Goal: Task Accomplishment & Management: Use online tool/utility

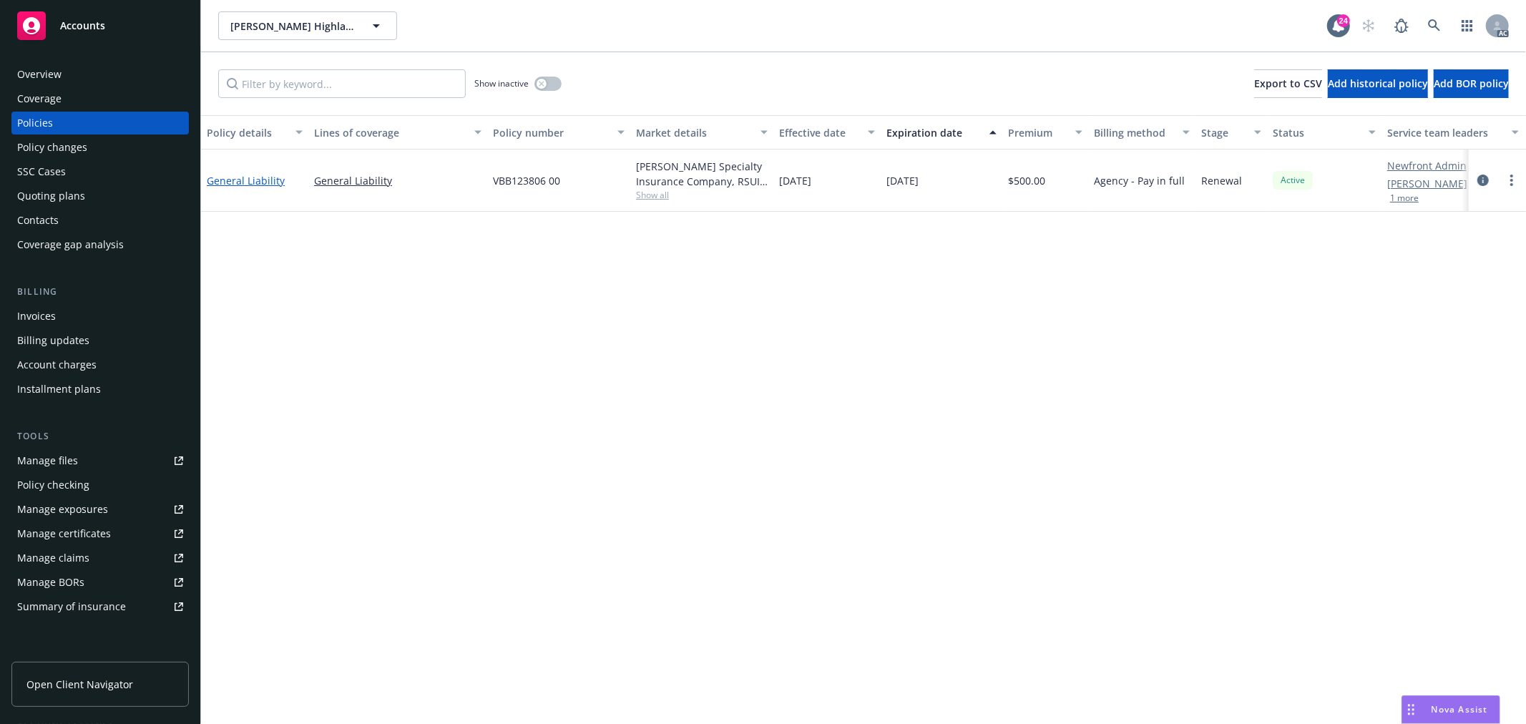
drag, startPoint x: 0, startPoint y: 0, endPoint x: 262, endPoint y: 181, distance: 318.2
click at [262, 181] on link "General Liability" at bounding box center [246, 181] width 78 height 14
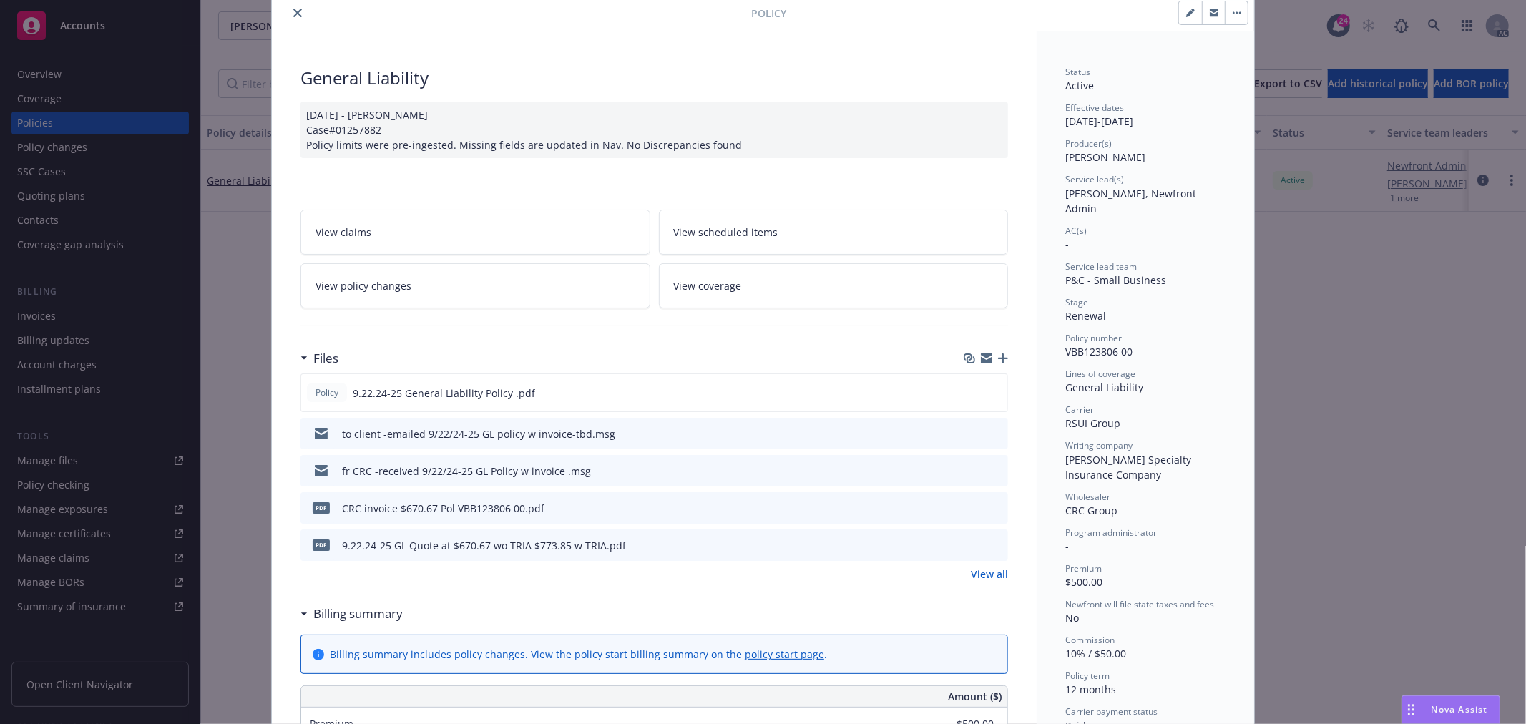
scroll to position [79, 0]
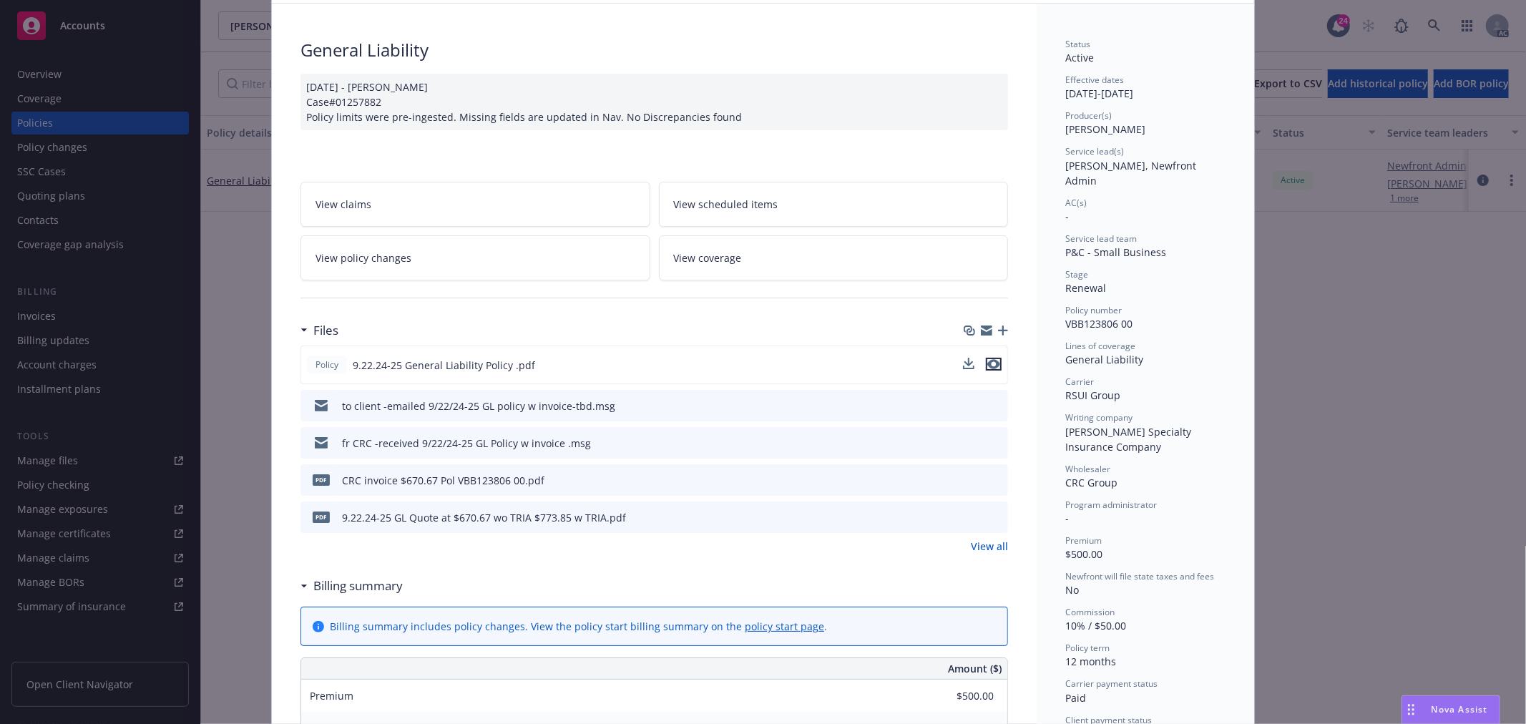
click at [987, 361] on icon "preview file" at bounding box center [993, 364] width 13 height 10
click at [379, 252] on span "View policy changes" at bounding box center [363, 257] width 96 height 15
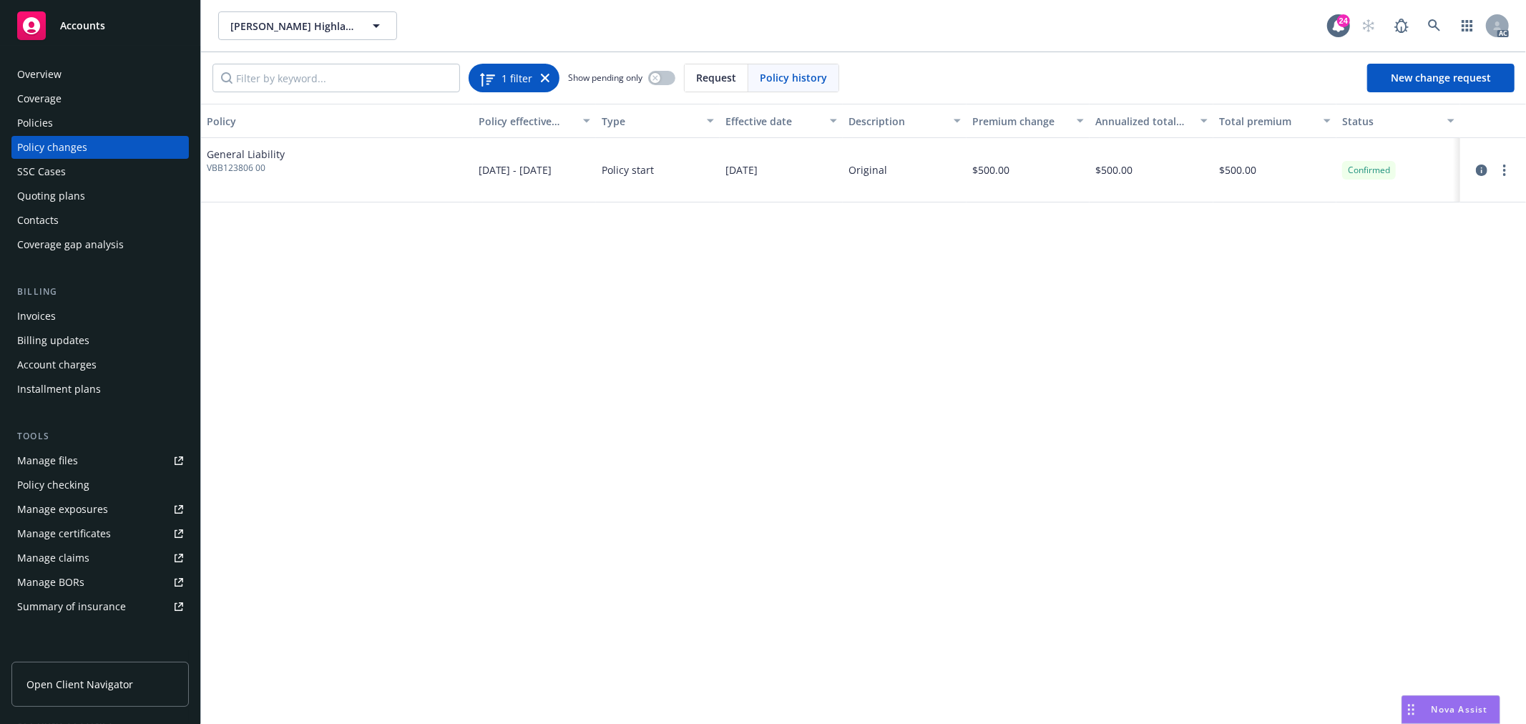
click at [544, 80] on icon at bounding box center [545, 78] width 9 height 9
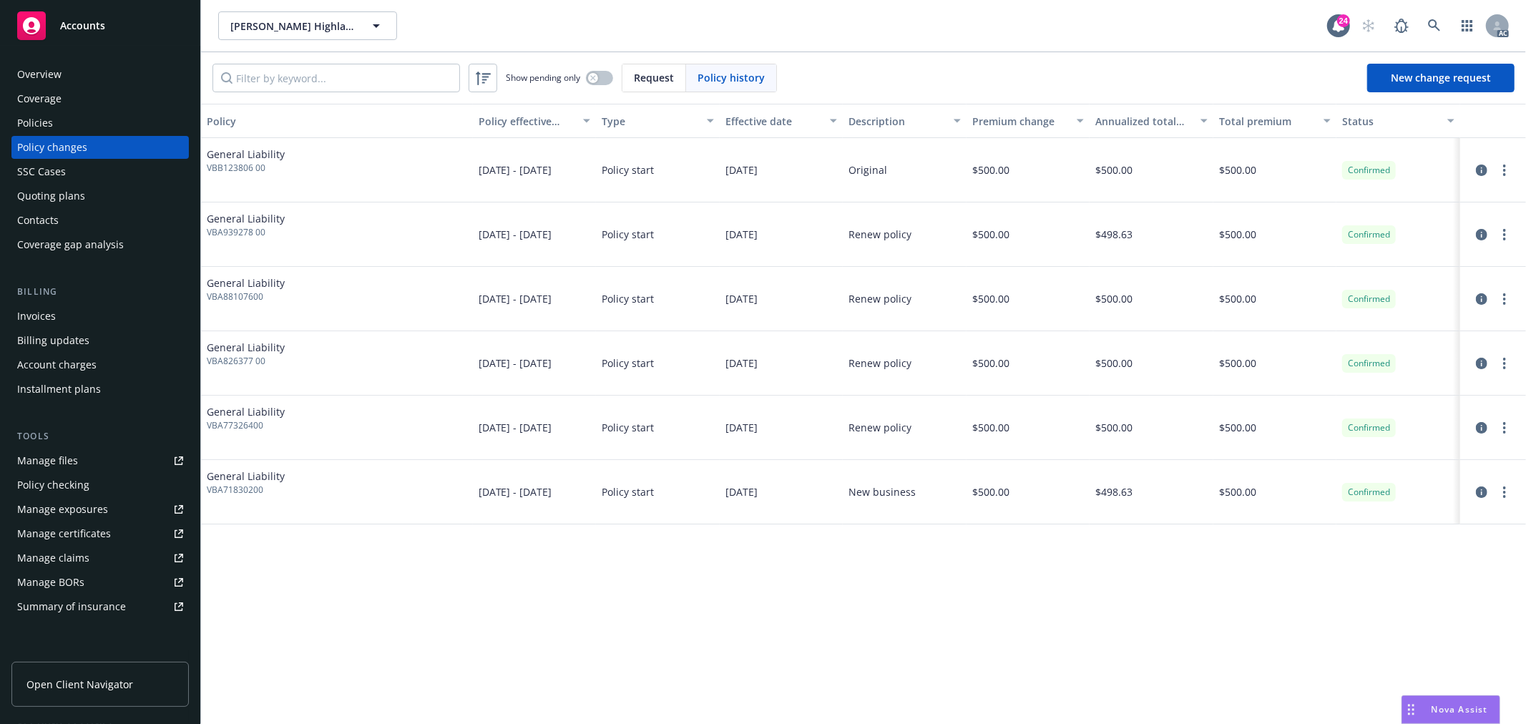
click at [96, 120] on div "Policies" at bounding box center [100, 123] width 166 height 23
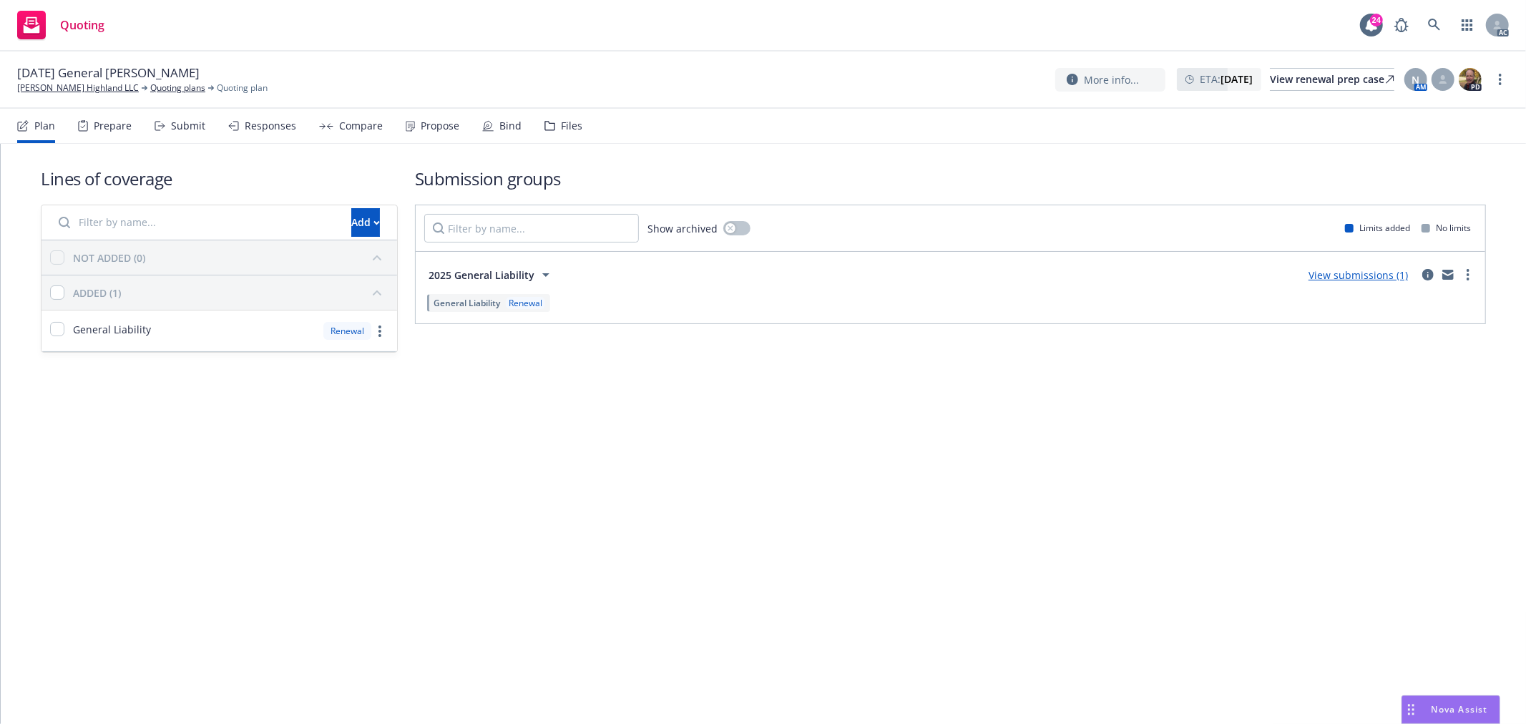
click at [187, 129] on div "Submit" at bounding box center [188, 125] width 34 height 11
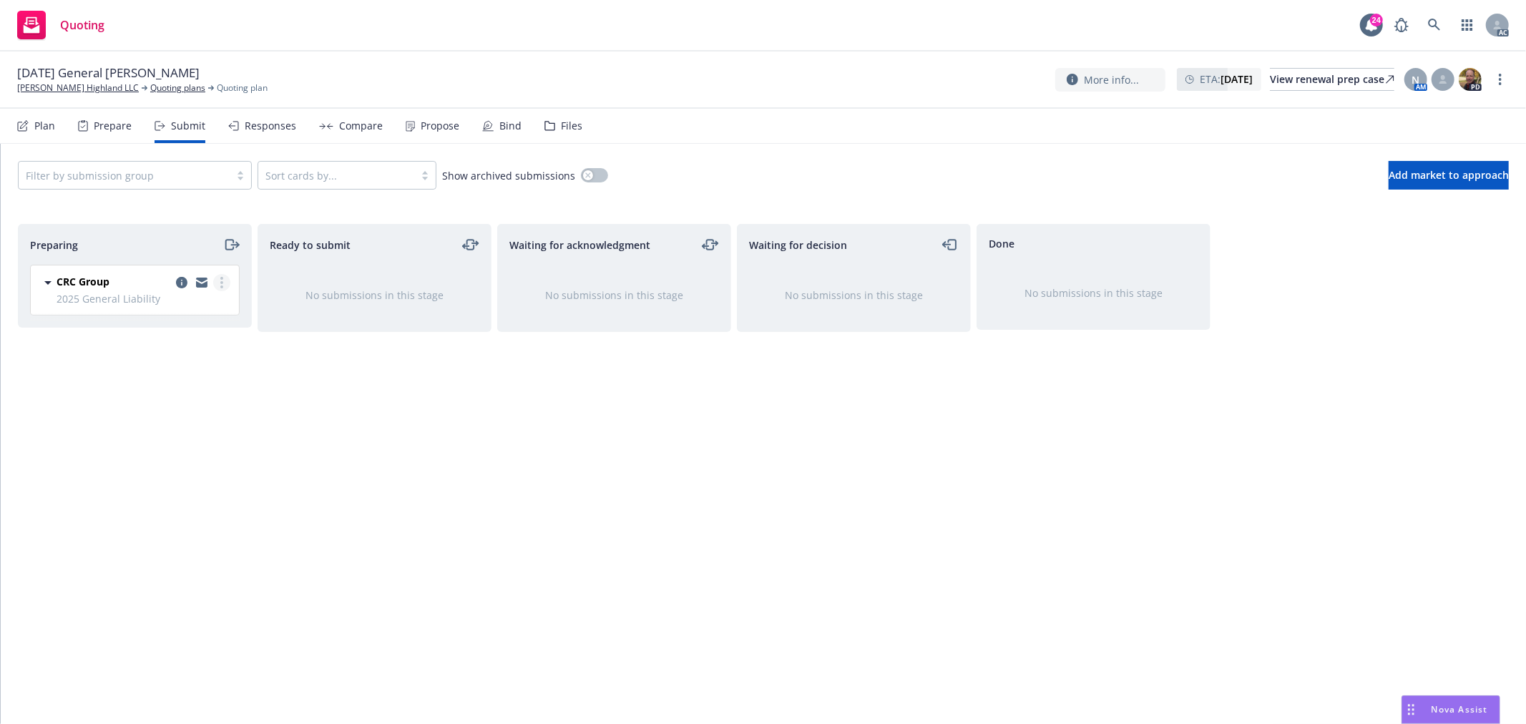
click at [220, 280] on icon "more" at bounding box center [221, 282] width 3 height 11
click at [165, 399] on span "Add accepted decision" at bounding box center [158, 398] width 143 height 14
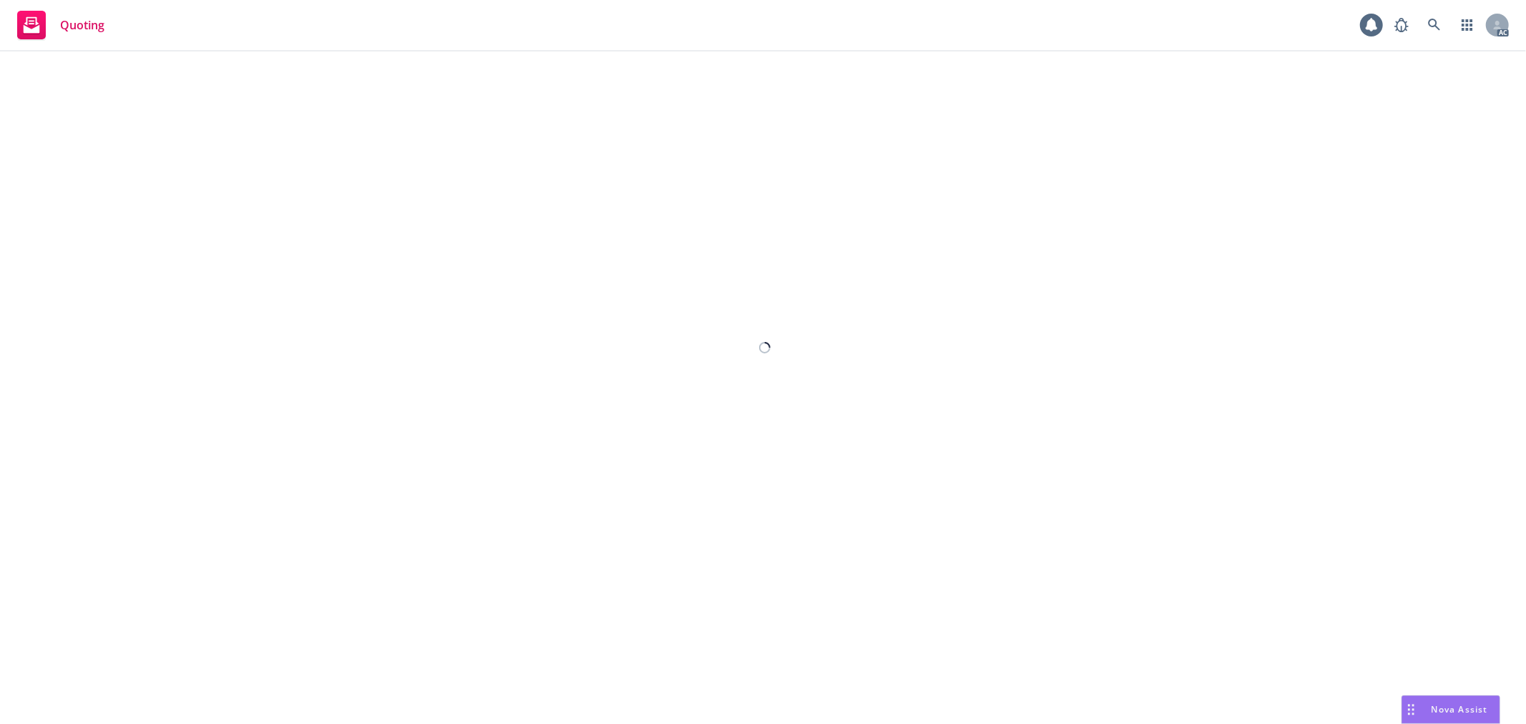
select select "12"
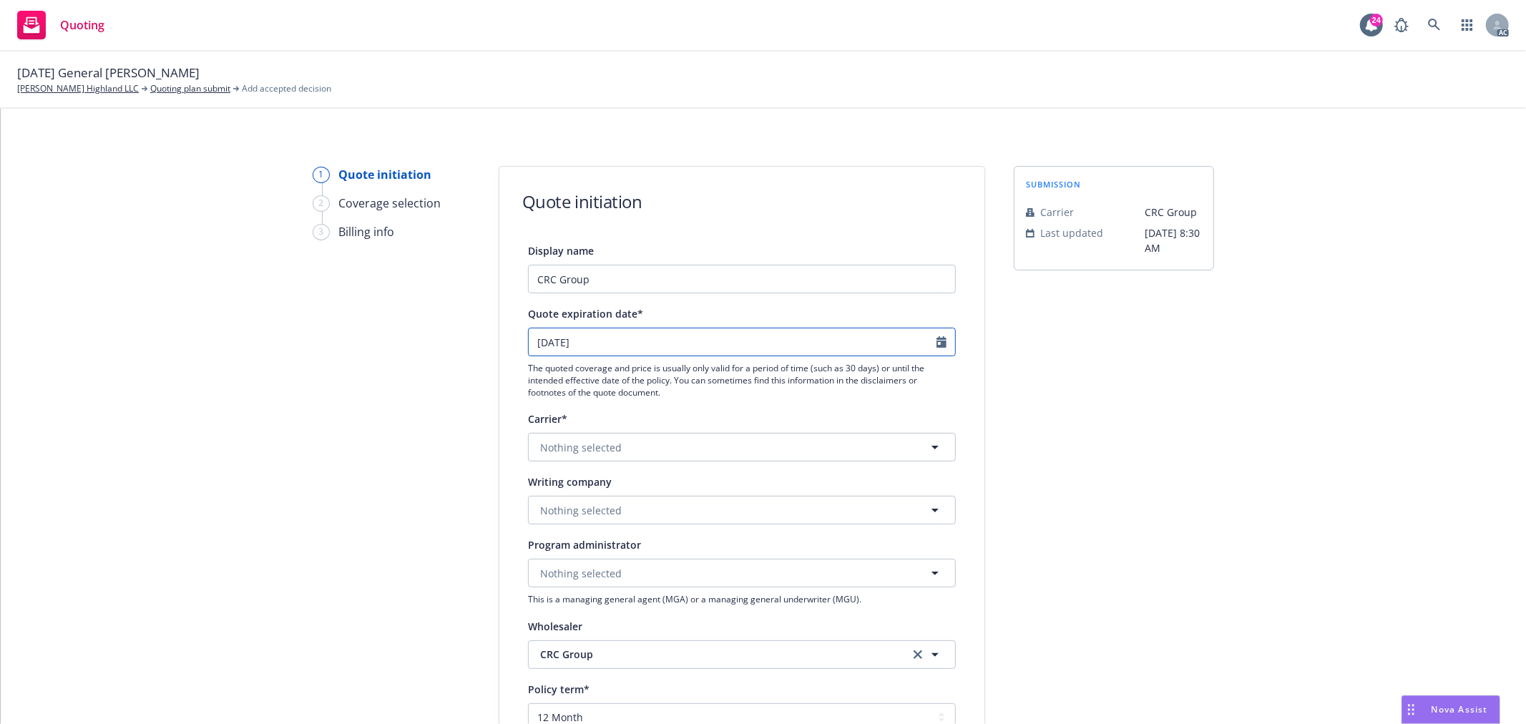
click at [596, 342] on input "[DATE]" at bounding box center [733, 341] width 408 height 27
click at [684, 379] on icon "button" at bounding box center [681, 377] width 9 height 9
select select "10"
click at [612, 506] on span "29" at bounding box center [610, 513] width 21 height 18
type input "[DATE]"
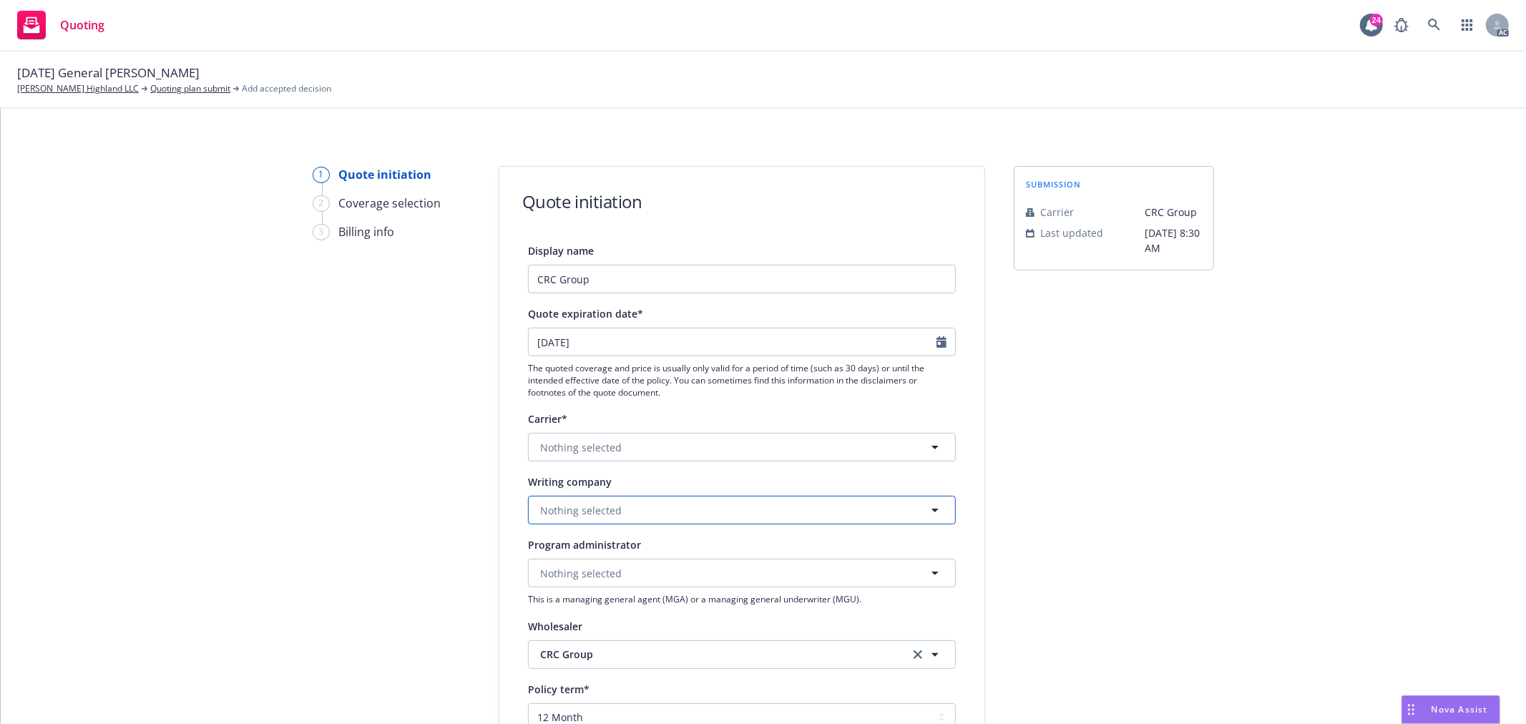
click at [617, 513] on button "Nothing selected" at bounding box center [742, 510] width 428 height 29
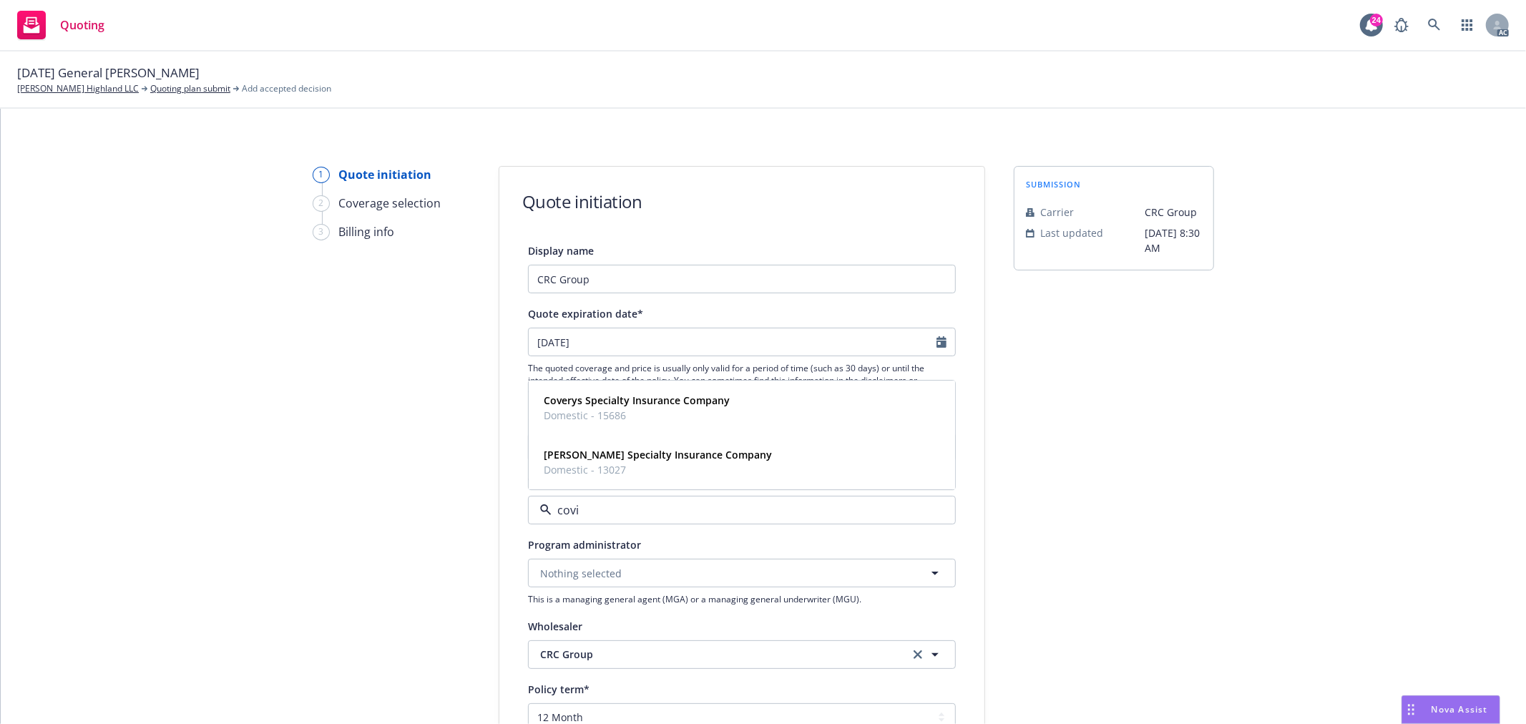
type input "[PERSON_NAME]"
click at [662, 465] on span "Domestic - 13027" at bounding box center [658, 470] width 228 height 15
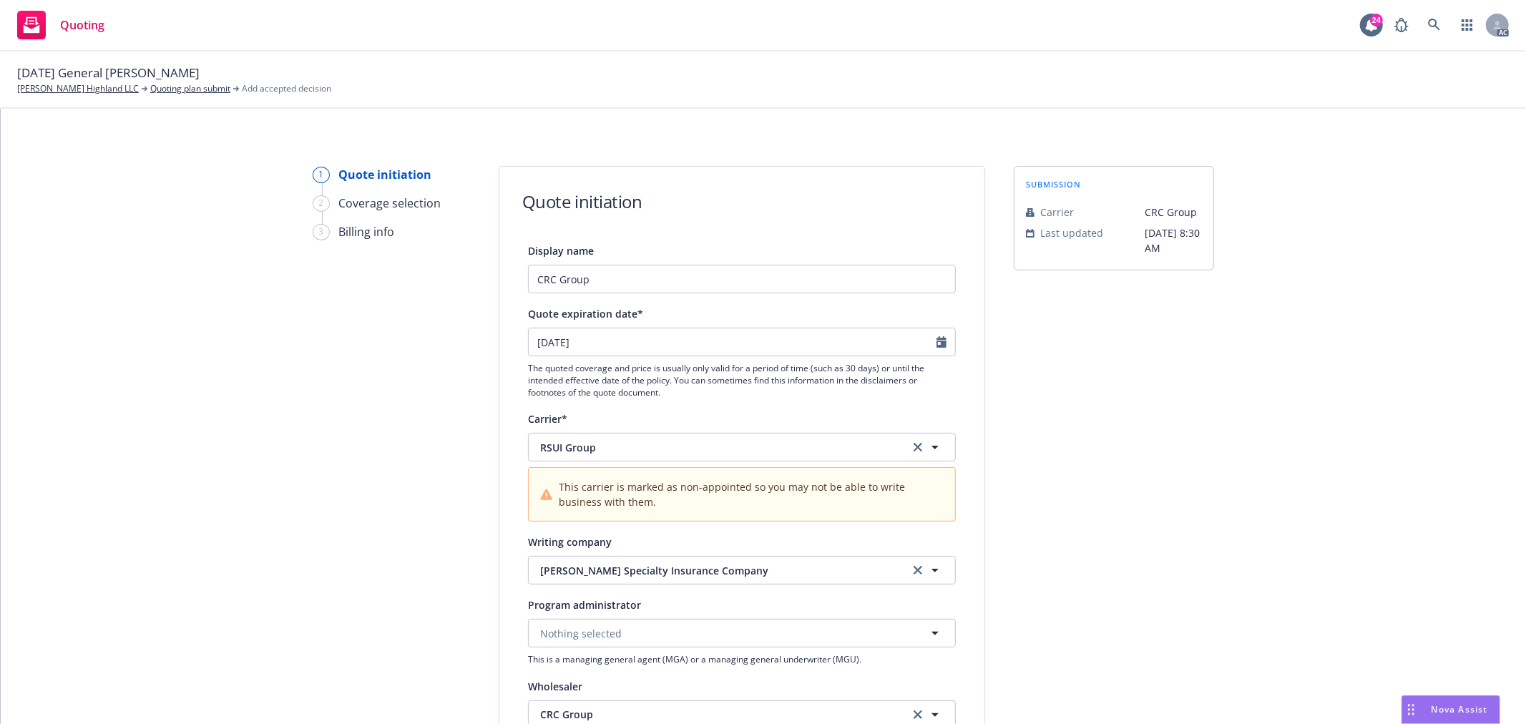
click at [346, 501] on div "1 Quote initiation 2 Coverage selection 3 Billing info" at bounding box center [391, 675] width 157 height 1019
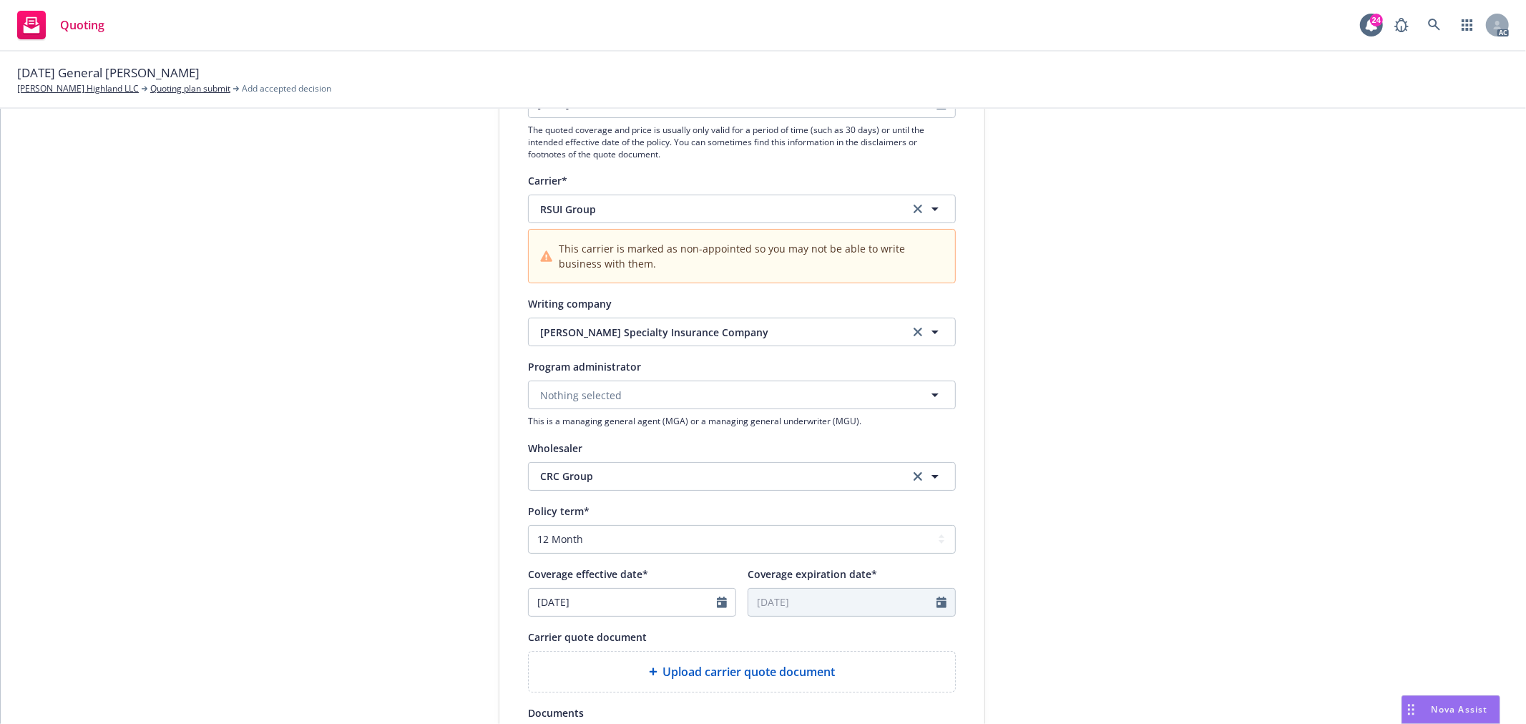
scroll to position [318, 0]
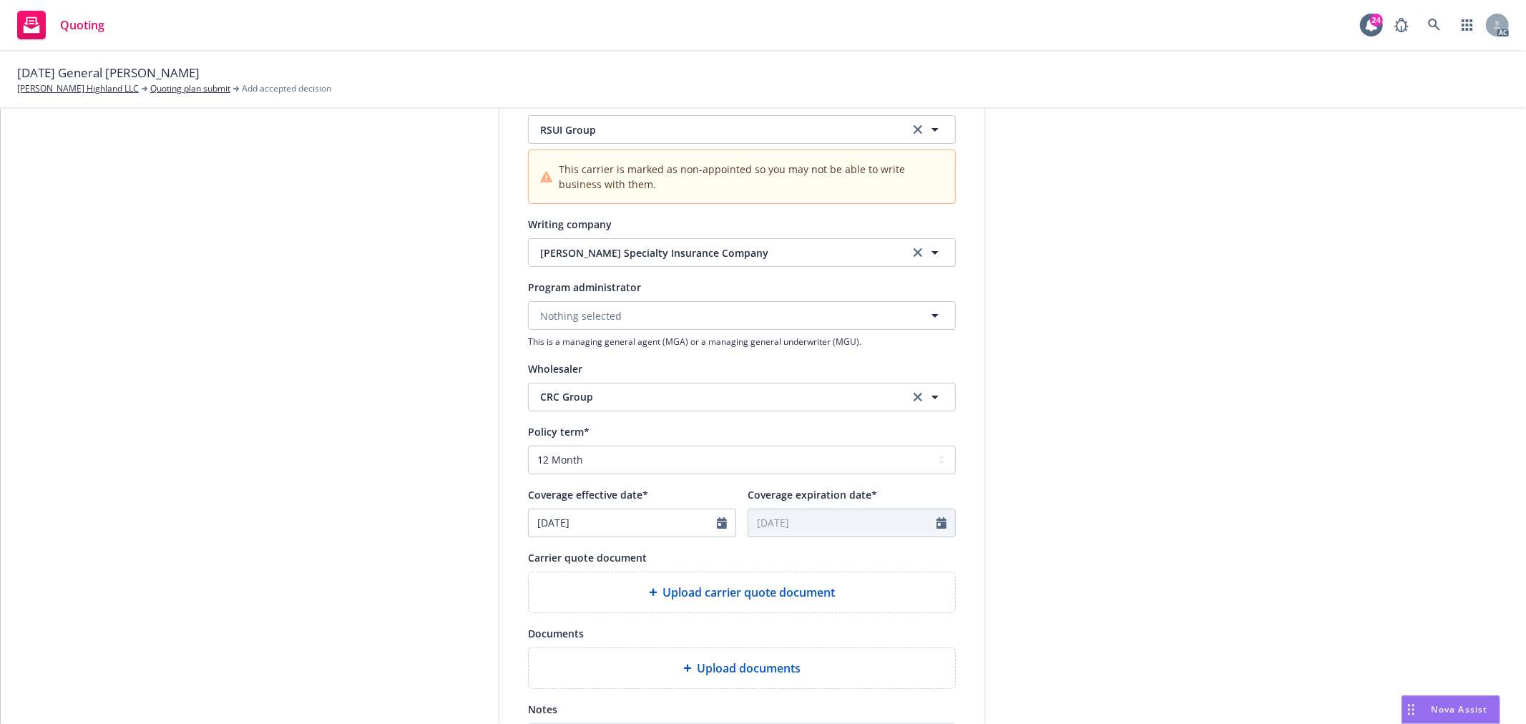
click at [753, 596] on span "Upload carrier quote document" at bounding box center [749, 592] width 172 height 17
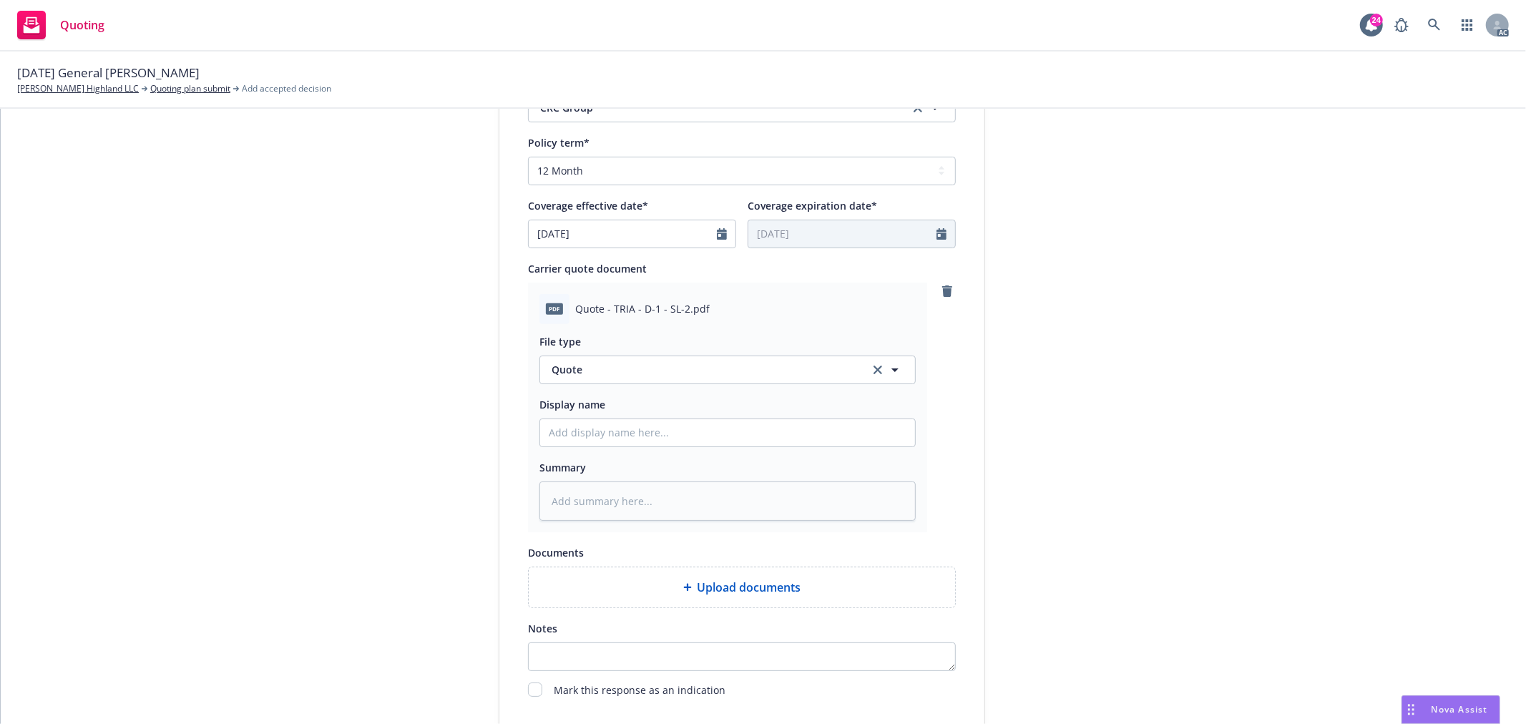
scroll to position [634, 0]
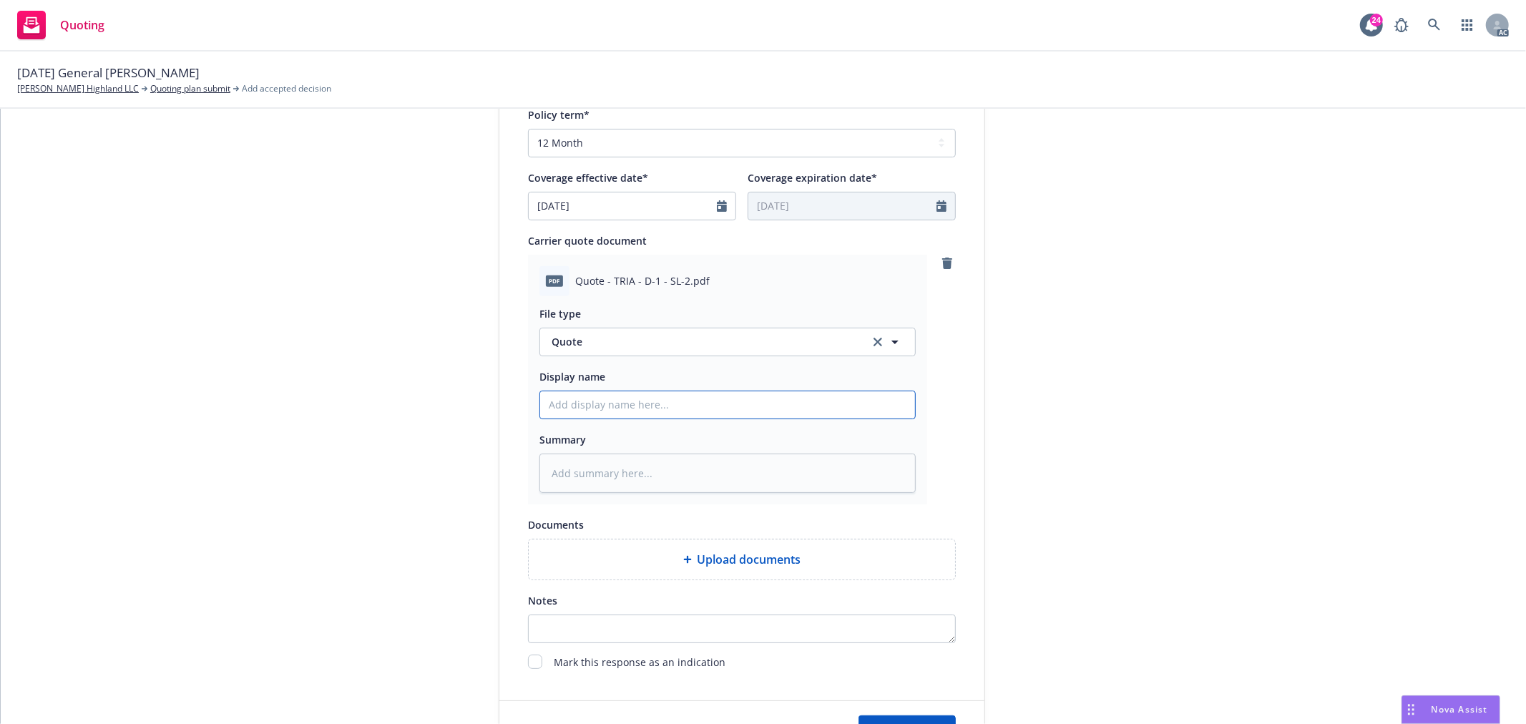
click at [618, 408] on input "Display name" at bounding box center [727, 404] width 375 height 27
type textarea "x"
type input "2"
type textarea "x"
type input "25"
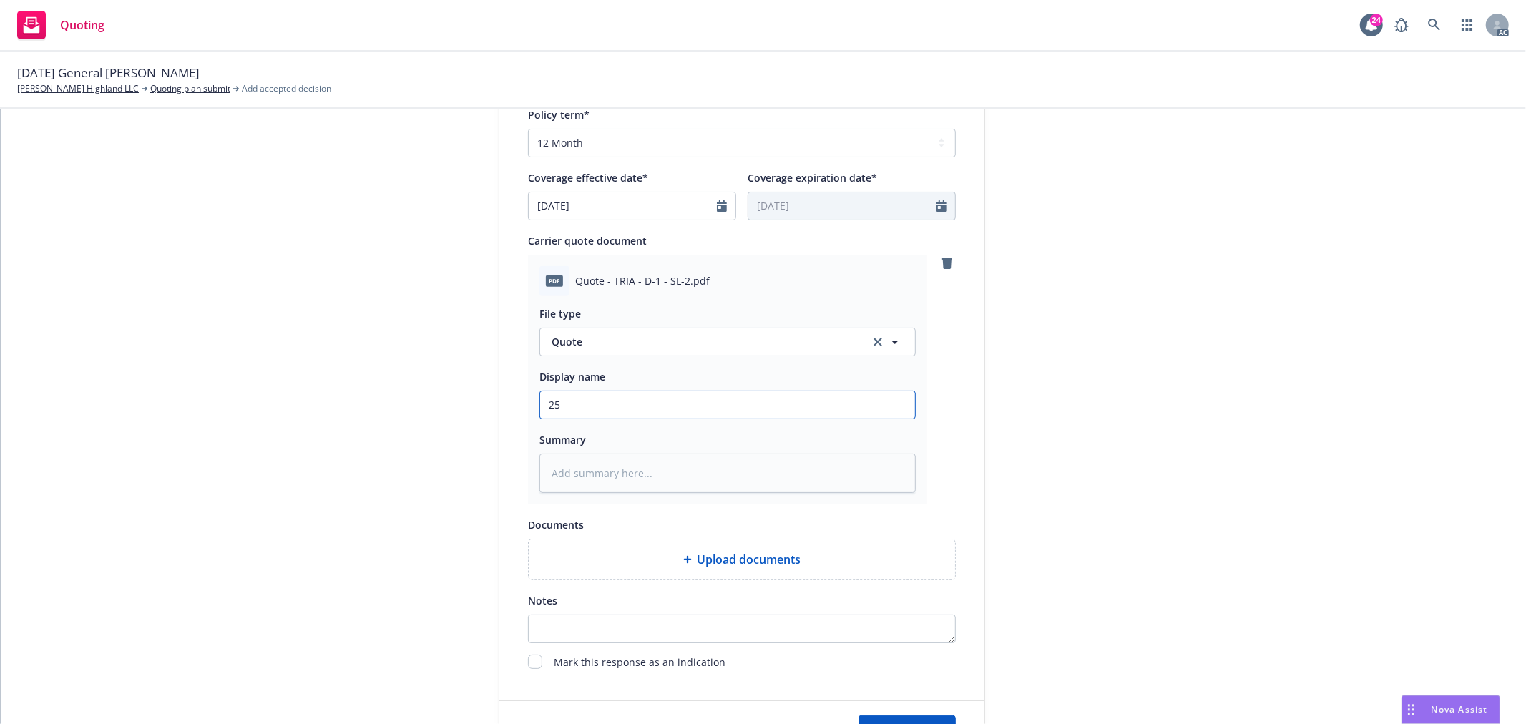
type textarea "x"
type input "25-"
type textarea "x"
type input "25-2"
type textarea "x"
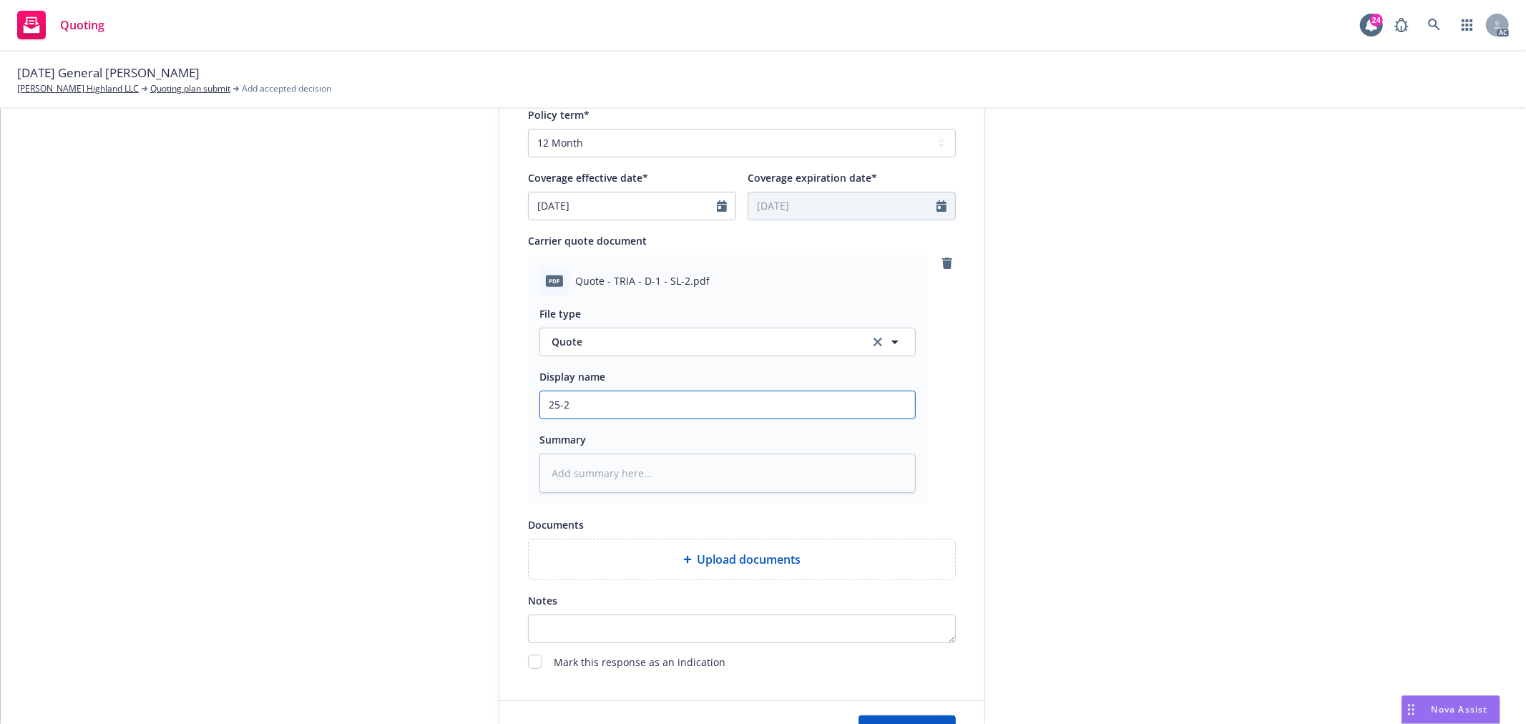
type input "25-26"
type textarea "x"
type input "25-26"
type textarea "x"
type input "25-26 G"
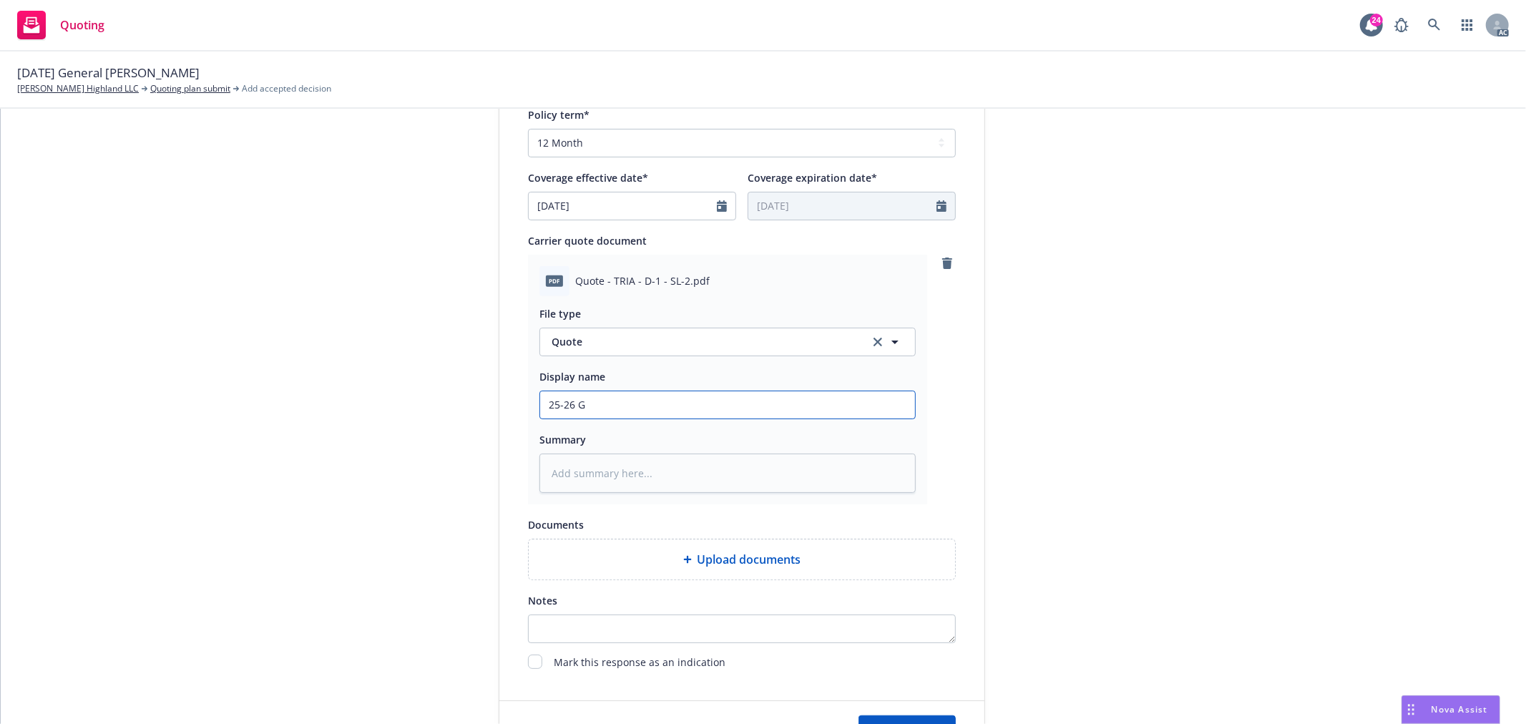
type textarea "x"
type input "25-26 G"
type textarea "x"
type input "25-26 G"
type textarea "x"
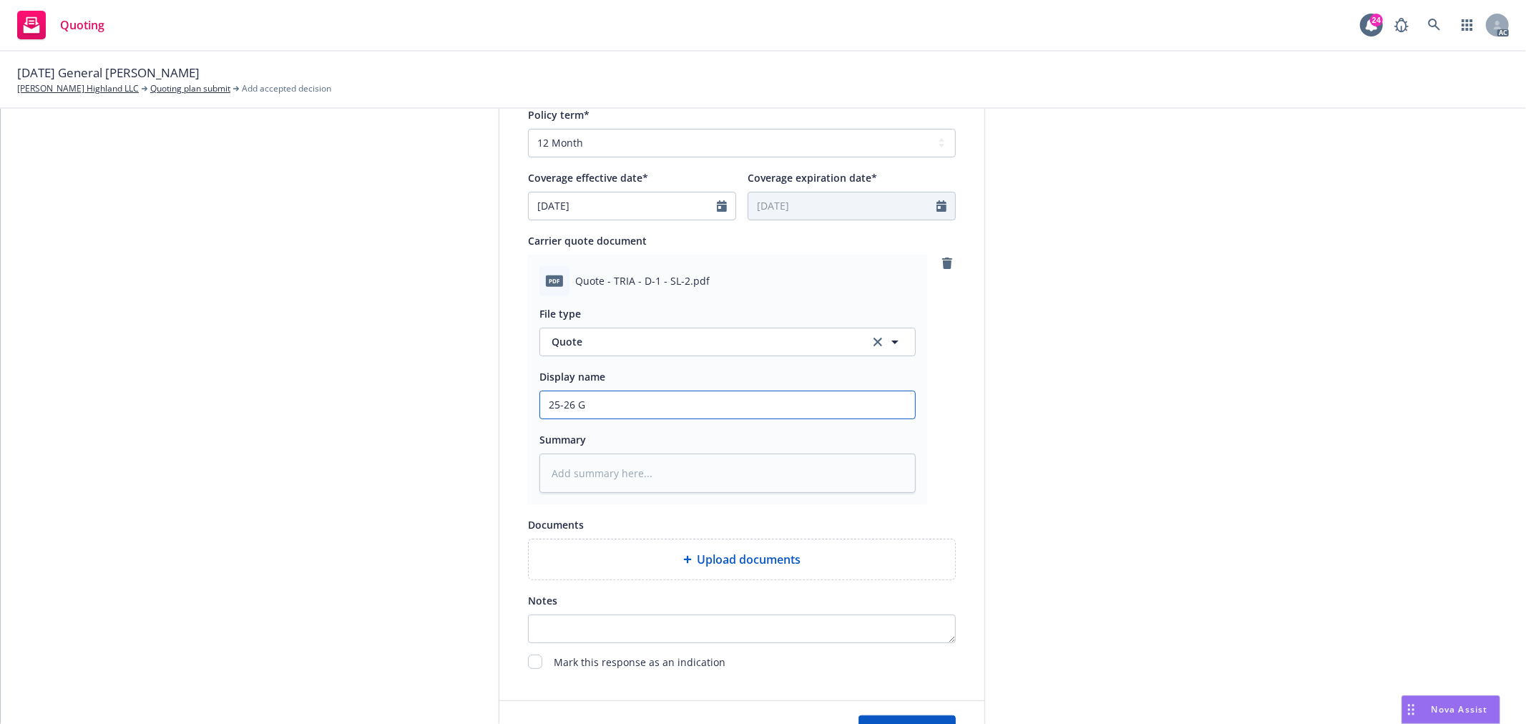
type input "25-26 GL"
type textarea "x"
type input "25-26 GL Quote"
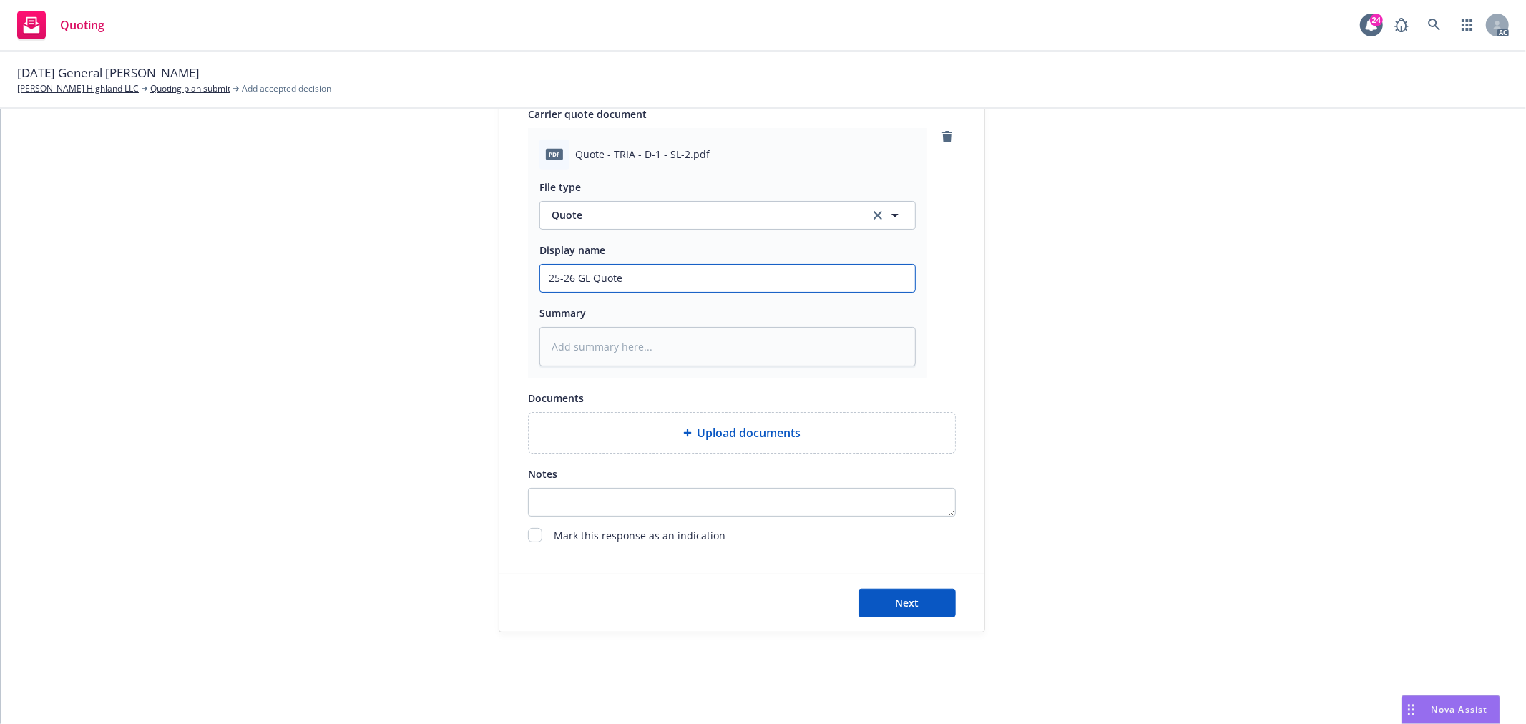
scroll to position [764, 0]
click at [905, 617] on div "Next" at bounding box center [741, 602] width 485 height 57
click at [910, 606] on span "Next" at bounding box center [907, 603] width 24 height 14
type textarea "x"
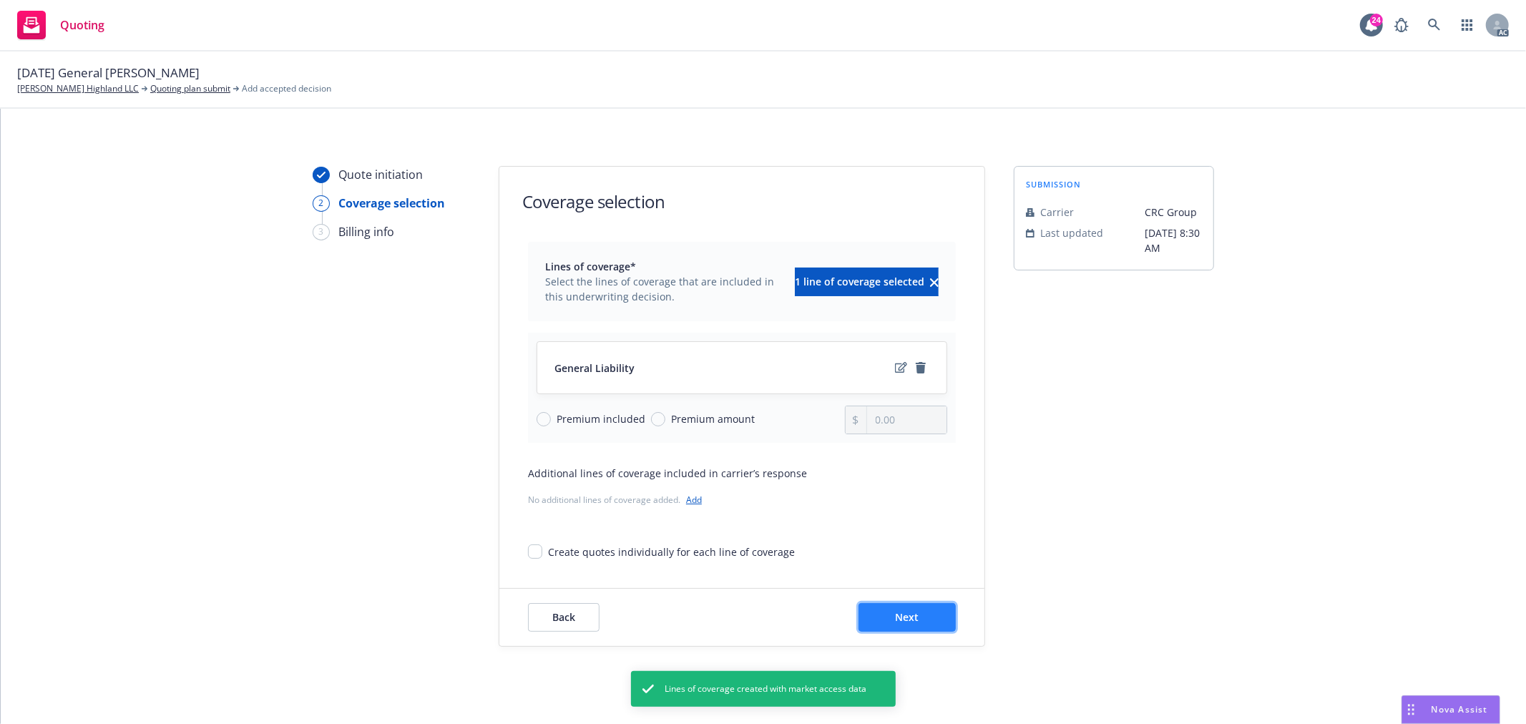
click at [914, 612] on button "Next" at bounding box center [906, 617] width 97 height 29
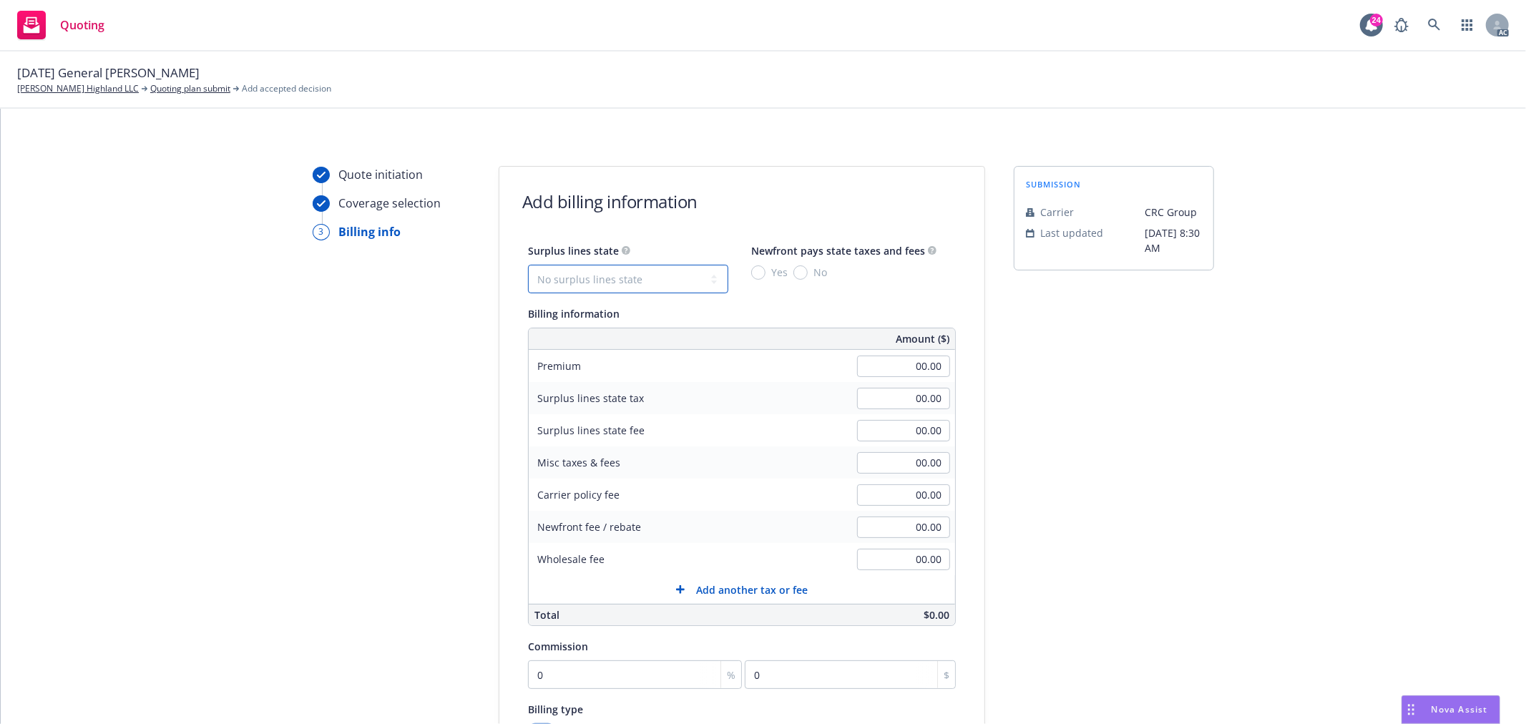
click at [554, 280] on select "No surplus lines state [US_STATE] [US_STATE] [US_STATE] [US_STATE] [US_STATE] […" at bounding box center [628, 279] width 200 height 29
select select "CA"
click at [528, 265] on select "No surplus lines state [US_STATE] [US_STATE] [US_STATE] [US_STATE] [US_STATE] […" at bounding box center [628, 279] width 200 height 29
click at [793, 269] on input "No" at bounding box center [800, 272] width 14 height 14
radio input "true"
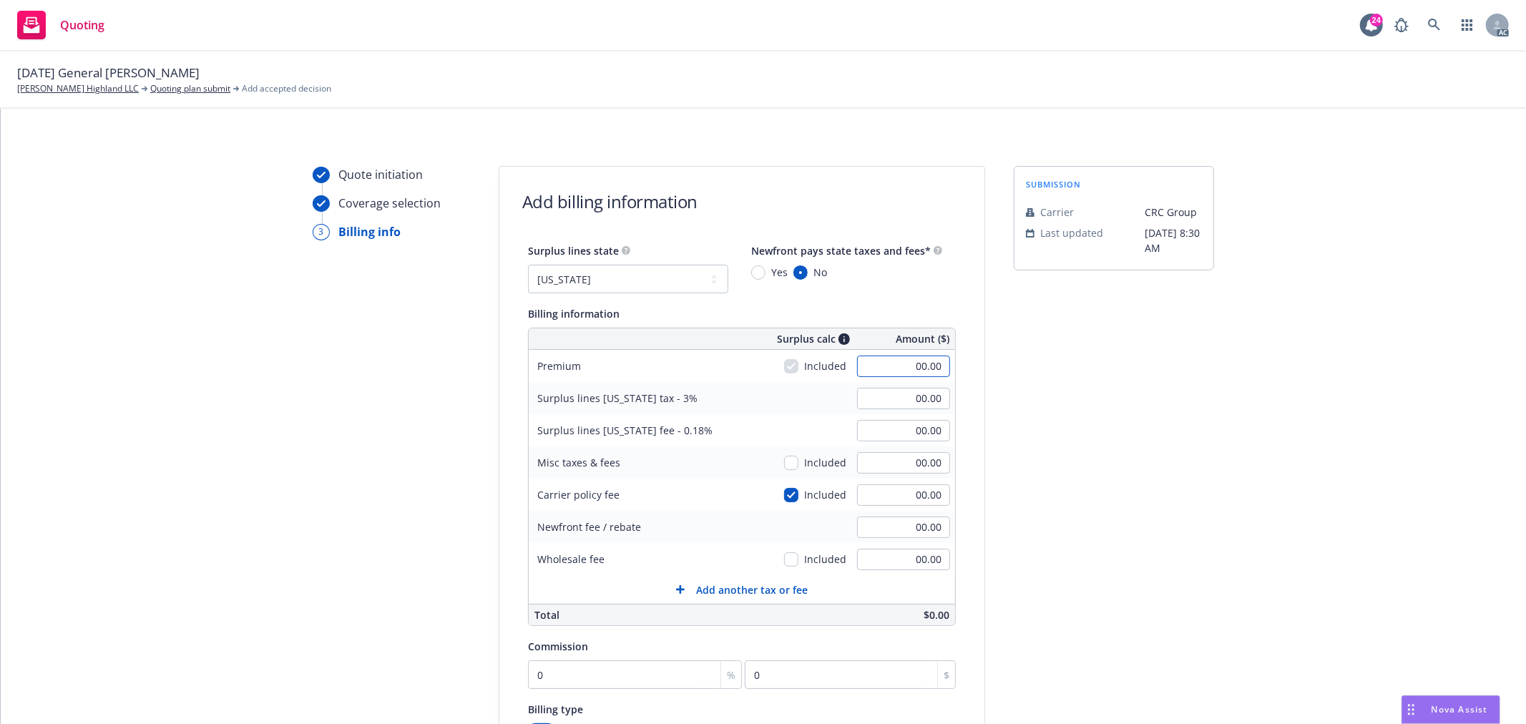
click at [913, 367] on input "00.00" at bounding box center [903, 365] width 93 height 21
type input "500.00"
type input "15.00"
type input "0.90"
click at [1197, 440] on div "submission Carrier CRC Group Last updated [DATE] 8:30 AM" at bounding box center [1113, 532] width 200 height 732
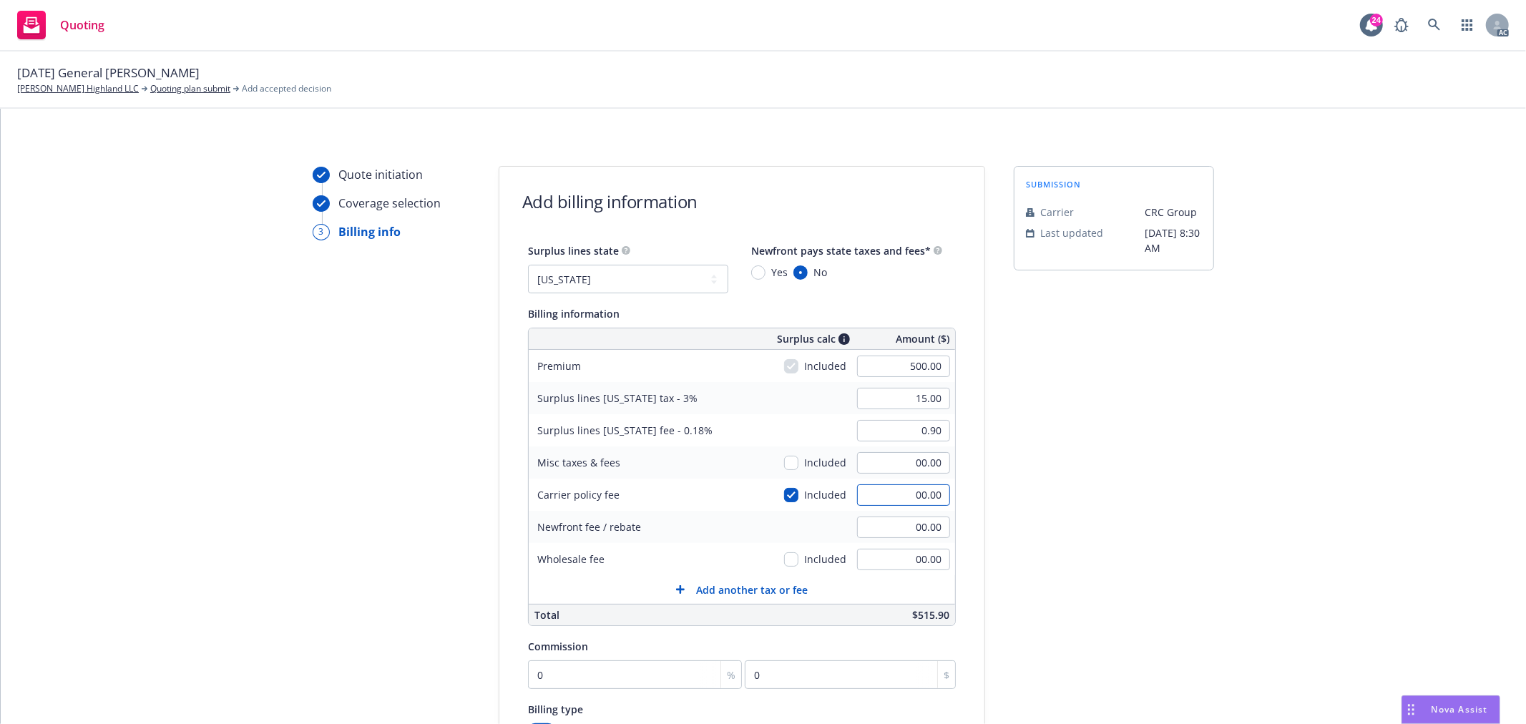
click at [891, 497] on input "00.00" at bounding box center [903, 494] width 93 height 21
type input "150"
type input "19.50"
type input "1.17"
type input "150.00"
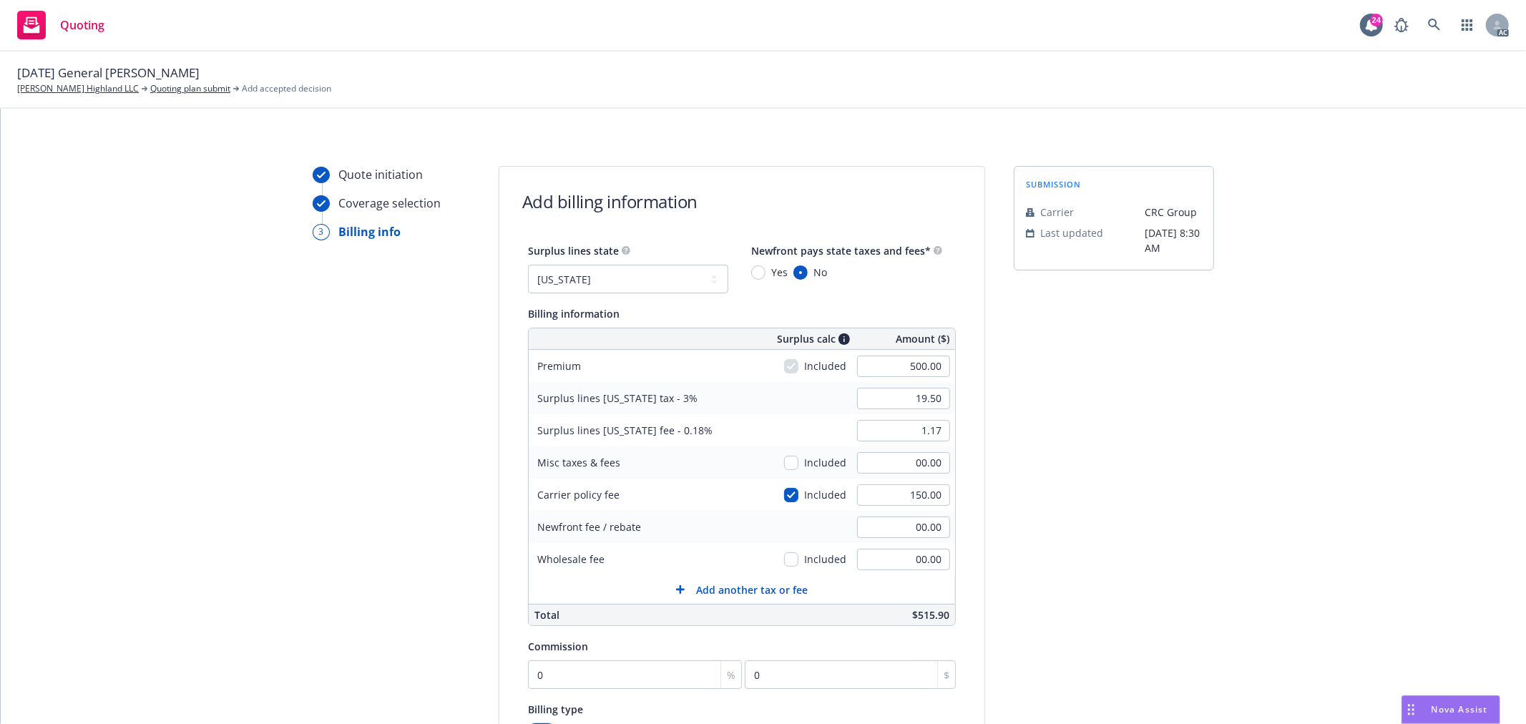
click at [1154, 501] on div "submission Carrier CRC Group Last updated [DATE] 8:30 AM" at bounding box center [1113, 532] width 200 height 732
click at [652, 671] on input "0" at bounding box center [635, 674] width 214 height 29
type input "1"
type input "5"
type input "10"
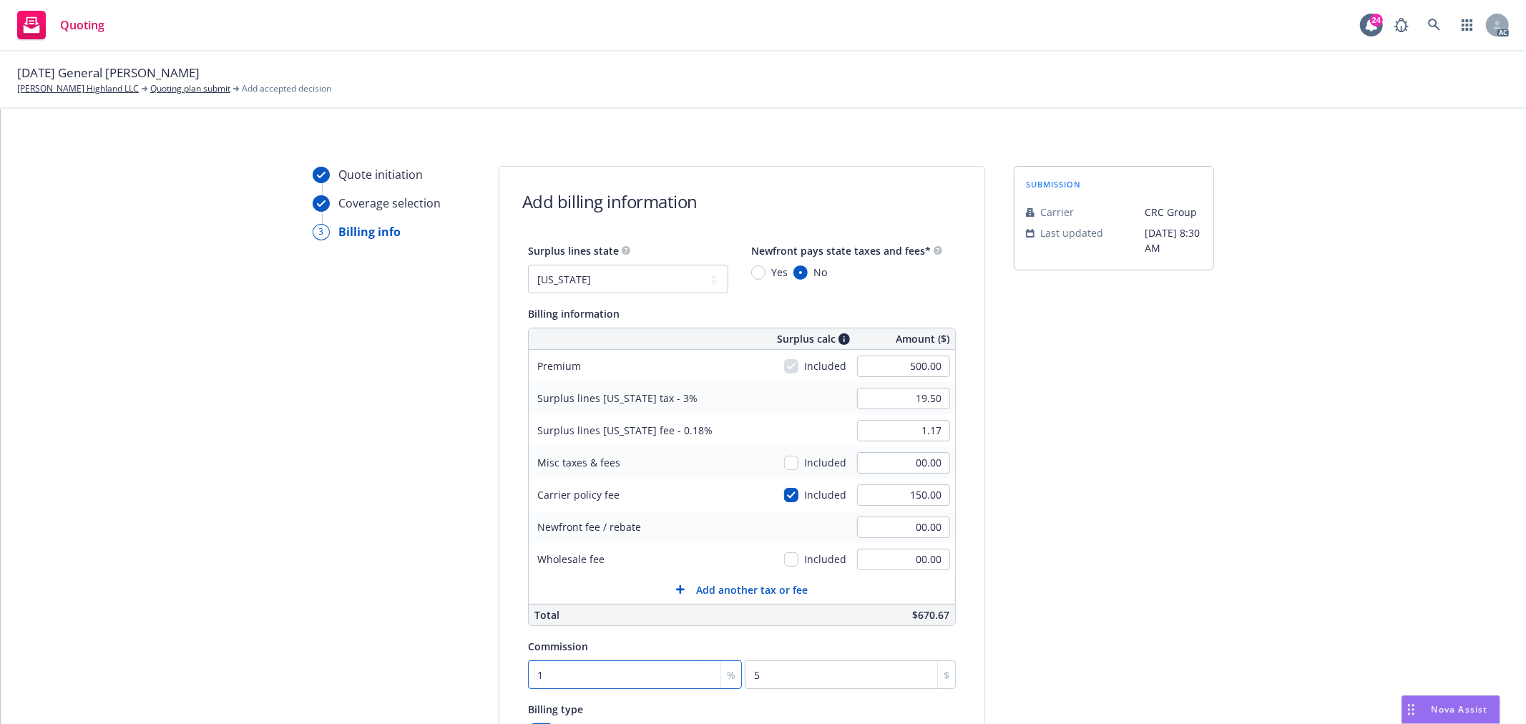
type input "50"
type input "10"
click at [445, 582] on div "Quote initiation Coverage selection 3 Billing info" at bounding box center [391, 532] width 157 height 732
click at [1222, 637] on div "Quote initiation Coverage selection 3 Billing info Add billing information Surp…" at bounding box center [763, 532] width 1491 height 732
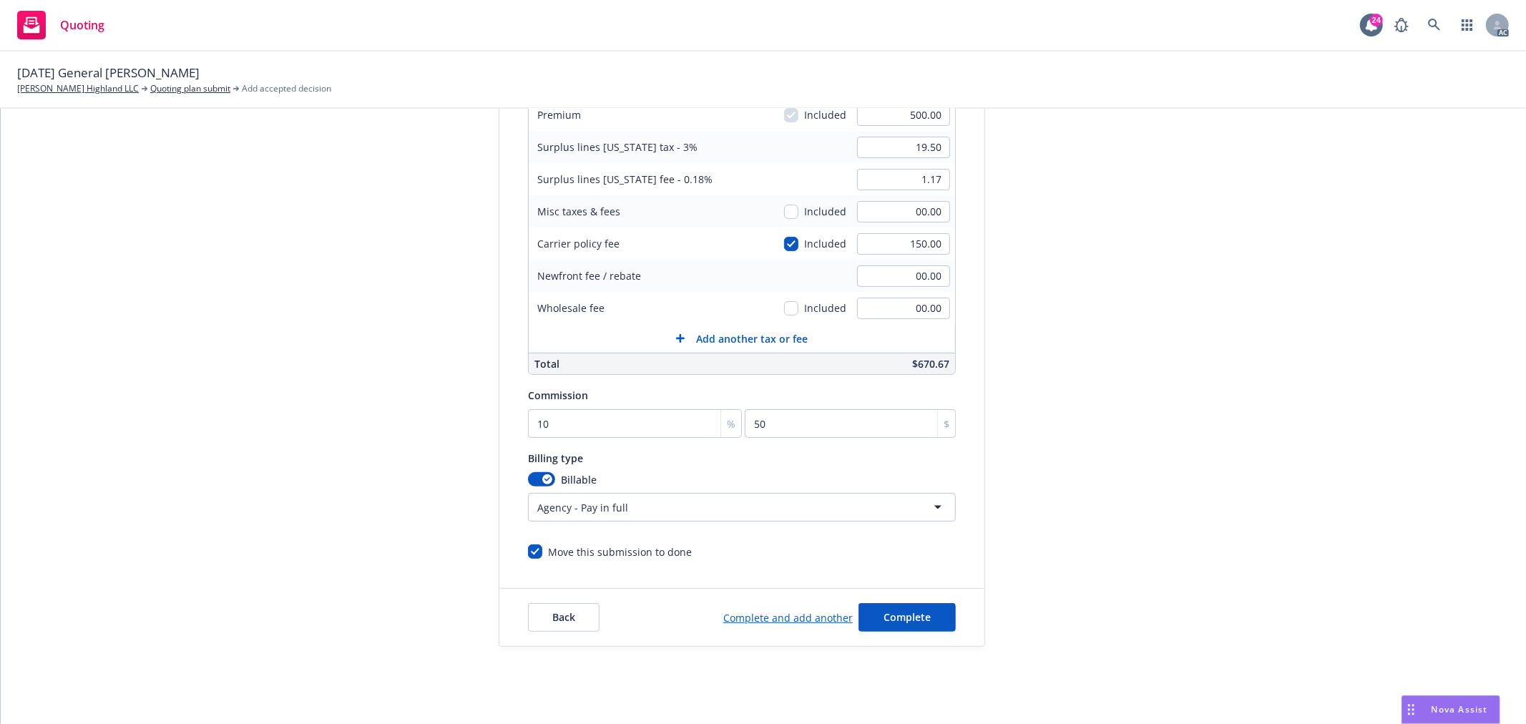
scroll to position [266, 0]
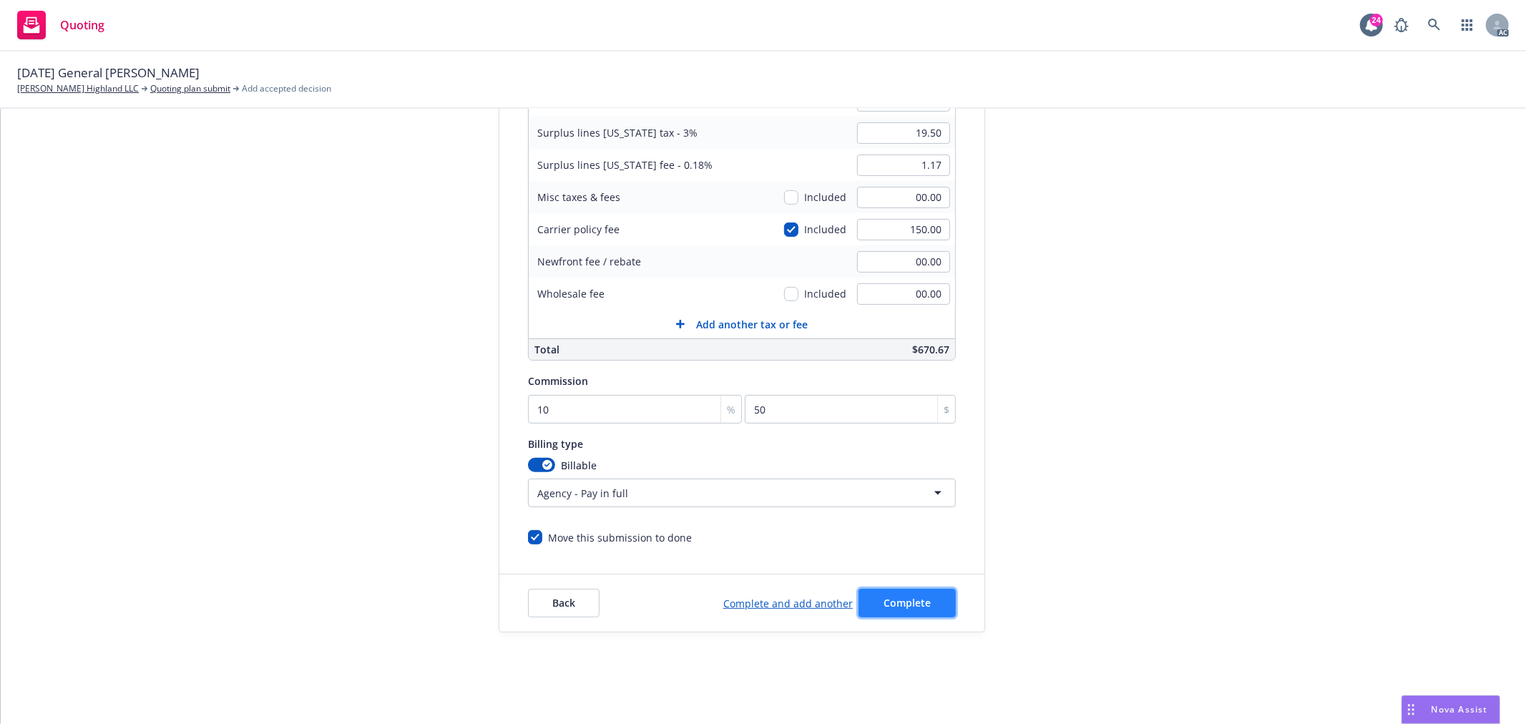
click at [920, 617] on button "Complete" at bounding box center [906, 603] width 97 height 29
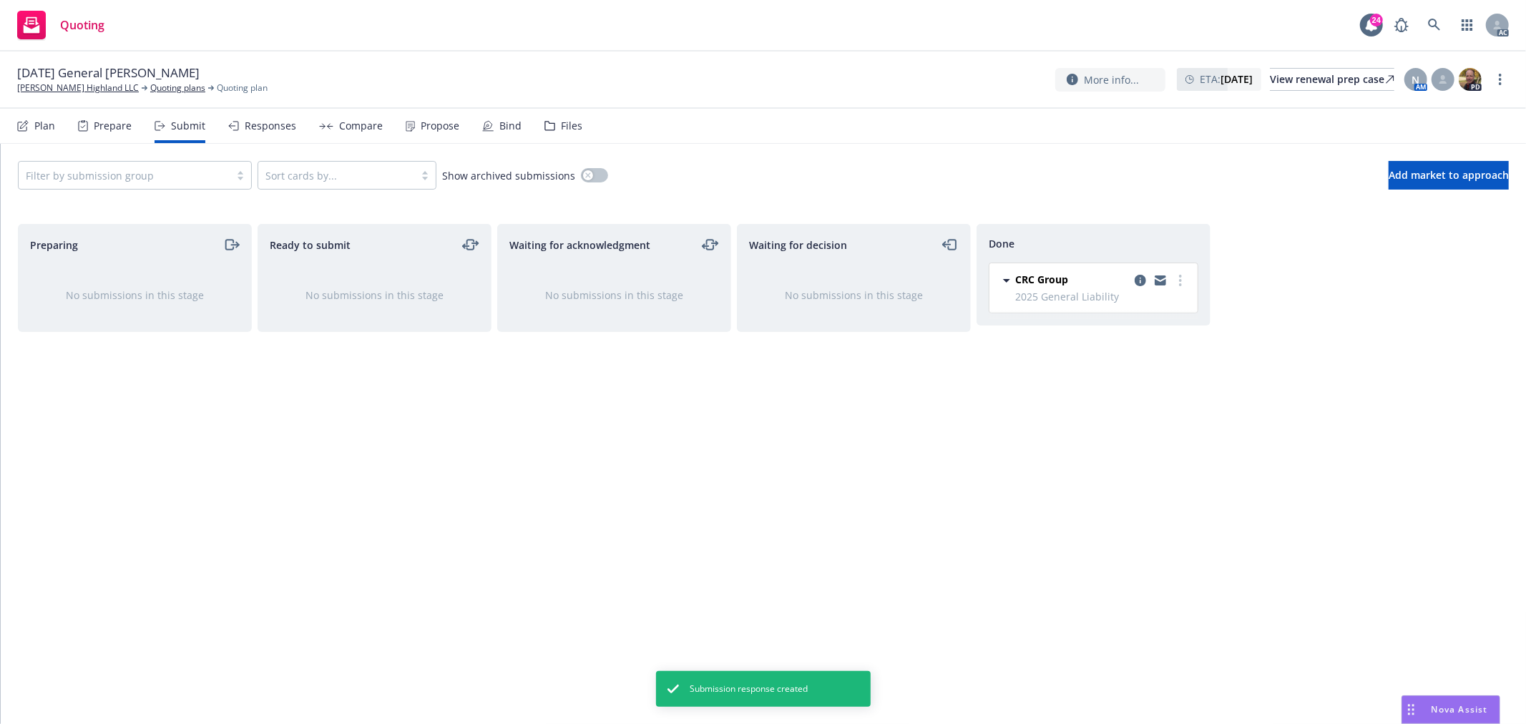
click at [426, 122] on div "Propose" at bounding box center [440, 125] width 39 height 11
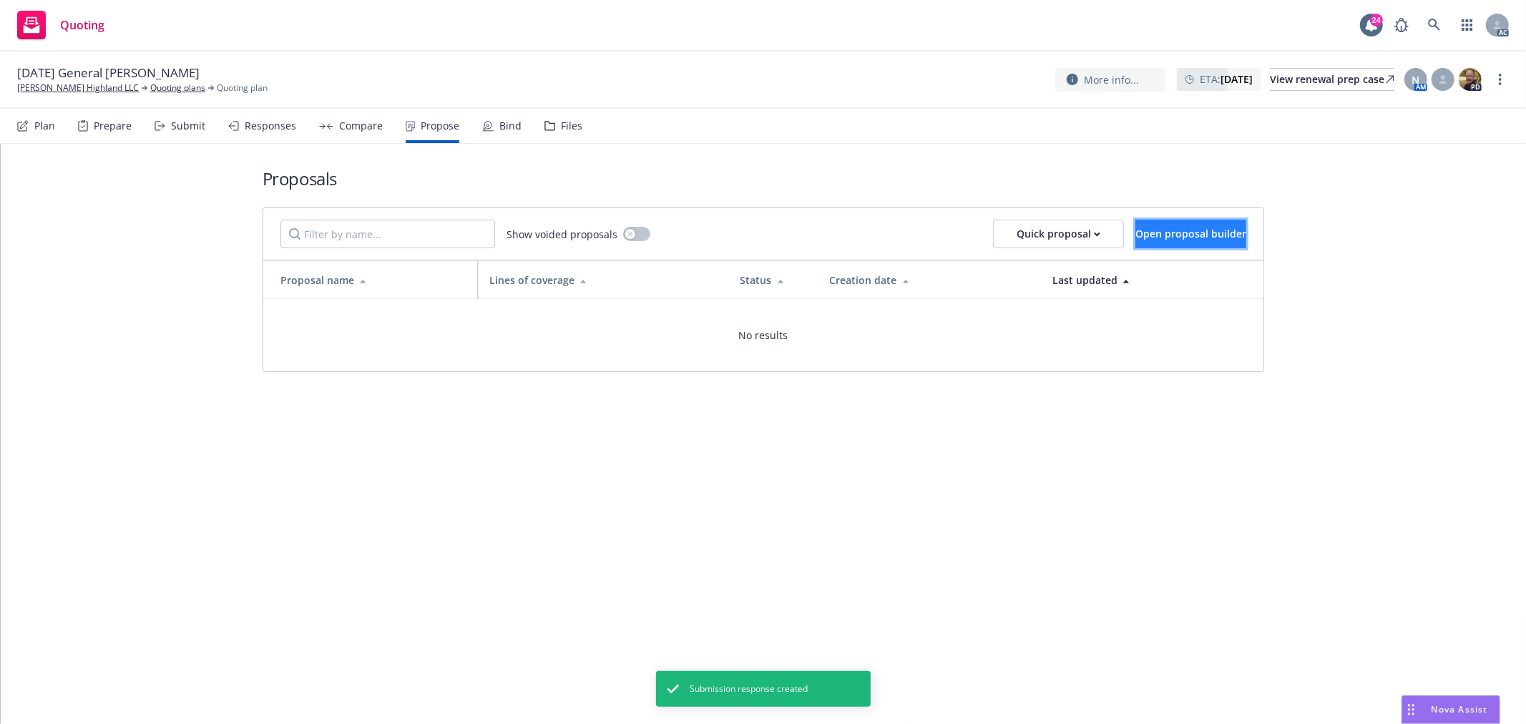
click at [1156, 231] on span "Open proposal builder" at bounding box center [1190, 234] width 111 height 14
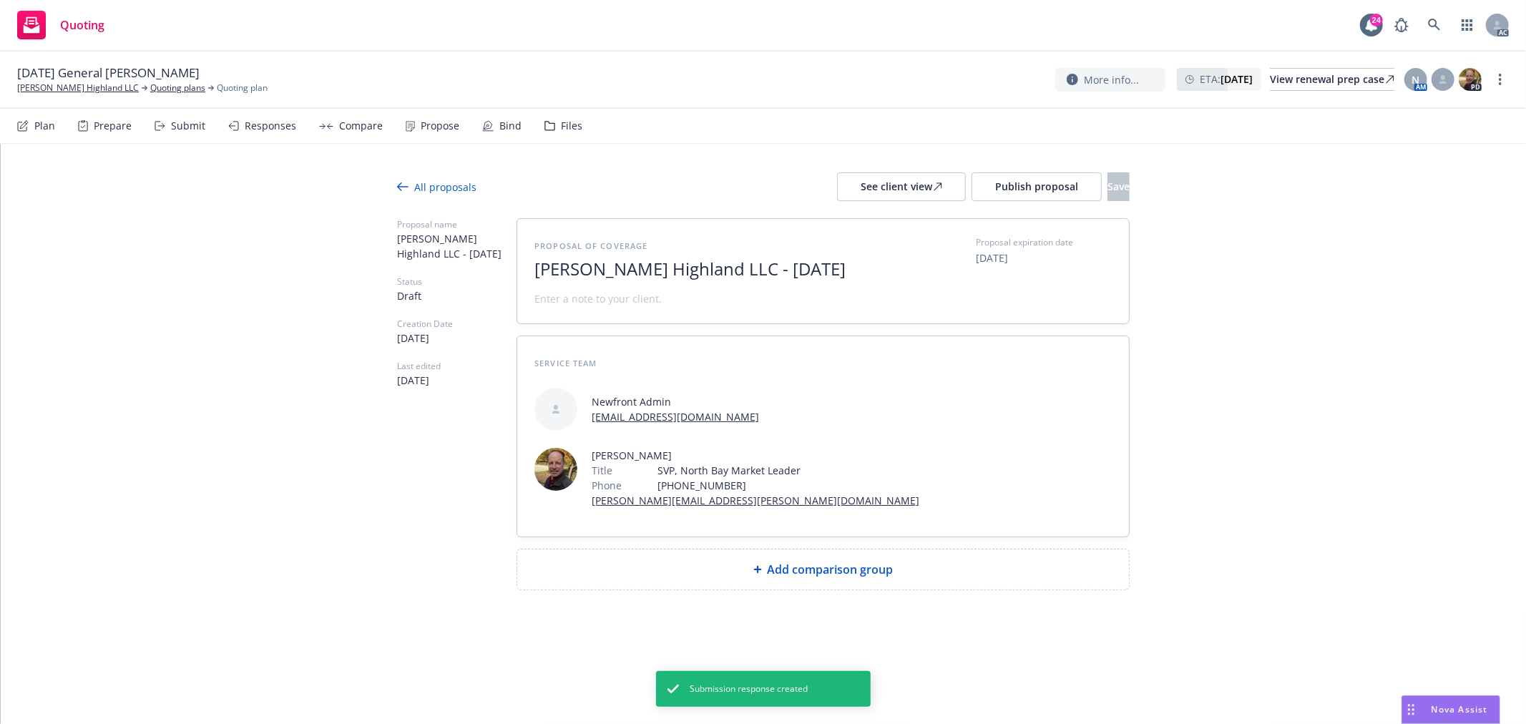
click at [878, 272] on span "[PERSON_NAME] Highland LLC - [DATE]" at bounding box center [709, 269] width 350 height 21
drag, startPoint x: 873, startPoint y: 270, endPoint x: 472, endPoint y: 250, distance: 401.7
click at [472, 250] on div "Proposal name [PERSON_NAME] Highland LLC - [DATE] Status Draft Creation Date [D…" at bounding box center [763, 404] width 732 height 372
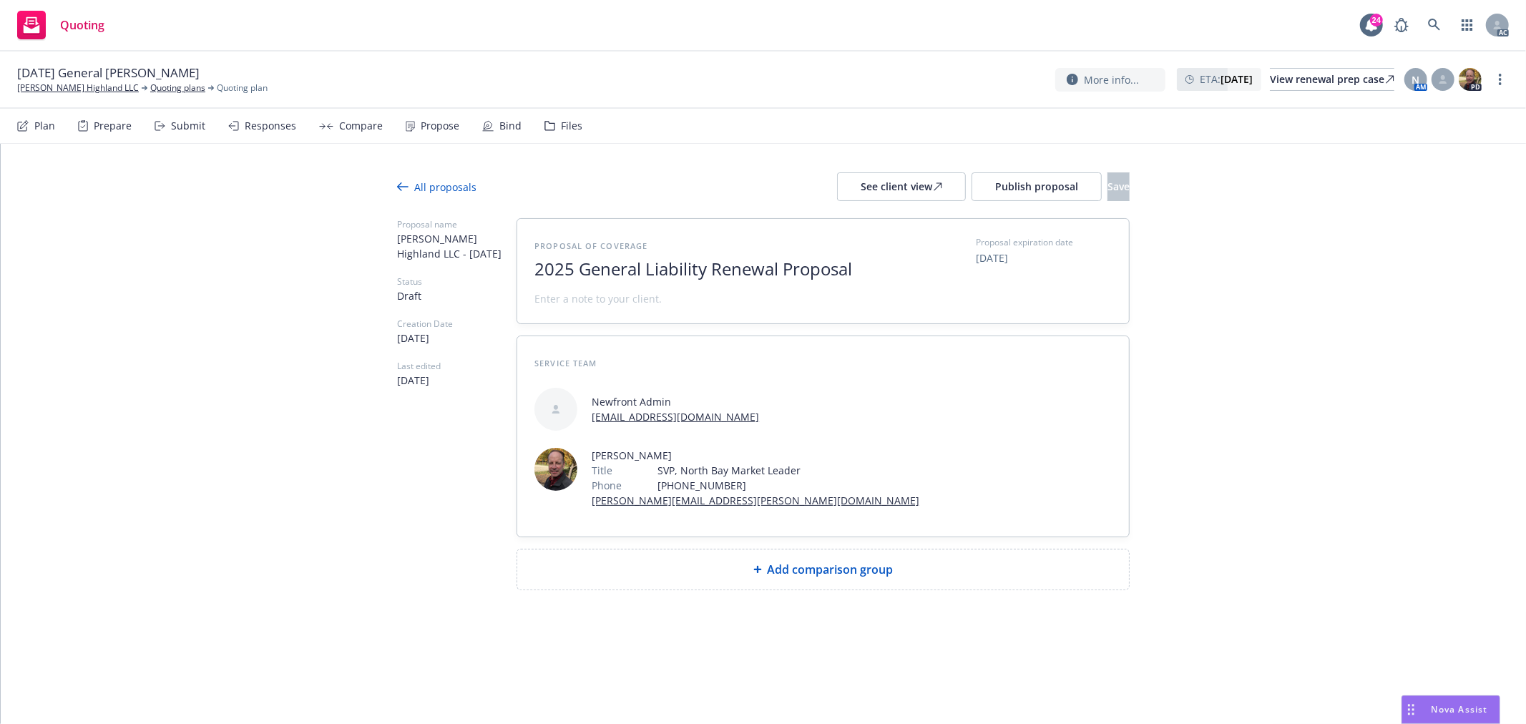
click at [613, 298] on span at bounding box center [597, 298] width 127 height 15
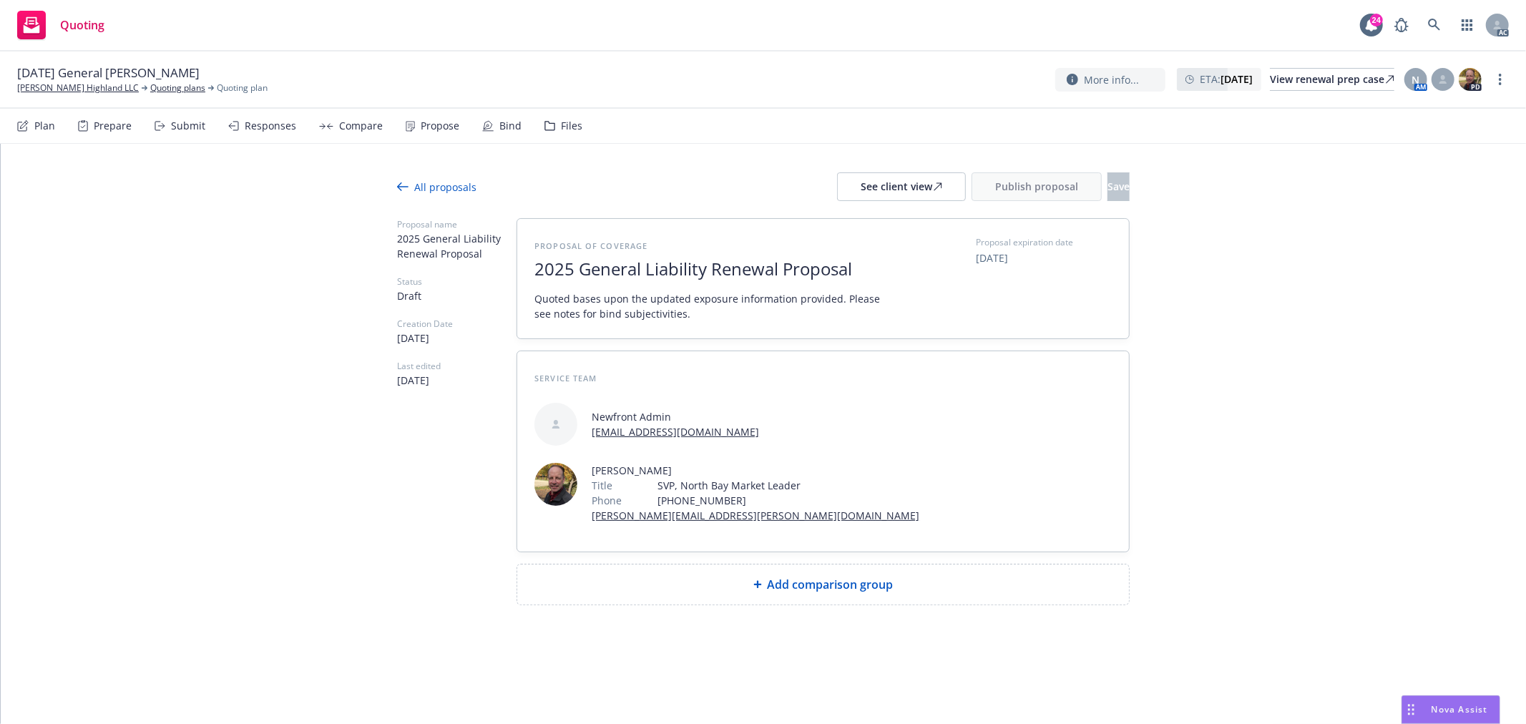
click at [826, 564] on div "Add comparison group" at bounding box center [823, 584] width 612 height 40
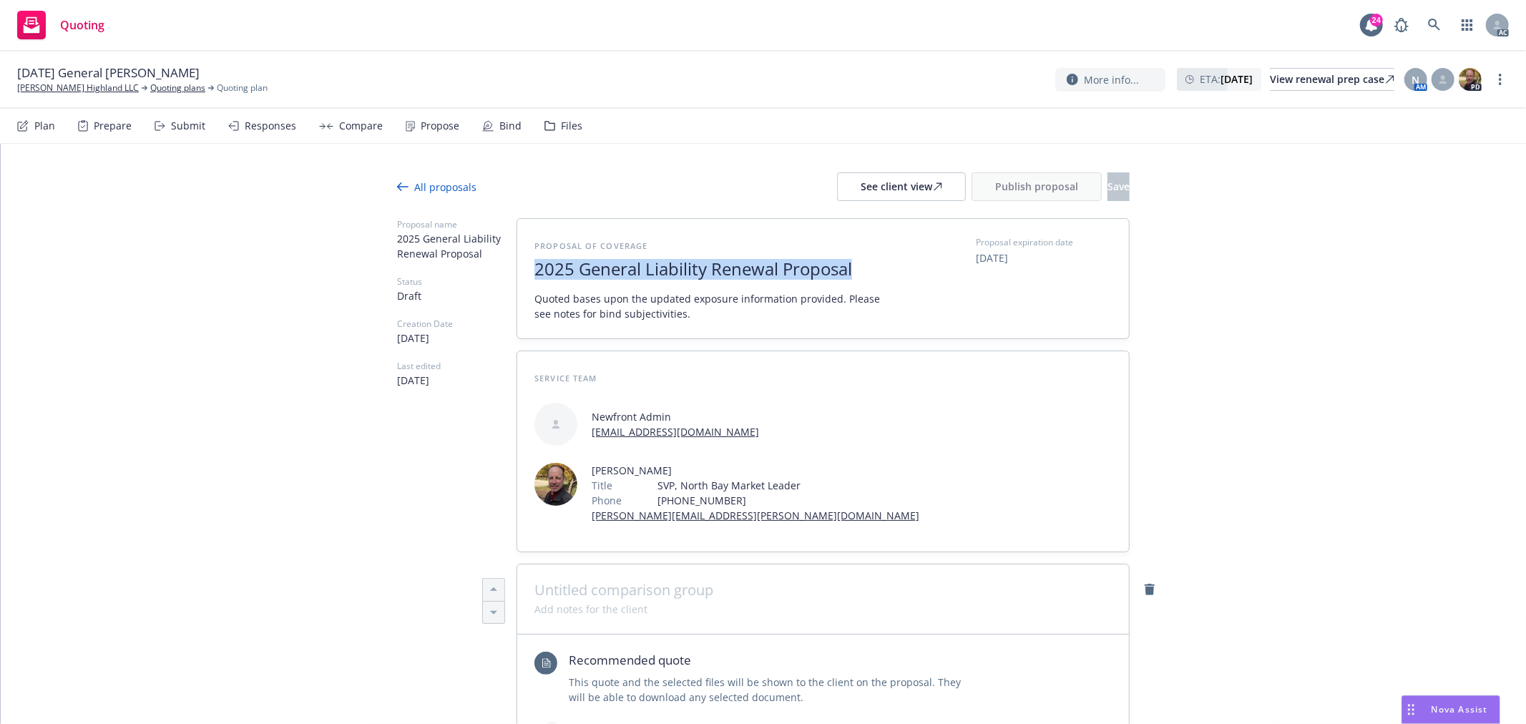
drag, startPoint x: 875, startPoint y: 268, endPoint x: 511, endPoint y: 275, distance: 364.1
click at [517, 275] on div "Proposal of coverage 2025 General Liability Renewal Proposal Quoted bases upon …" at bounding box center [823, 278] width 612 height 119
copy span "2025 General Liability Renewal Proposal"
type textarea "x"
click at [596, 581] on span at bounding box center [822, 589] width 577 height 17
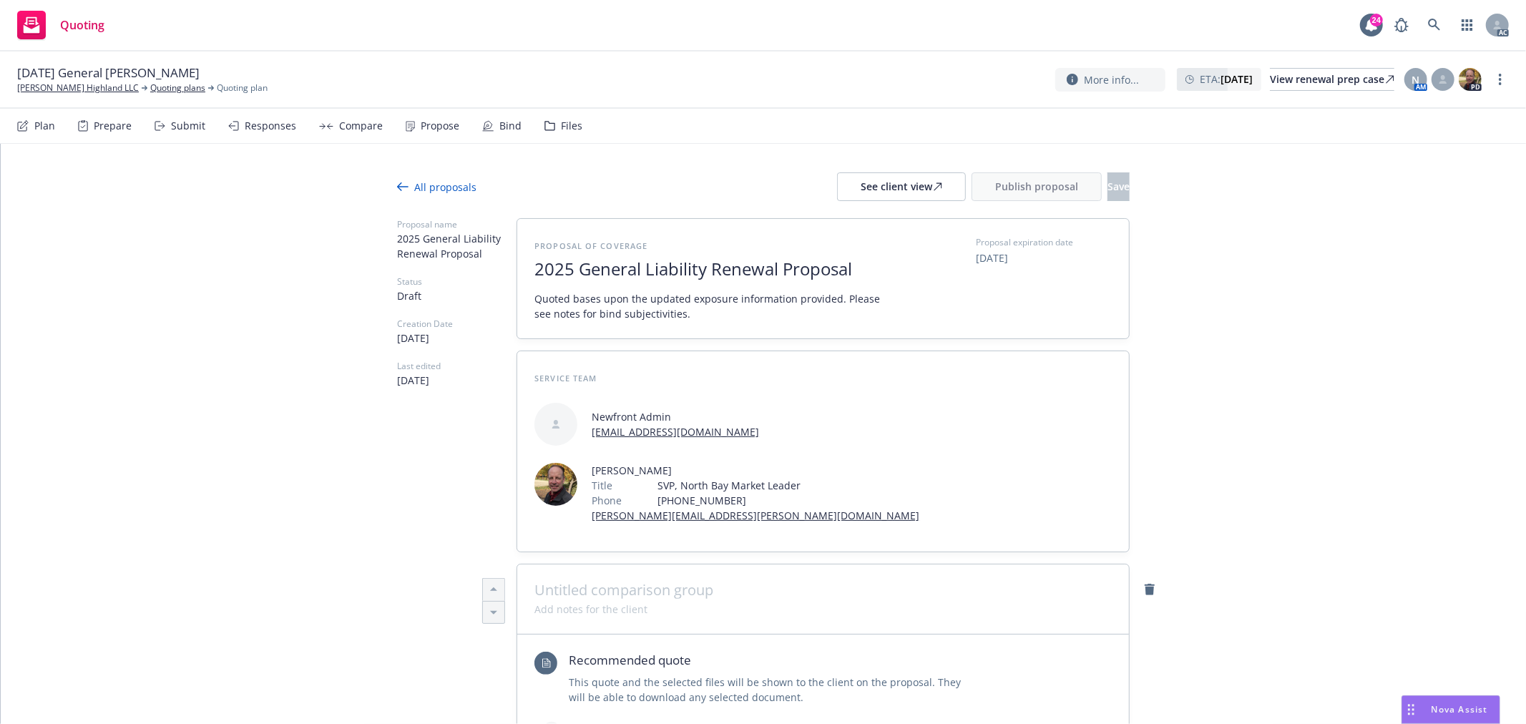
paste span
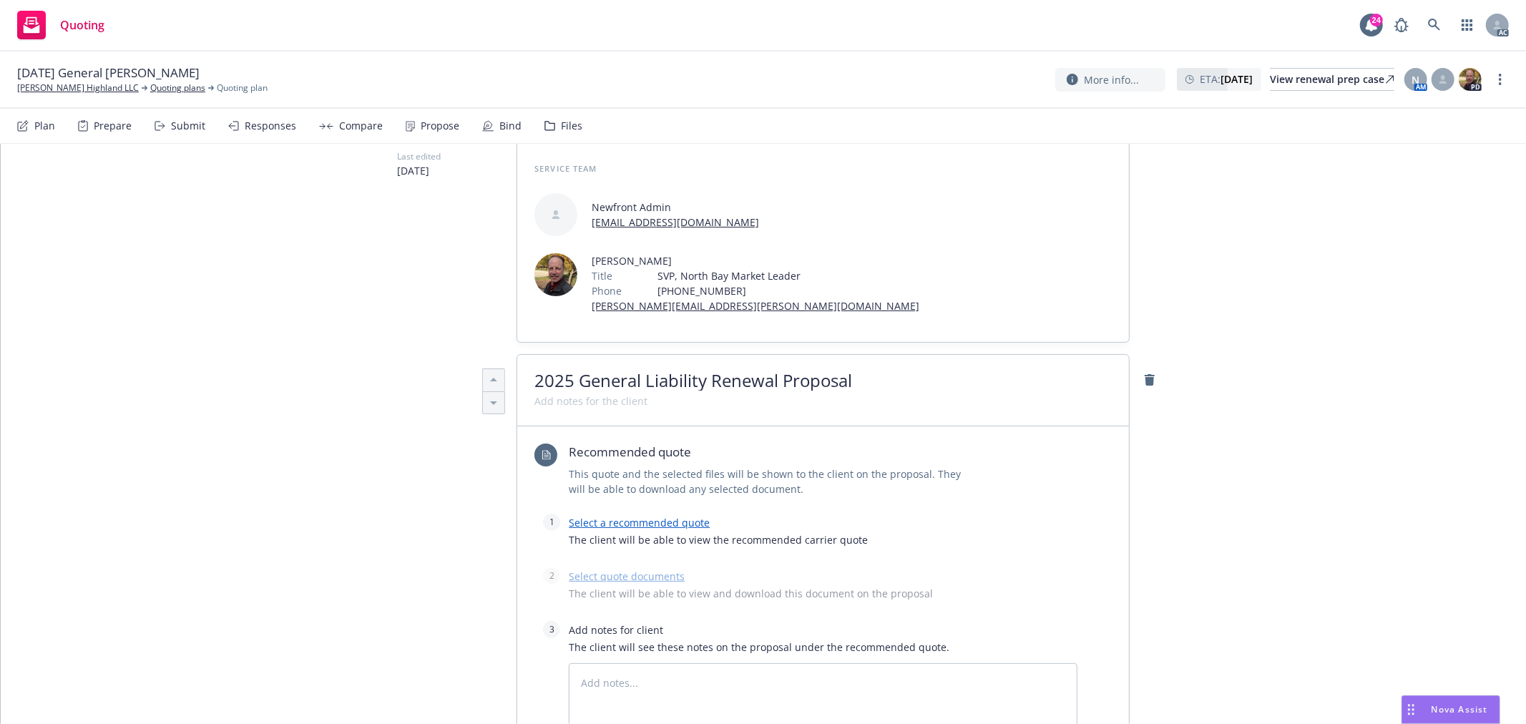
scroll to position [238, 0]
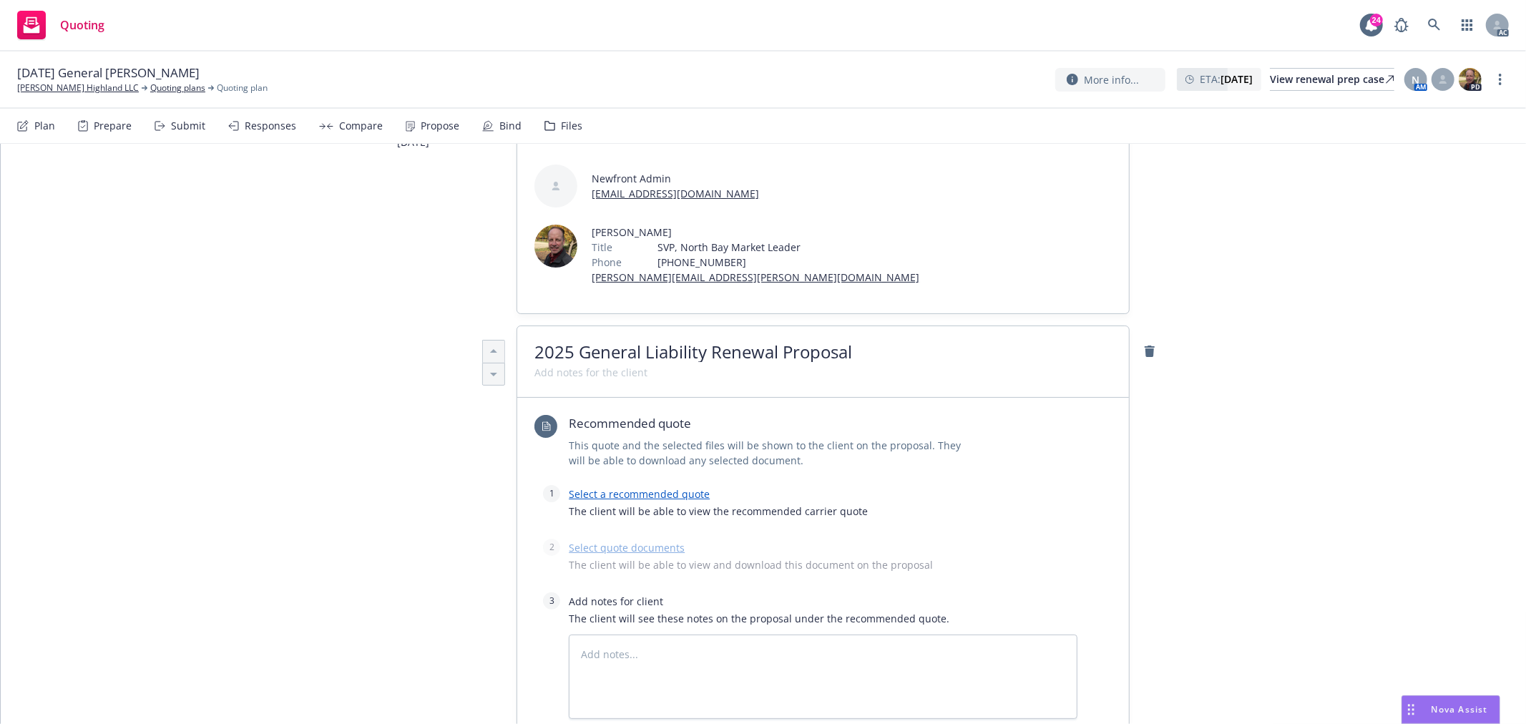
click at [662, 487] on link "Select a recommended quote" at bounding box center [639, 494] width 141 height 14
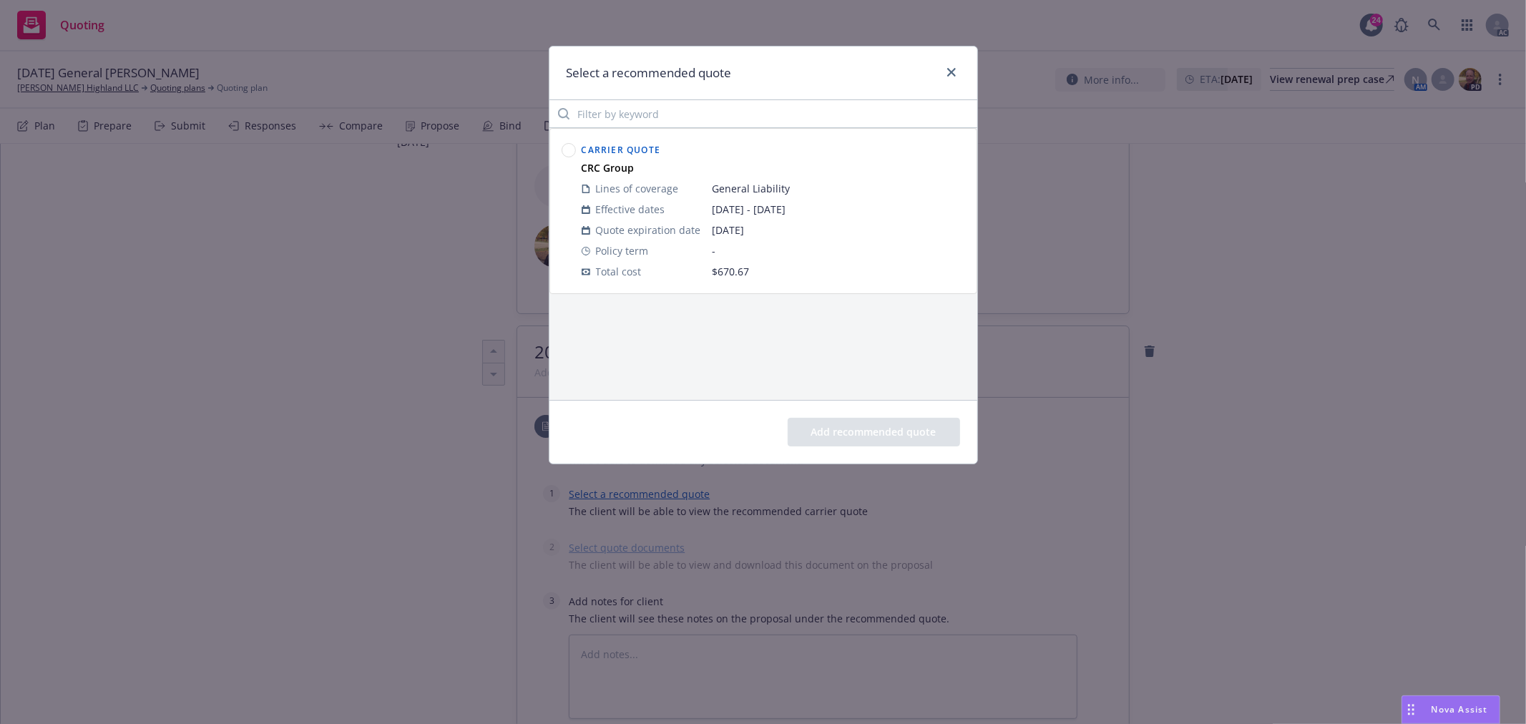
click at [567, 149] on circle at bounding box center [568, 151] width 14 height 14
drag, startPoint x: 865, startPoint y: 429, endPoint x: 763, endPoint y: 430, distance: 102.3
click at [865, 428] on button "Add recommended quote" at bounding box center [873, 432] width 172 height 29
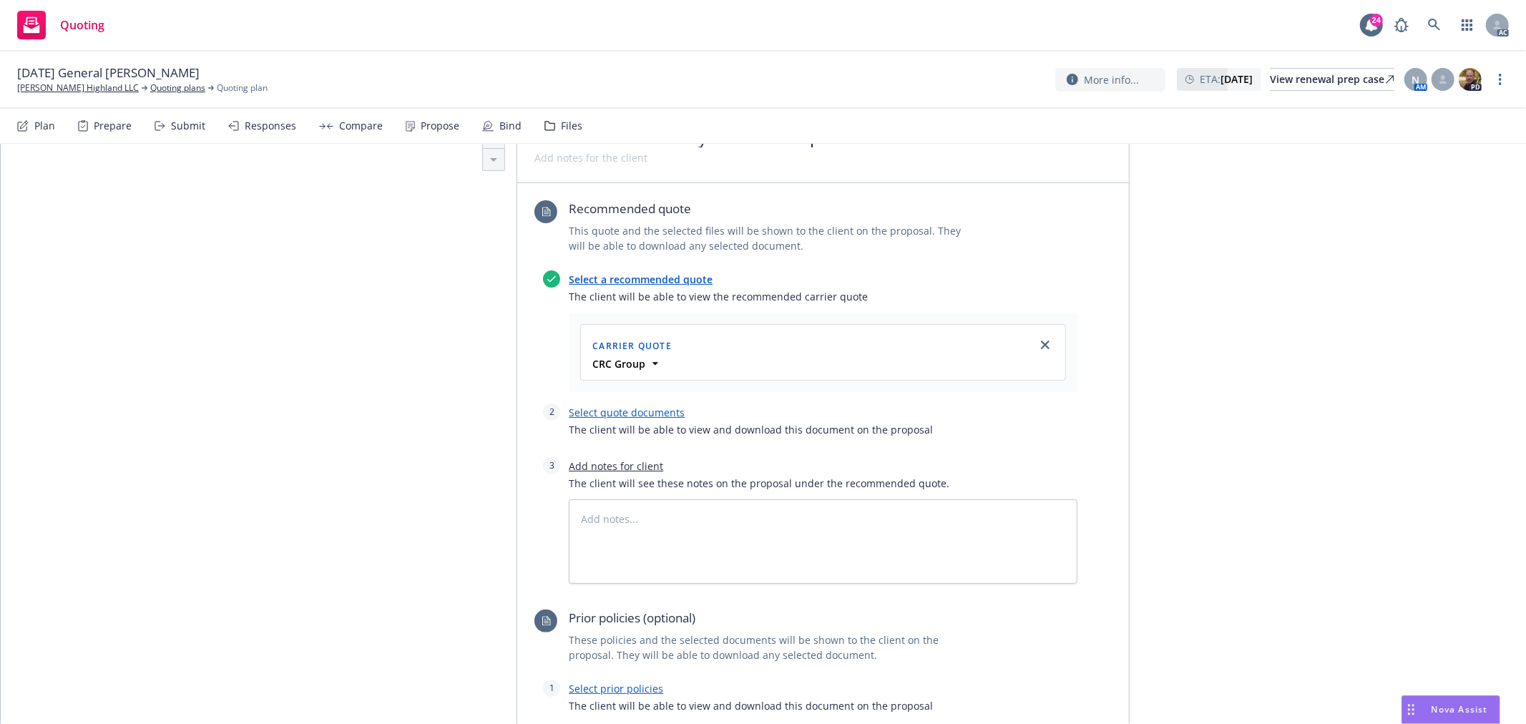
scroll to position [476, 0]
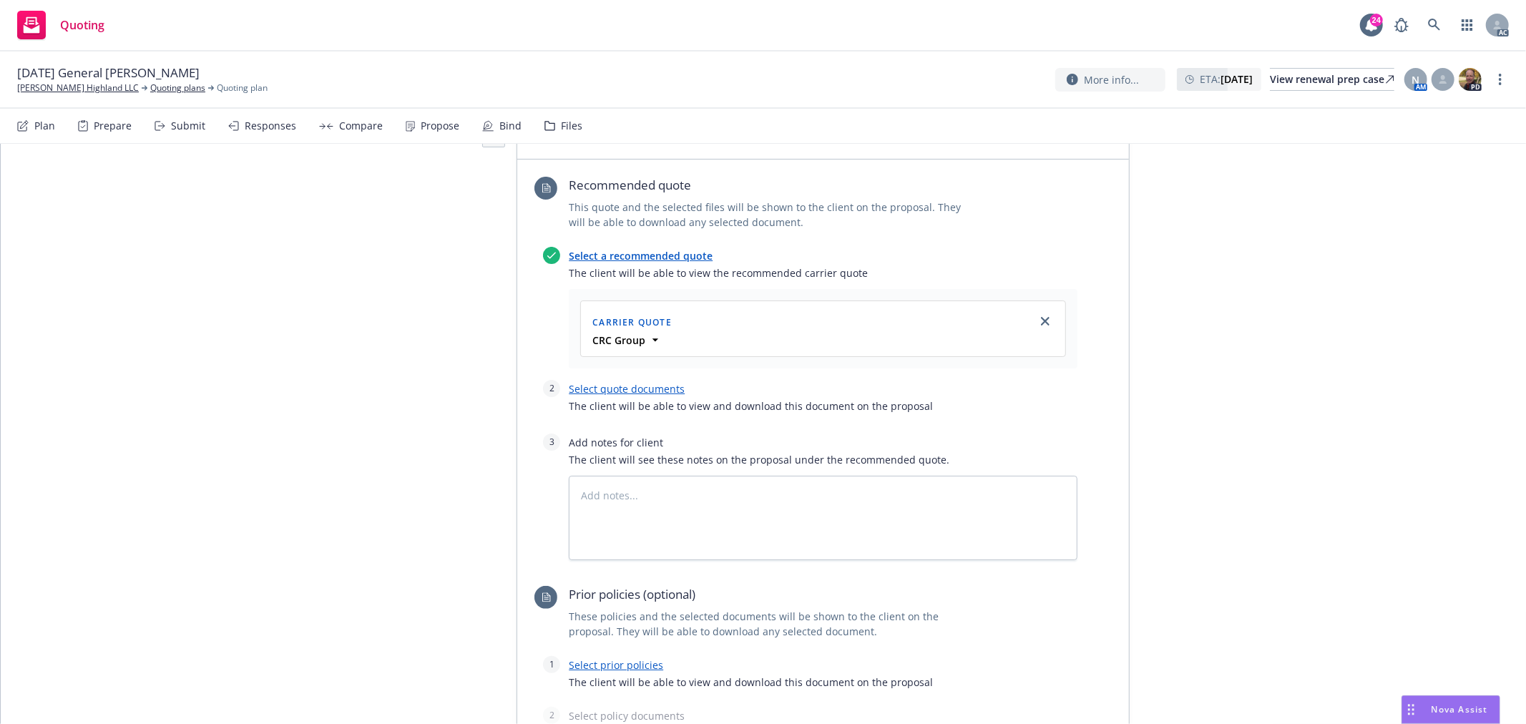
click at [639, 380] on div "Select quote documents The client will be able to view and download this docume…" at bounding box center [823, 401] width 509 height 42
click at [644, 382] on link "Select quote documents" at bounding box center [627, 389] width 116 height 14
type textarea "x"
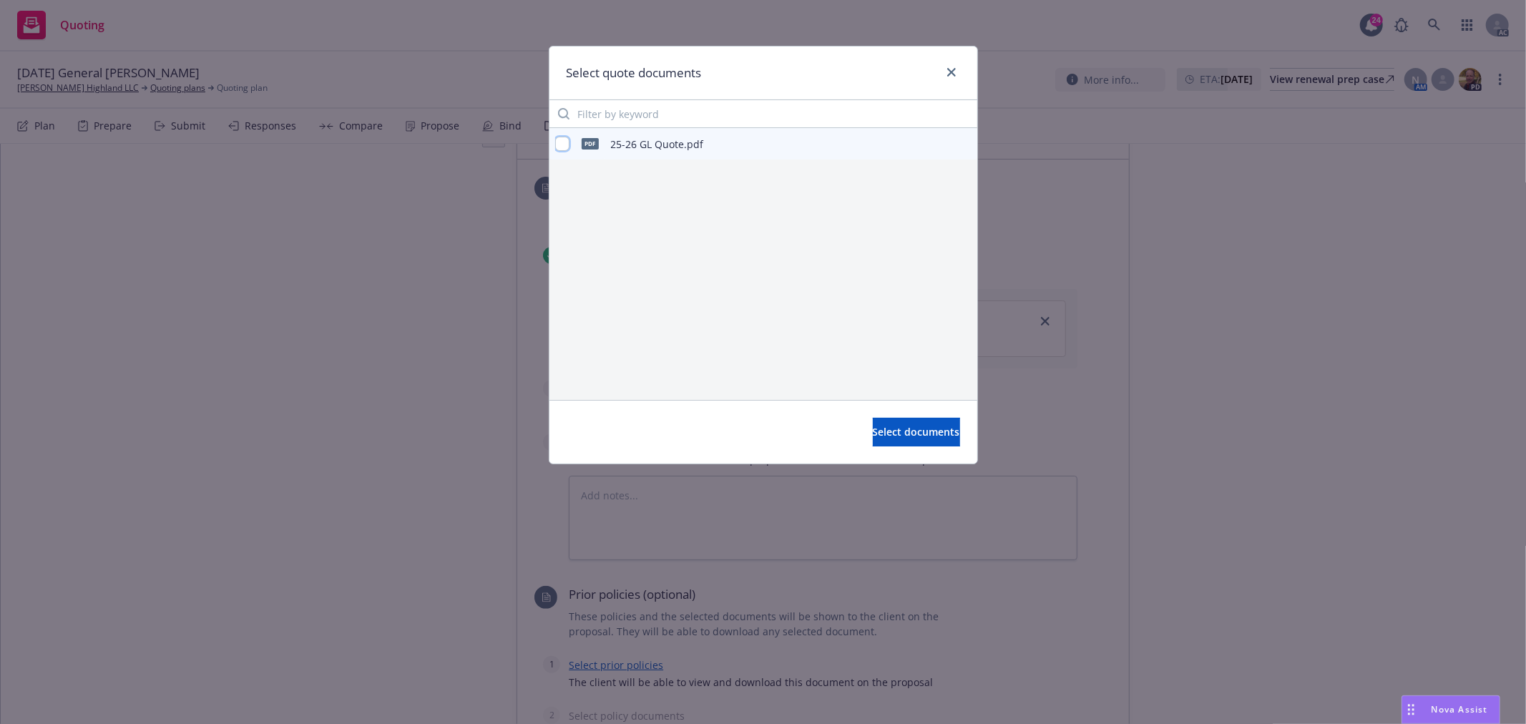
click at [562, 139] on input "checkbox" at bounding box center [562, 144] width 14 height 14
checkbox input "true"
click at [892, 433] on span "Select documents" at bounding box center [916, 432] width 87 height 14
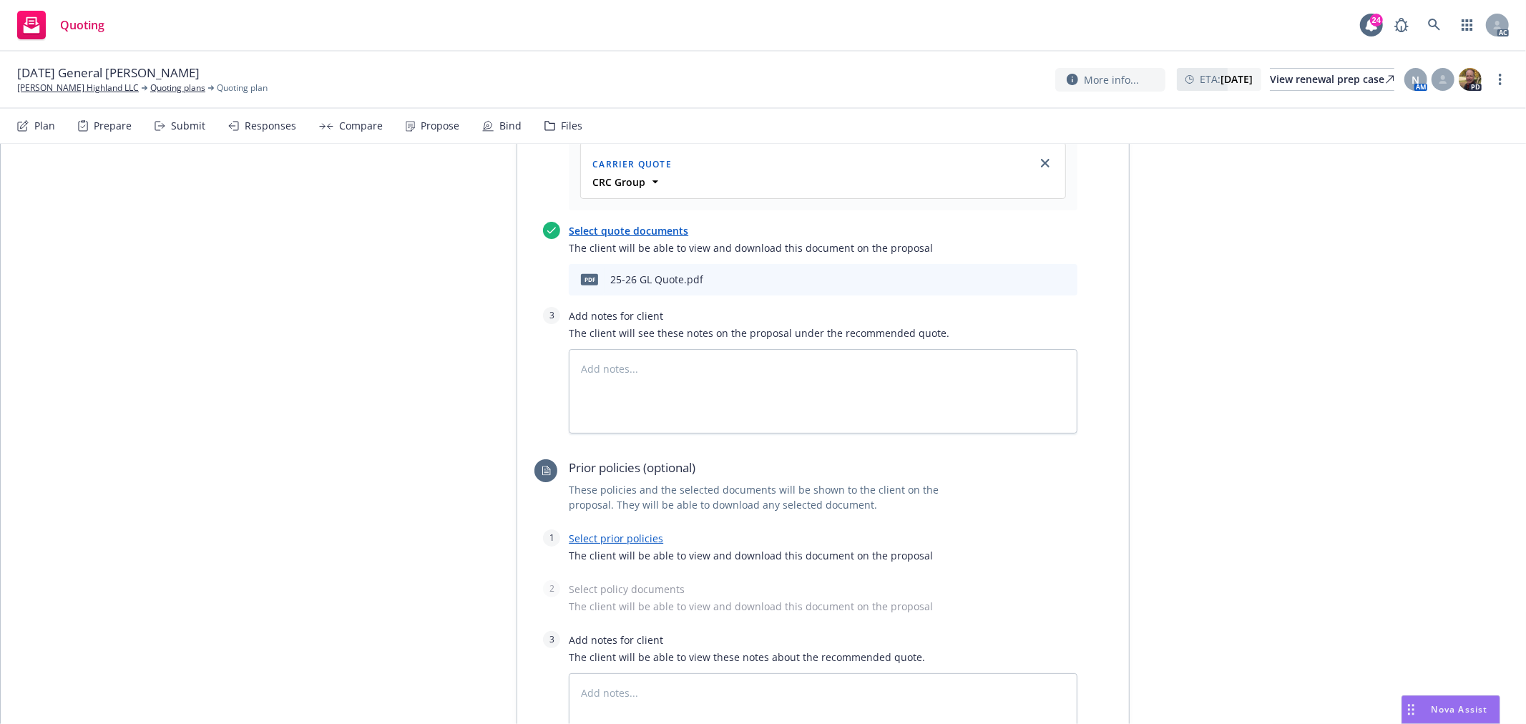
scroll to position [635, 0]
click at [623, 531] on link "Select prior policies" at bounding box center [616, 538] width 94 height 14
type textarea "x"
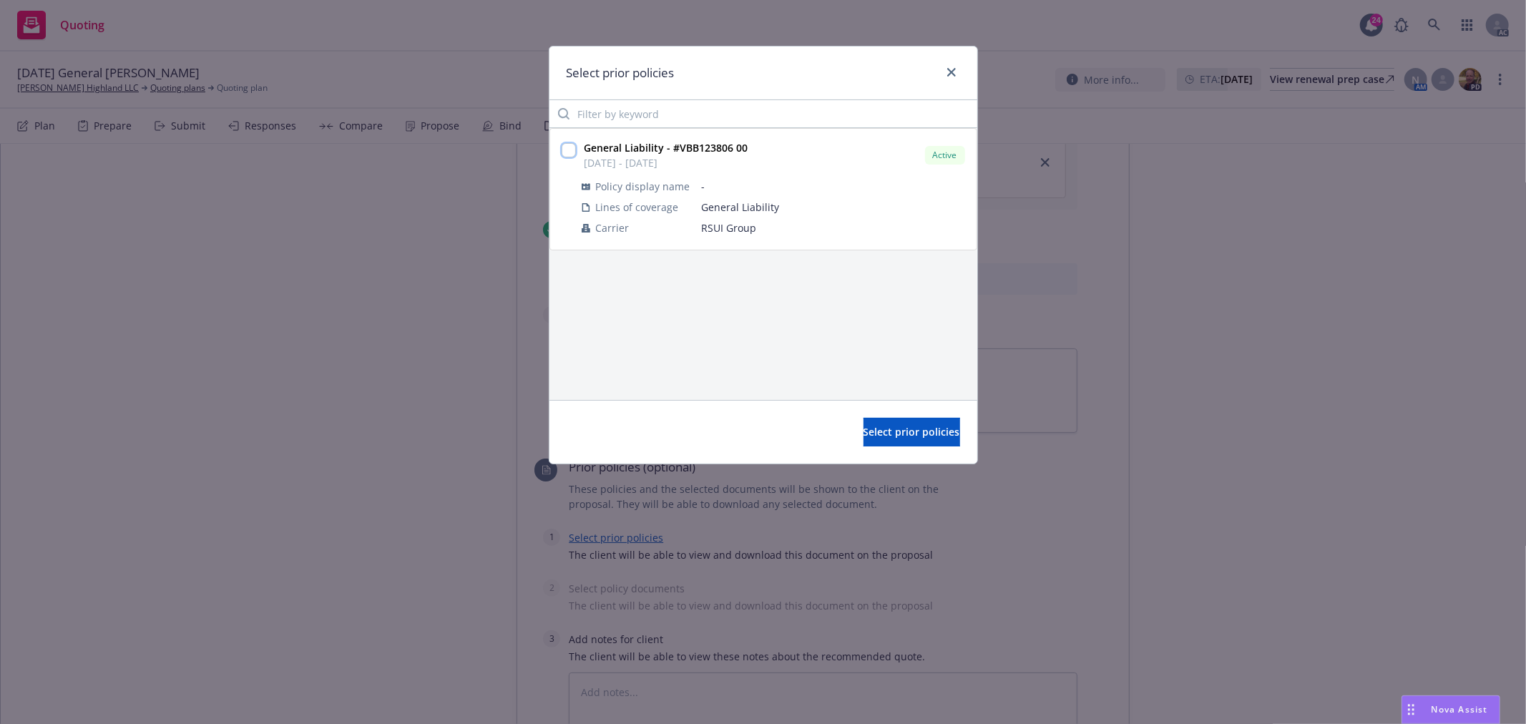
click at [569, 147] on input "checkbox" at bounding box center [568, 150] width 14 height 14
checkbox input "true"
click at [895, 428] on span "Select prior policies" at bounding box center [911, 432] width 97 height 14
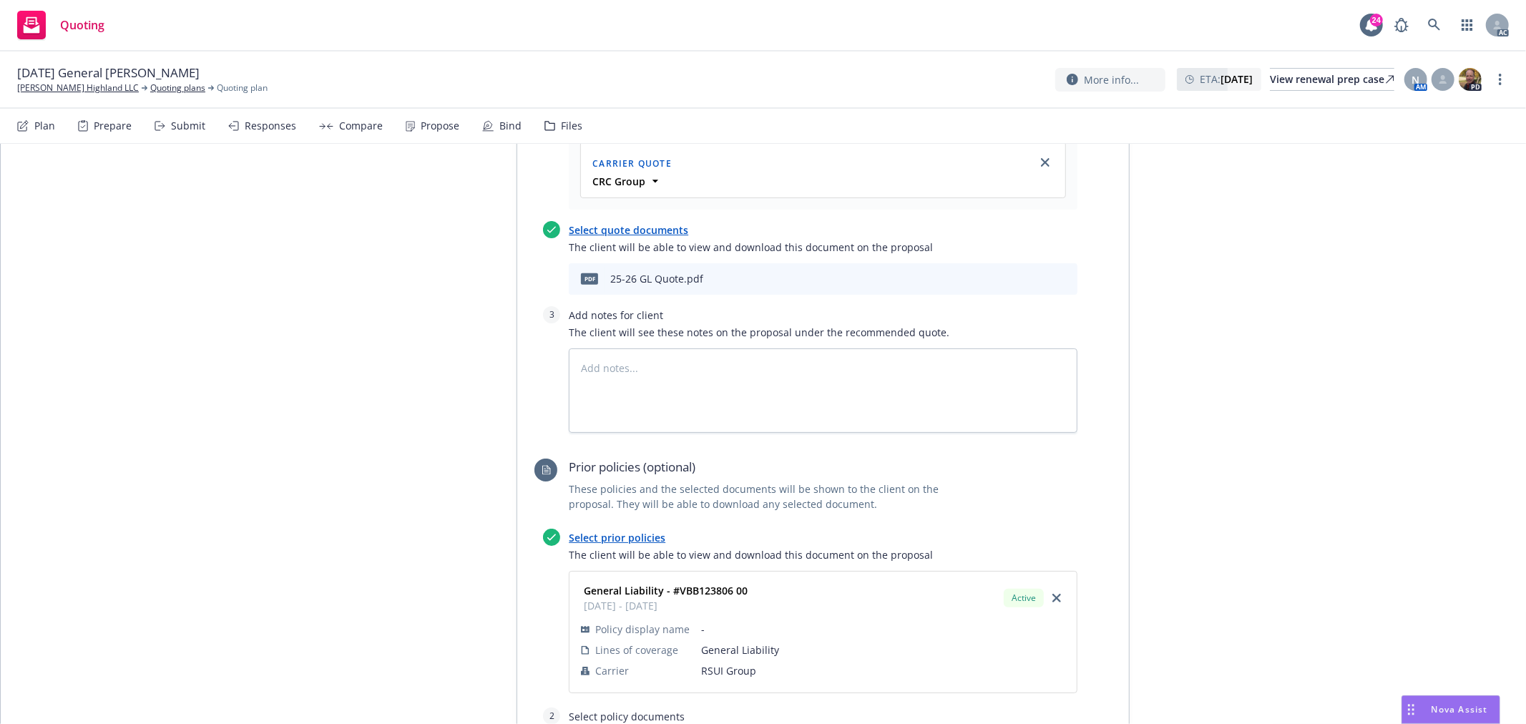
scroll to position [874, 0]
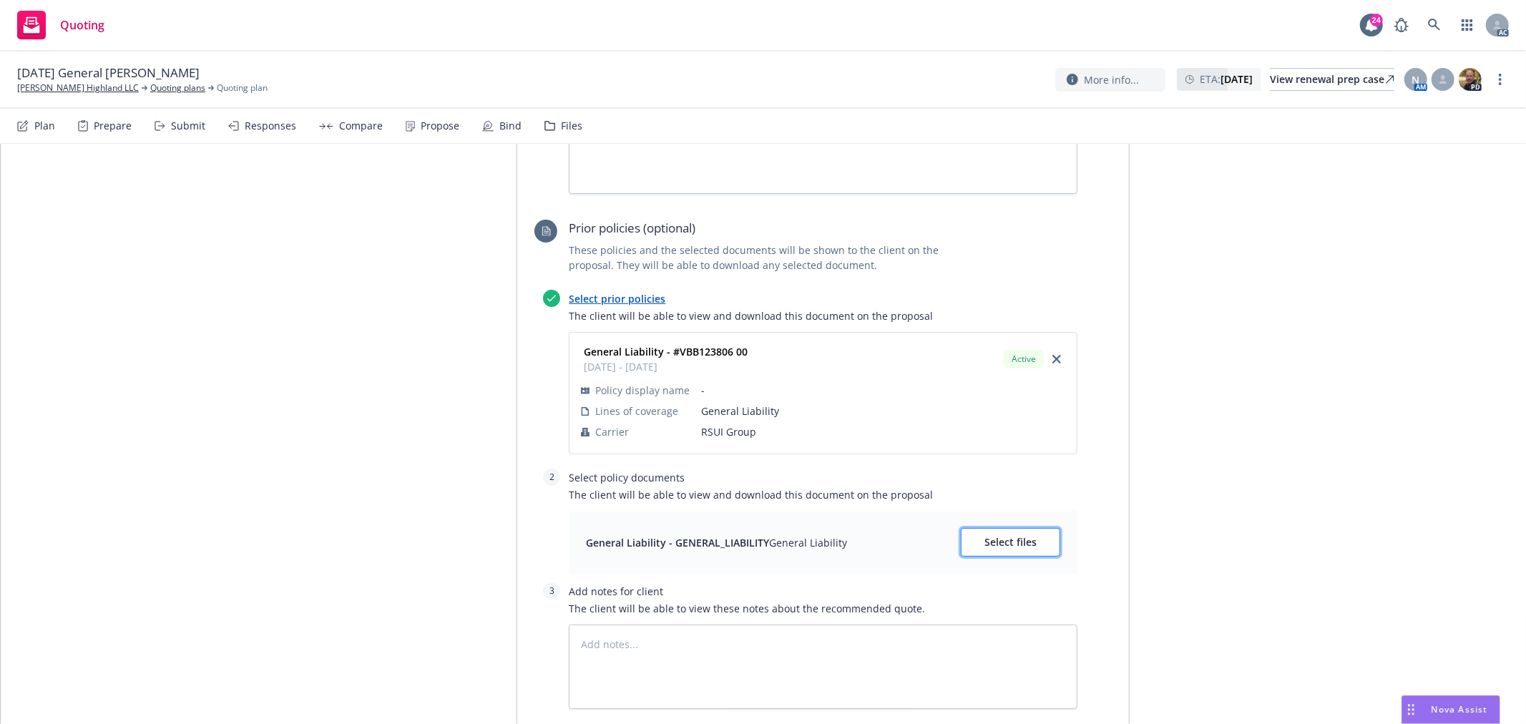
click at [985, 535] on span "Select files" at bounding box center [1010, 542] width 52 height 14
type textarea "x"
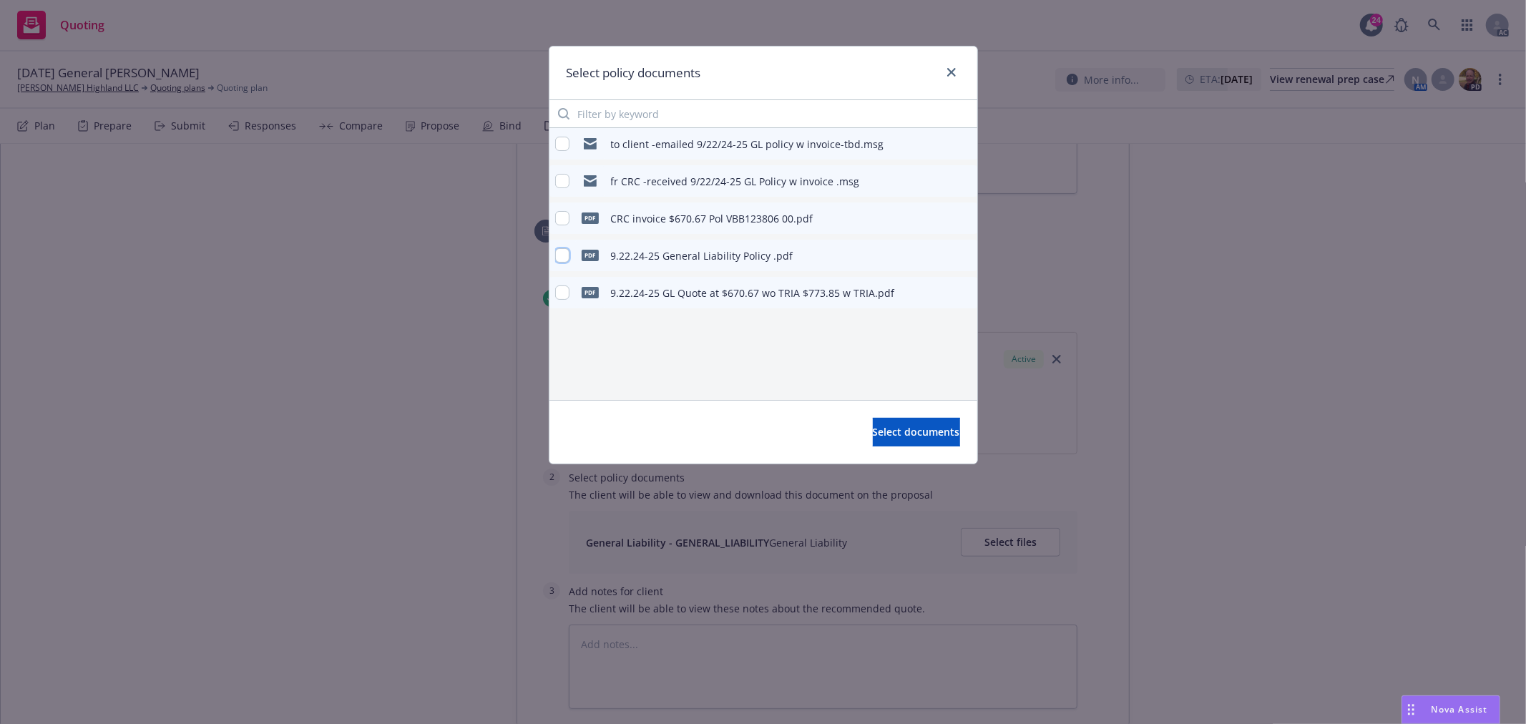
click at [561, 255] on input "checkbox" at bounding box center [562, 255] width 14 height 14
checkbox input "true"
click at [915, 432] on span "Select documents" at bounding box center [916, 432] width 87 height 14
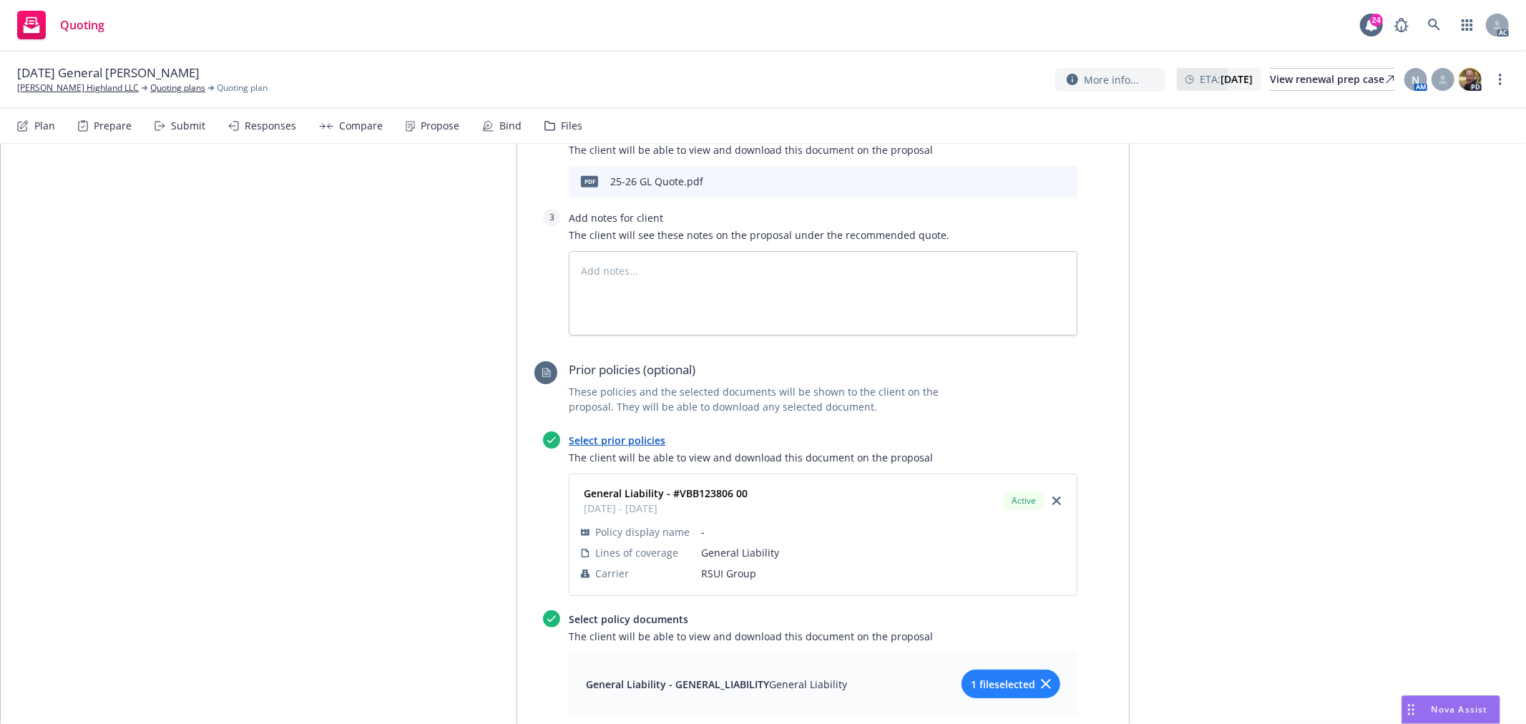
scroll to position [635, 0]
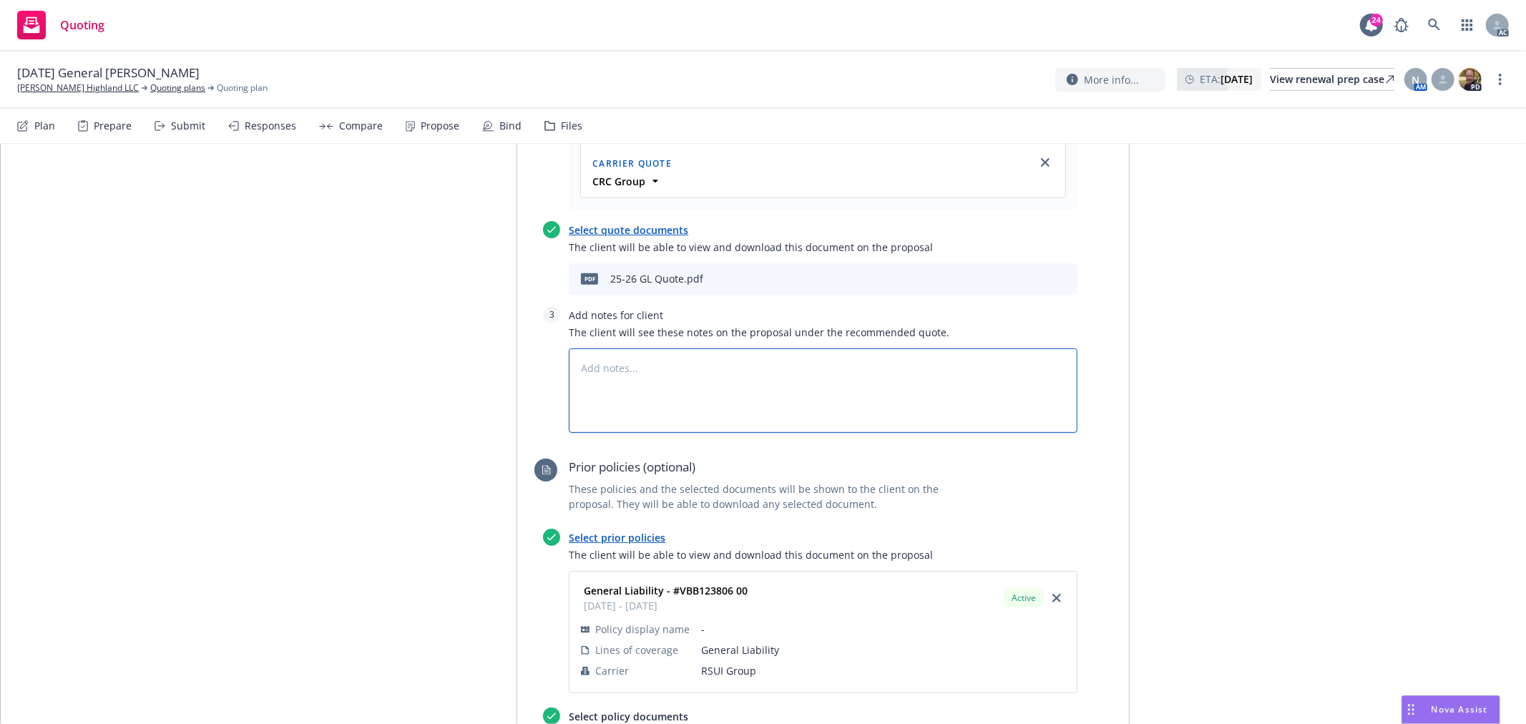
click at [642, 348] on textarea at bounding box center [823, 390] width 509 height 84
type textarea "x"
type textarea "B"
type textarea "x"
type textarea "Bi"
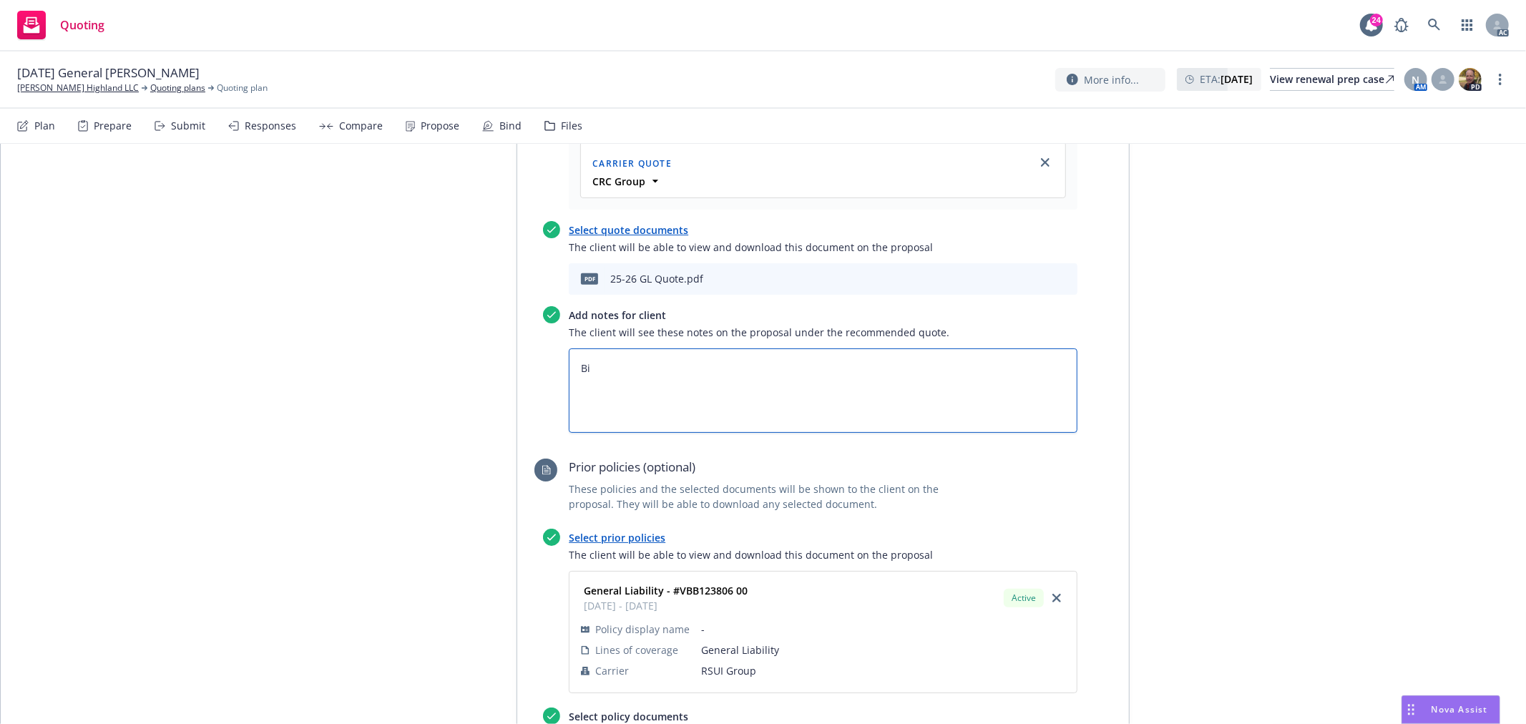
type textarea "x"
type textarea "Bind"
type textarea "x"
type textarea "Bind"
type textarea "x"
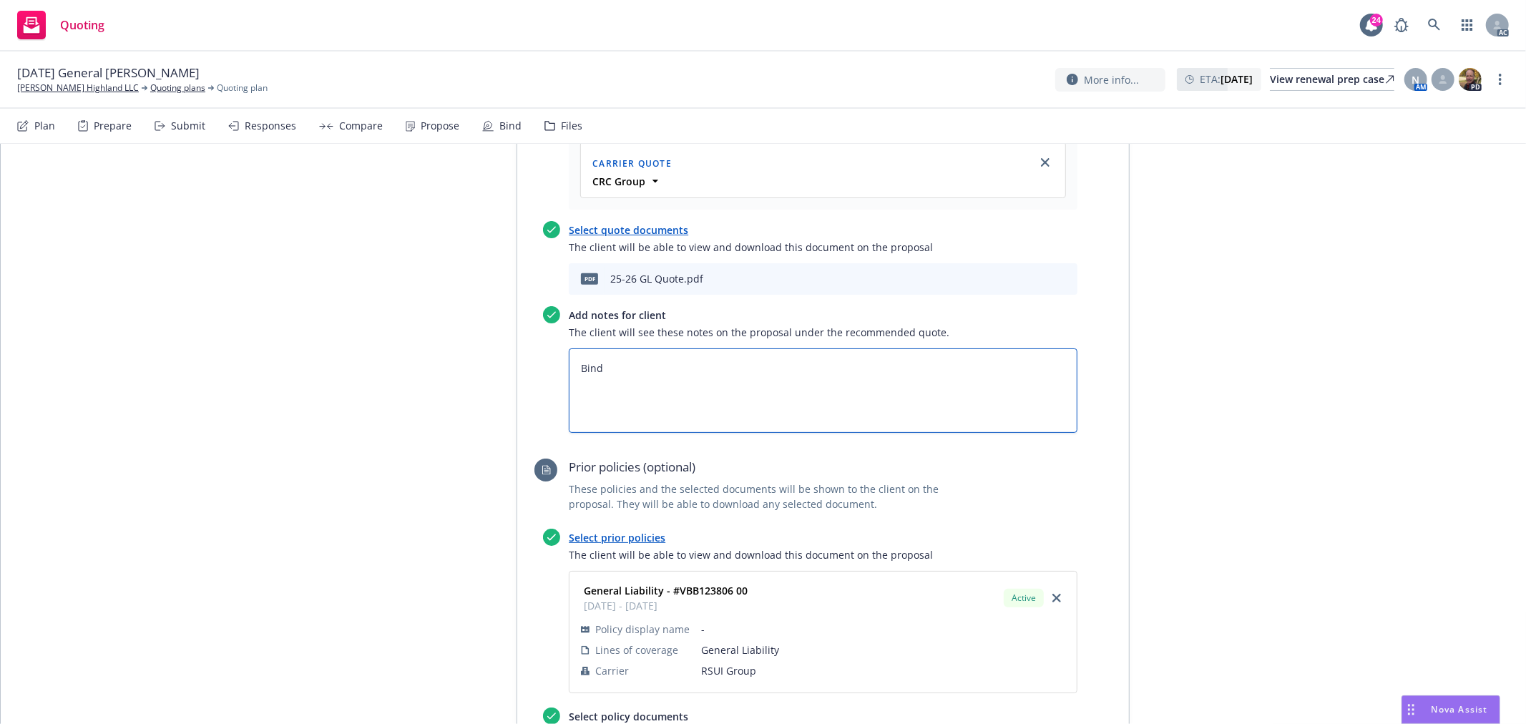
type textarea "Bind S"
type textarea "x"
type textarea "Bind Su"
type textarea "x"
type textarea "Bind Sub"
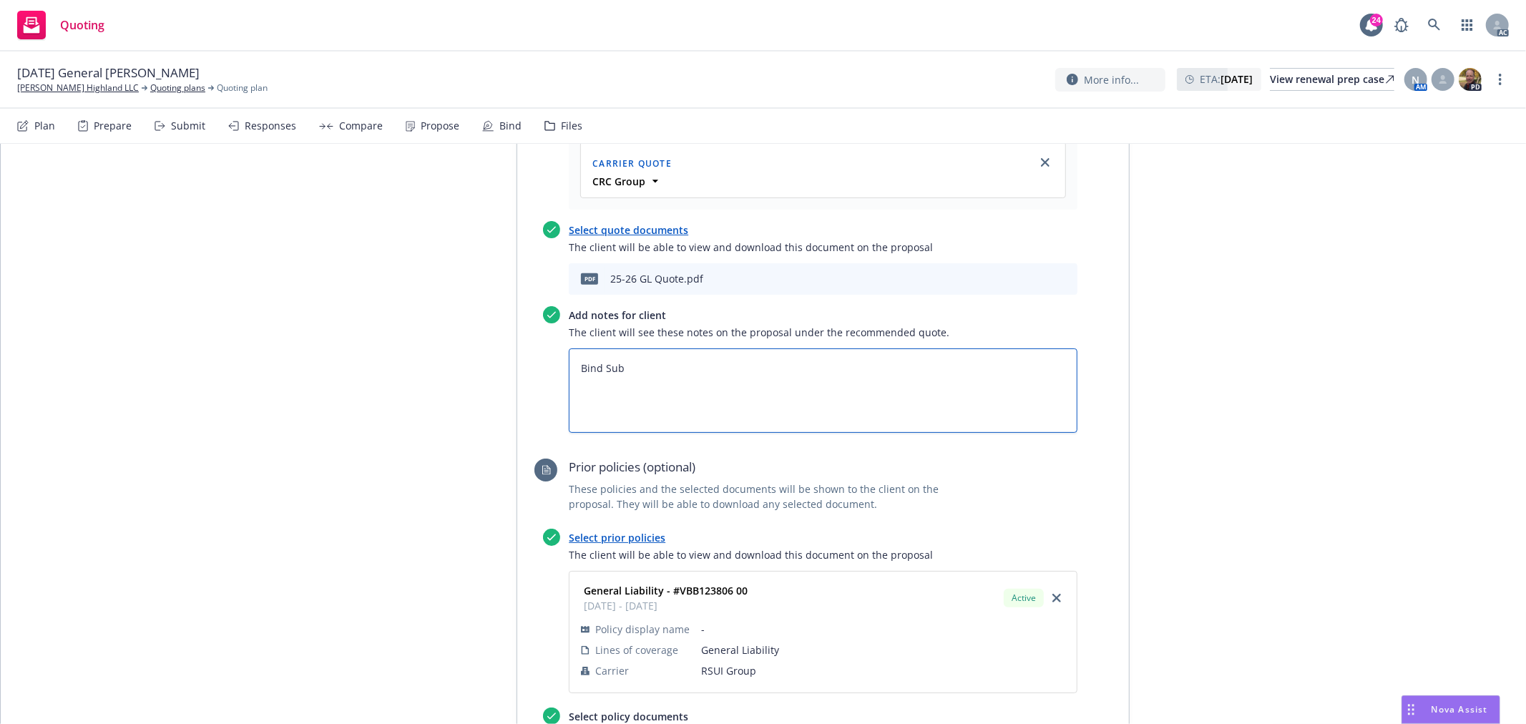
type textarea "x"
type textarea "Bind Subj"
type textarea "x"
type textarea "Bind Subje"
type textarea "x"
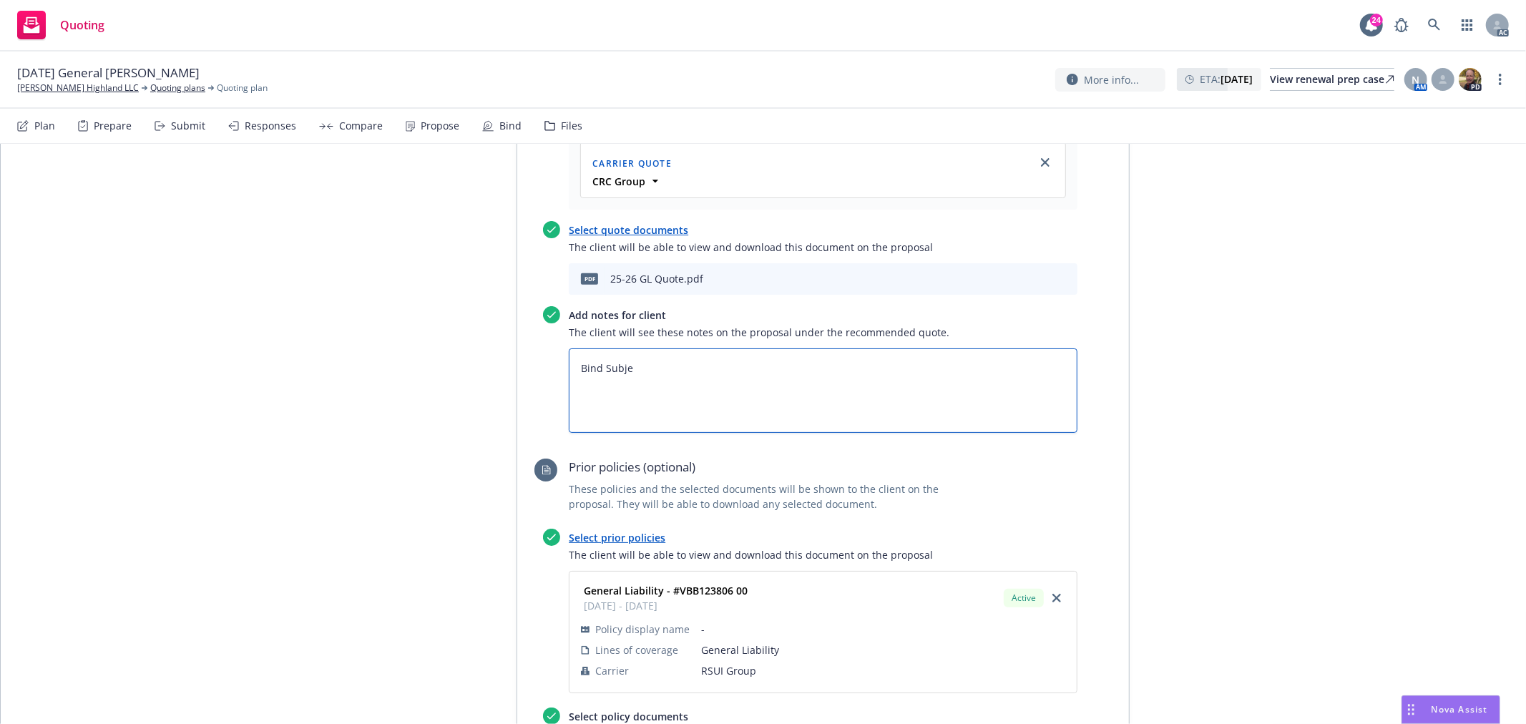
type textarea "Bind Subjec"
type textarea "x"
type textarea "Bind Subject"
type textarea "x"
type textarea "Bind Subjecti"
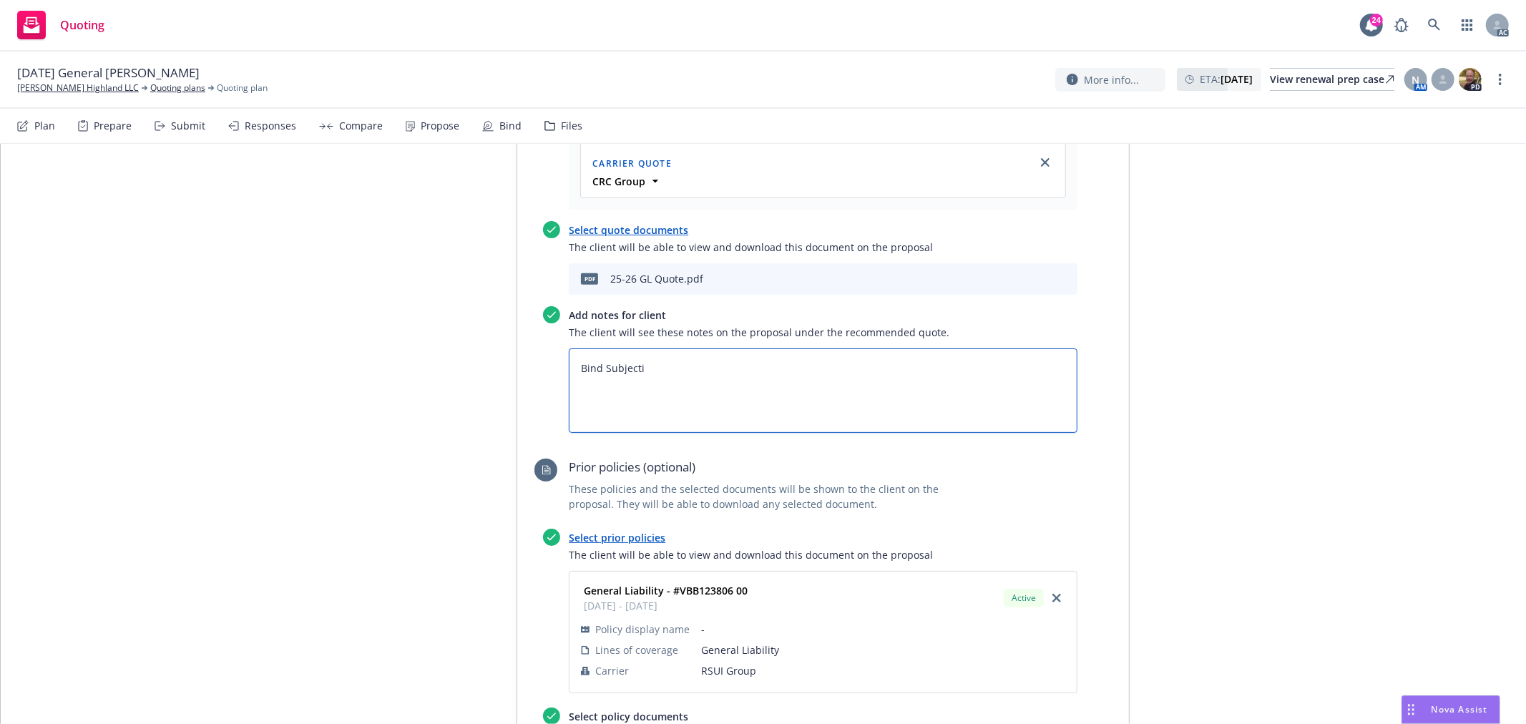
type textarea "x"
type textarea "Bind Subjectivi"
type textarea "x"
type textarea "Bind Subjectiviti"
type textarea "x"
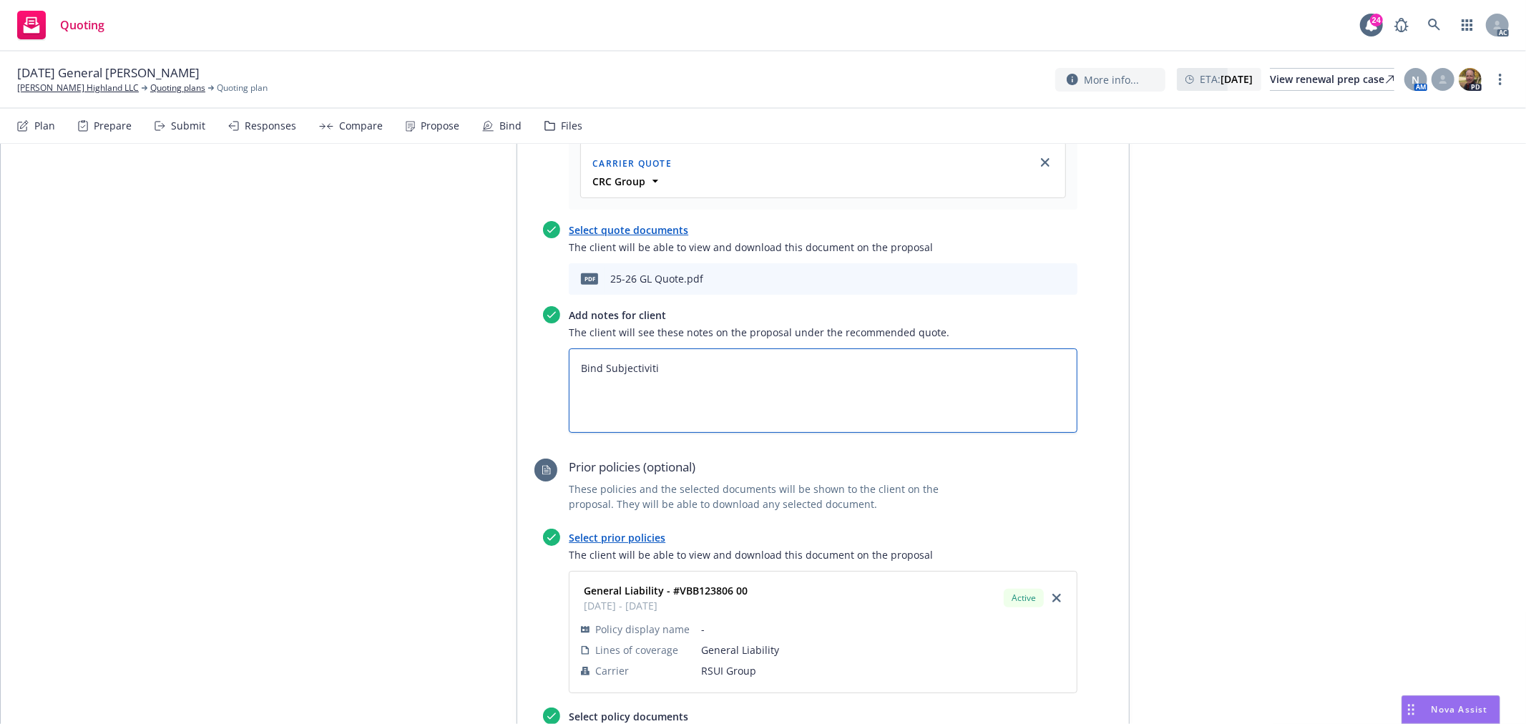
type textarea "Bind Subjectivitie"
type textarea "x"
type textarea "Bind Subjectivities"
type textarea "x"
type textarea "Bind Subjectivities:"
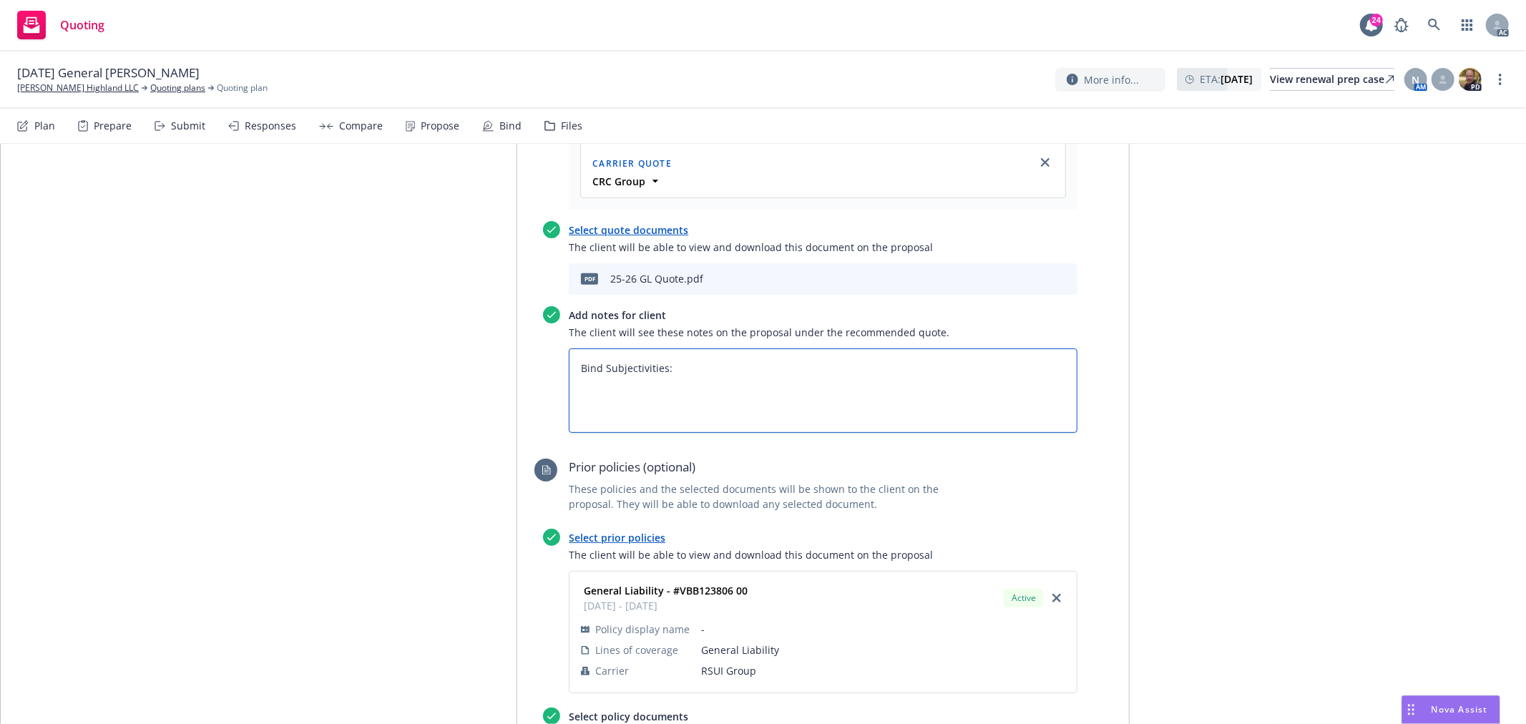
type textarea "x"
paste textarea "Written bind request Completed TRIA Form CA D-1 and SL-2"
type textarea "Bind Subjectivities: Written bind request Completed TRIA Form CA D-1 and SL-2"
click at [576, 348] on textarea "Bind Subjectivities: Written bind request Completed TRIA Form CA D-1 and SL-2" at bounding box center [823, 390] width 509 height 84
type textarea "x"
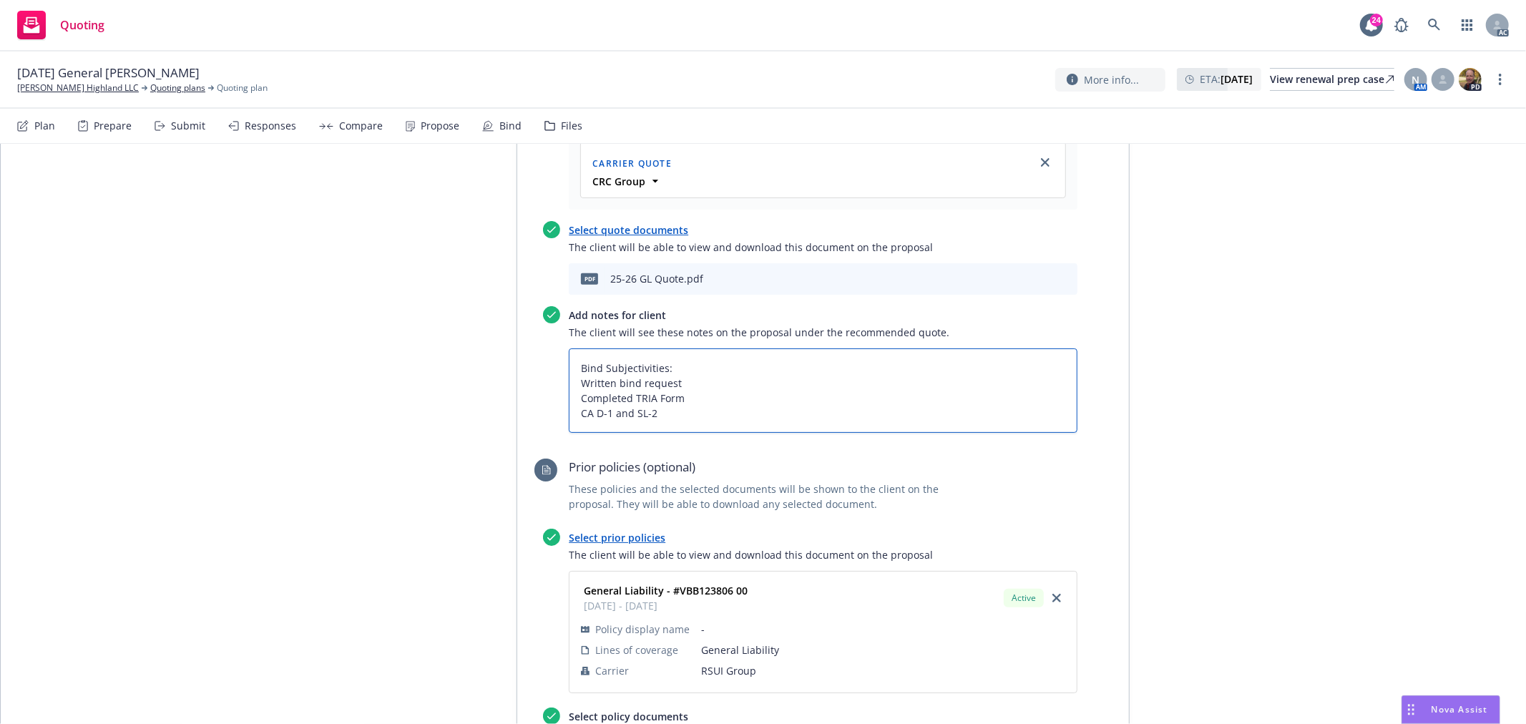
type textarea "Bind Subjectivities: 1Written bind request Completed TRIA Form CA D-1 and SL-2"
type textarea "x"
type textarea "Bind Subjectivities: 1.Written bind request Completed TRIA Form CA D-1 and SL-2"
type textarea "x"
type textarea "Bind Subjectivities: 1. Written bind request Completed TRIA Form CA D-1 and SL-2"
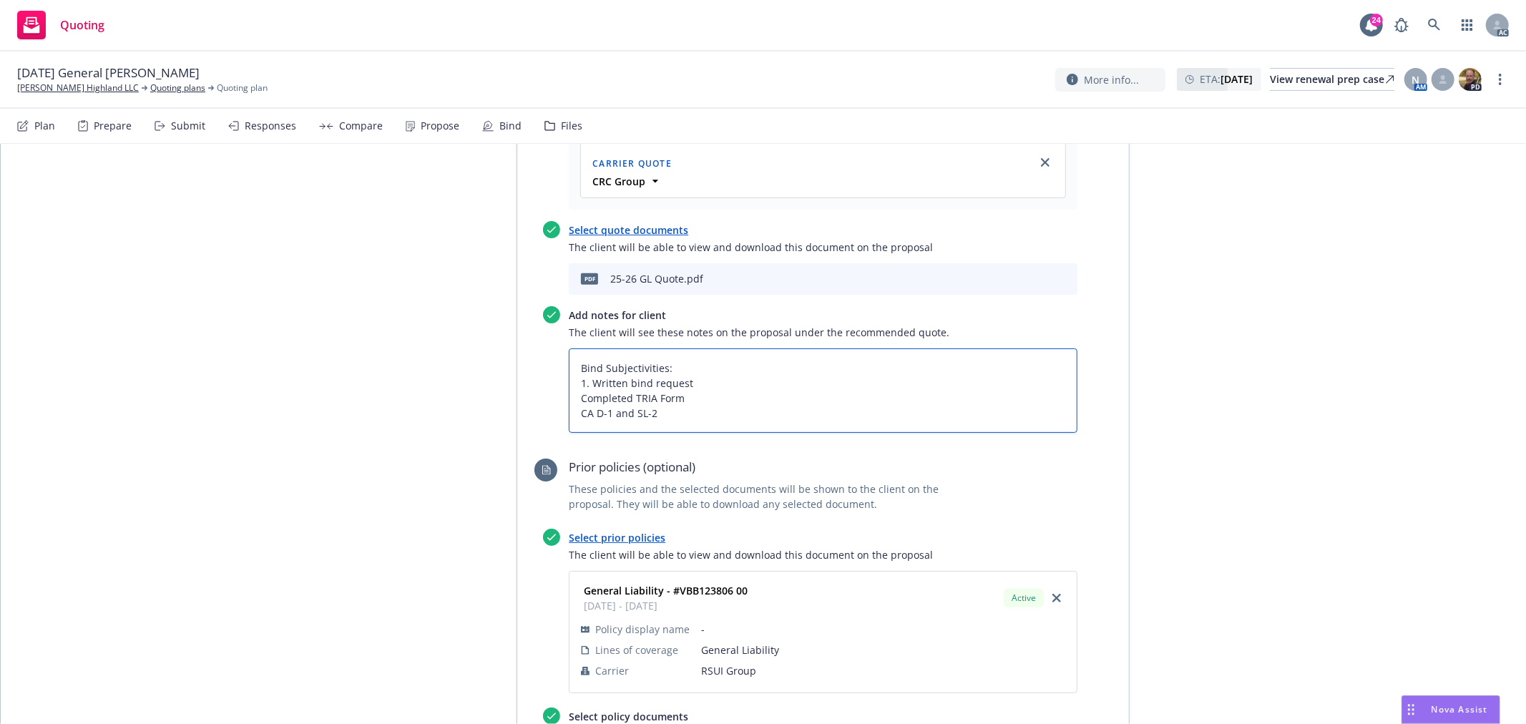
click at [575, 348] on textarea "Bind Subjectivities: 1. Written bind request Completed TRIA Form CA D-1 and SL-2" at bounding box center [823, 390] width 509 height 84
type textarea "x"
type textarea "Bind Subjectivities: 1. Written bind request 2Completed TRIA Form CA D-1 and SL…"
type textarea "x"
type textarea "Bind Subjectivities: 1. Written bind request 2.Completed TRIA Form CA D-1 and S…"
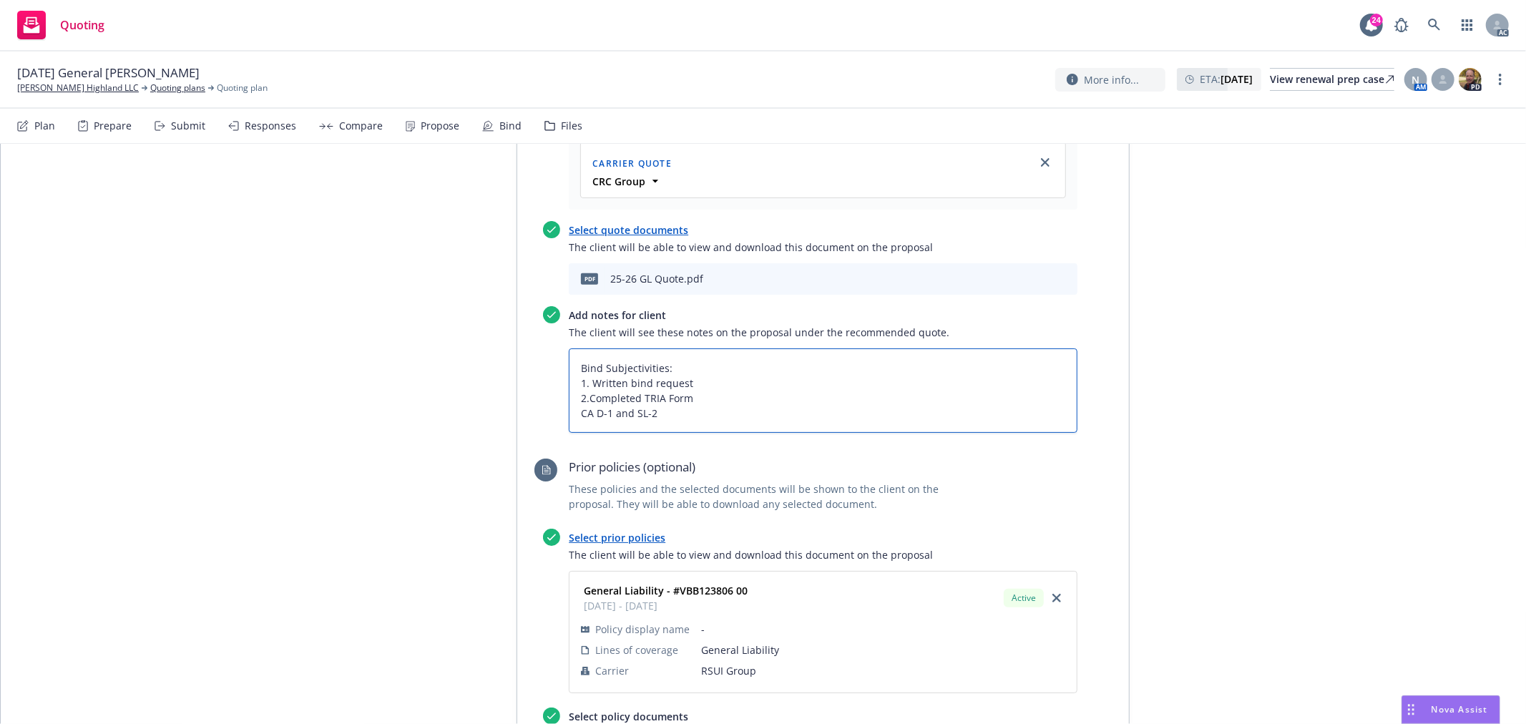
type textarea "x"
type textarea "Bind Subjectivities: 1. Written bind request 2. Completed TRIA Form CA D-1 and …"
click at [569, 355] on textarea "Bind Subjectivities: 1. Written bind request 2. Completed TRIA Form CA D-1 and …" at bounding box center [823, 390] width 509 height 84
type textarea "x"
type textarea "Bind Subjectivities: 1. Written bind request 2. Completed TRIA Form 3CA D-1 and…"
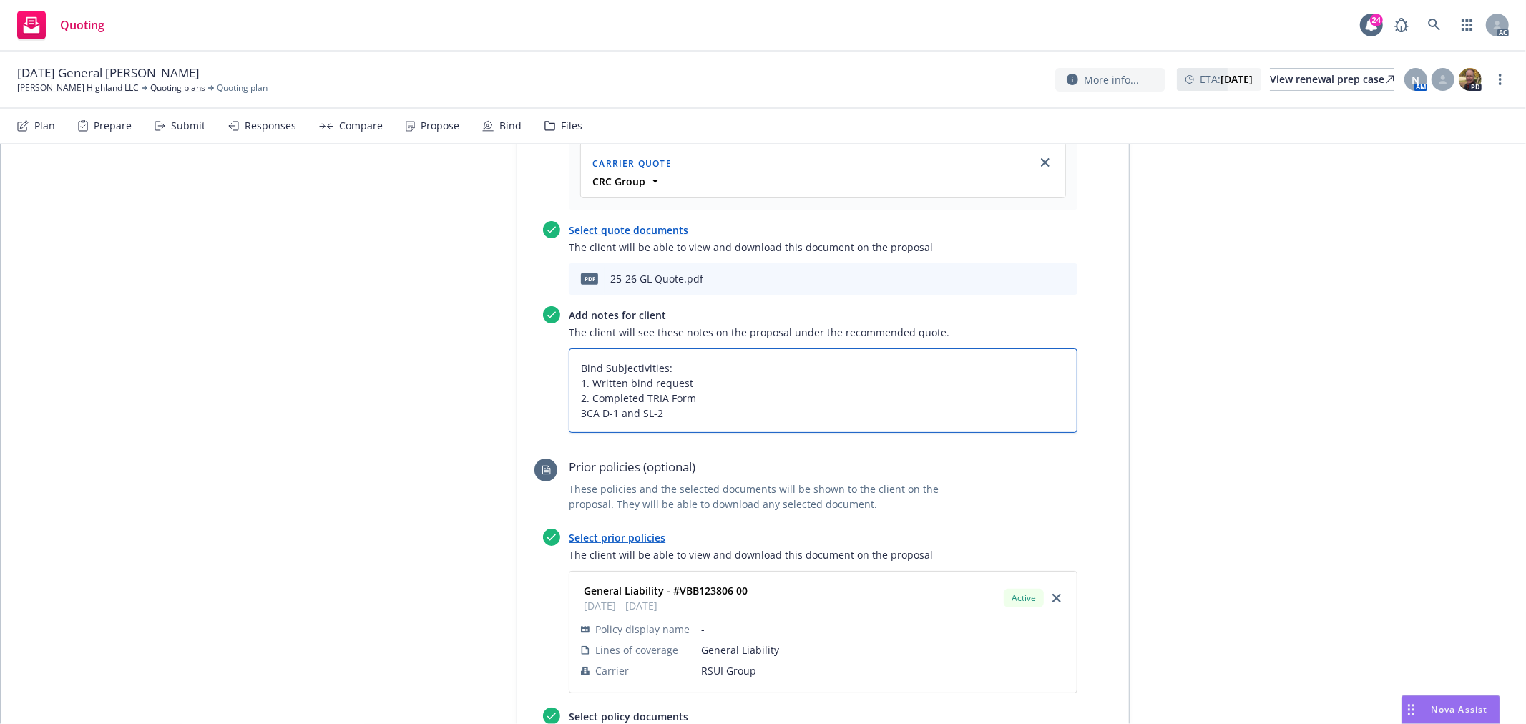
type textarea "x"
type textarea "Bind Subjectivities: 1. Written bind request 2. Completed TRIA Form [DOMAIN_NAM…"
type textarea "x"
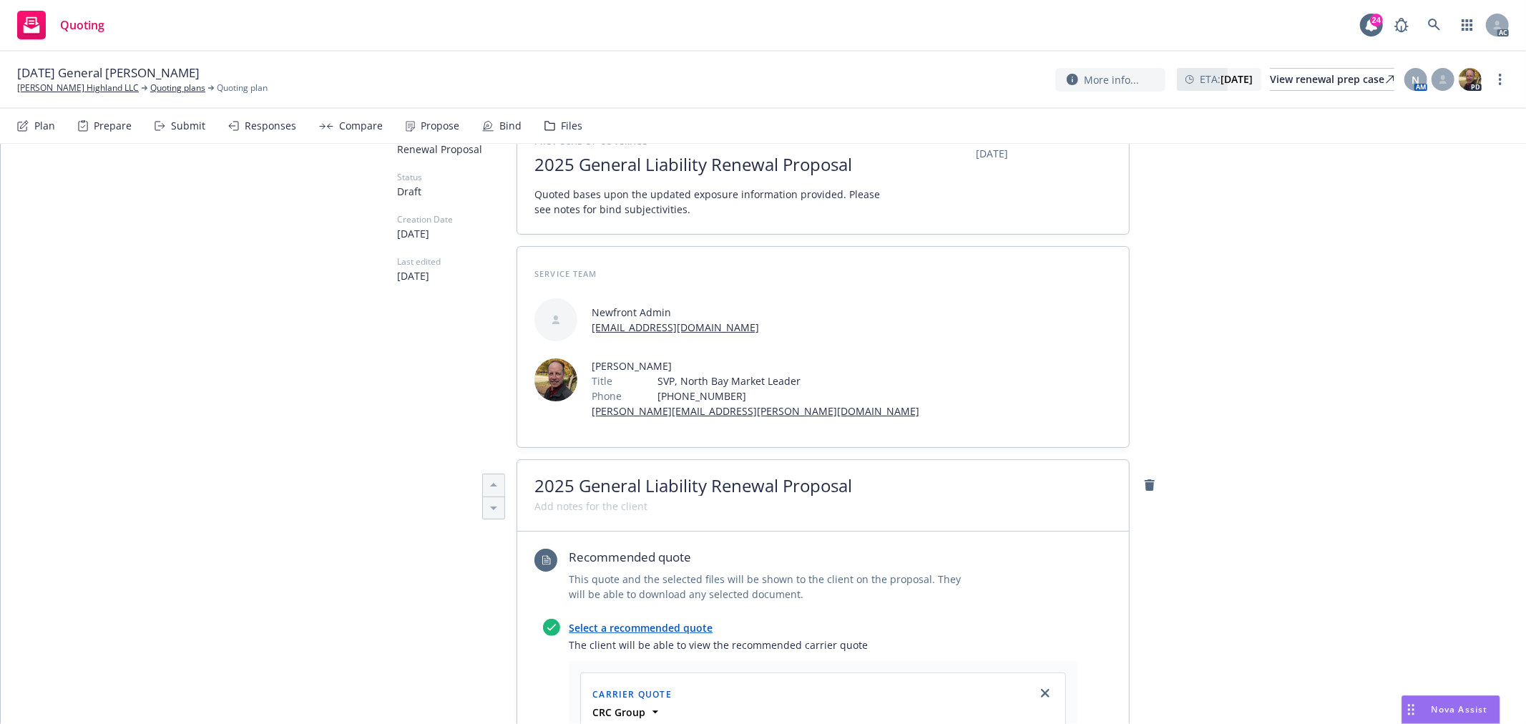
scroll to position [0, 0]
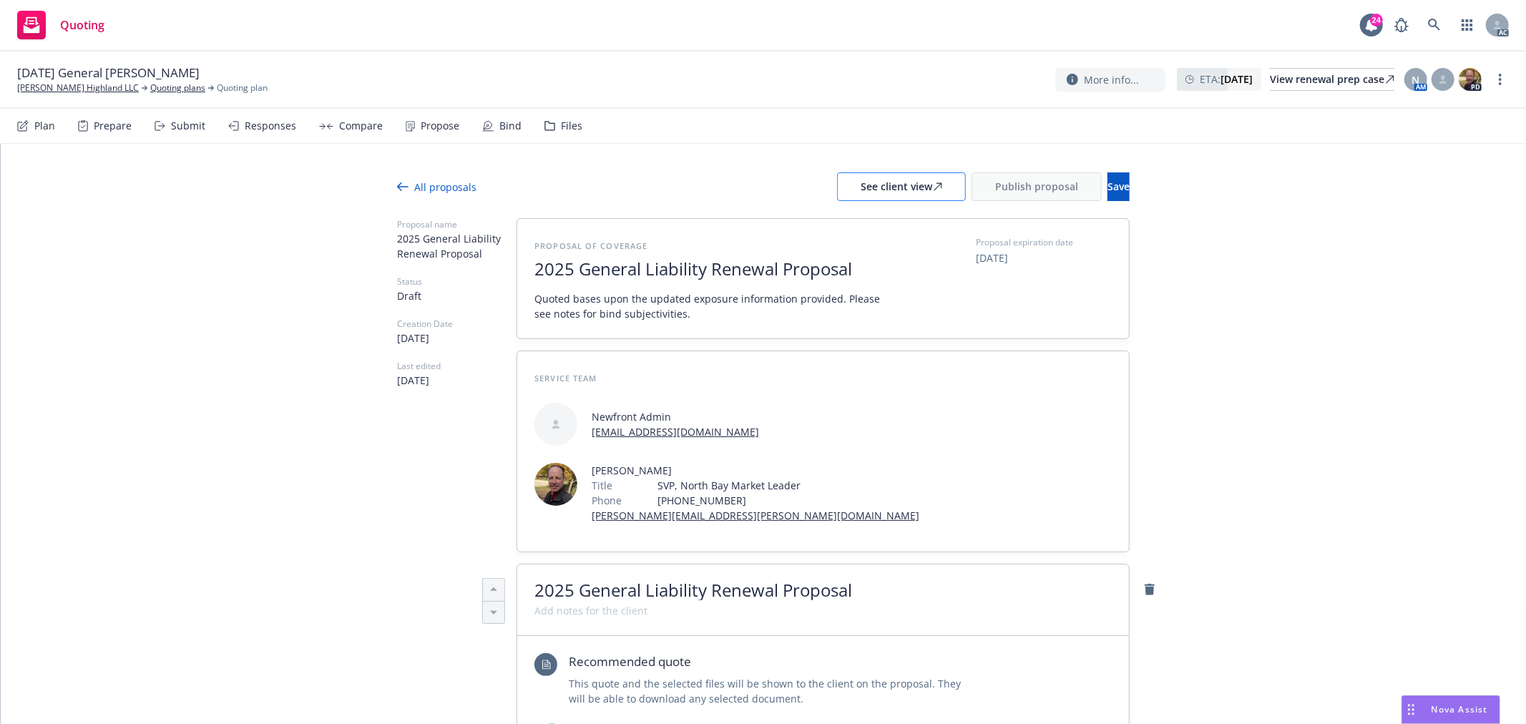
type textarea "Bind Subjectivities: 1. Written bind request 2. Completed TRIA Form 3. CA D-1 a…"
click at [867, 189] on div "See client view" at bounding box center [901, 186] width 82 height 27
type textarea "x"
click at [431, 125] on div "Propose" at bounding box center [440, 125] width 39 height 11
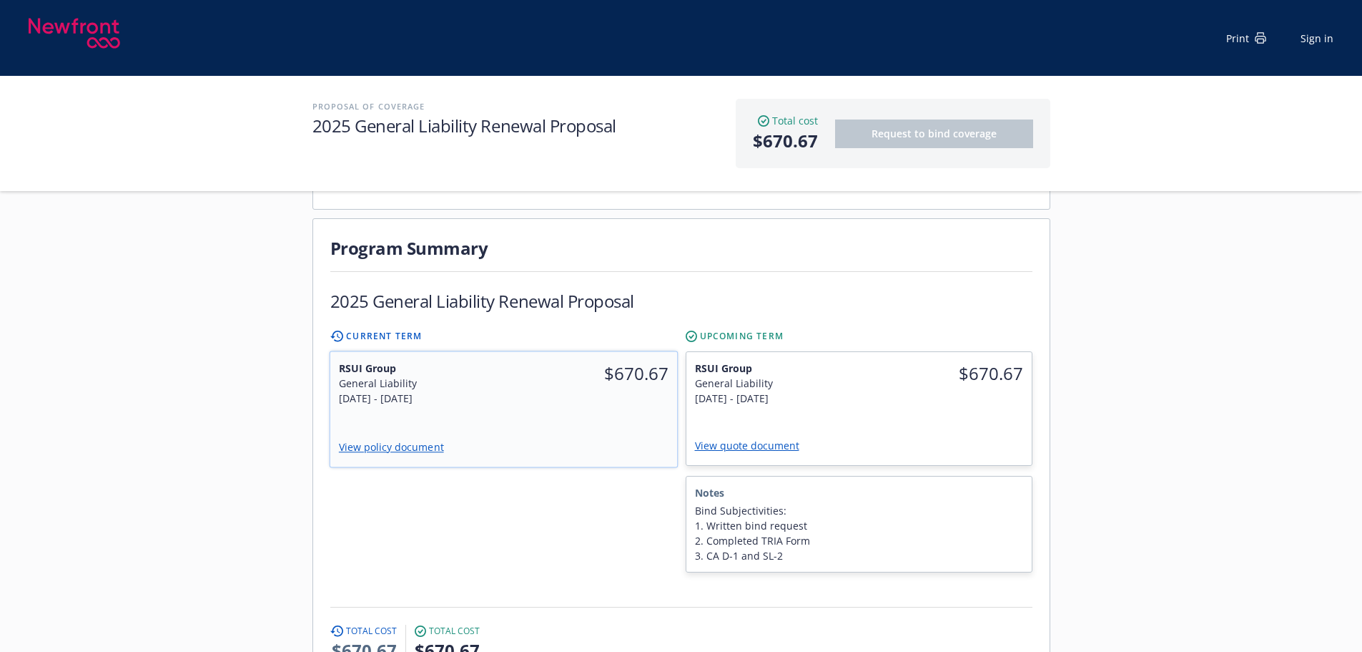
scroll to position [286, 0]
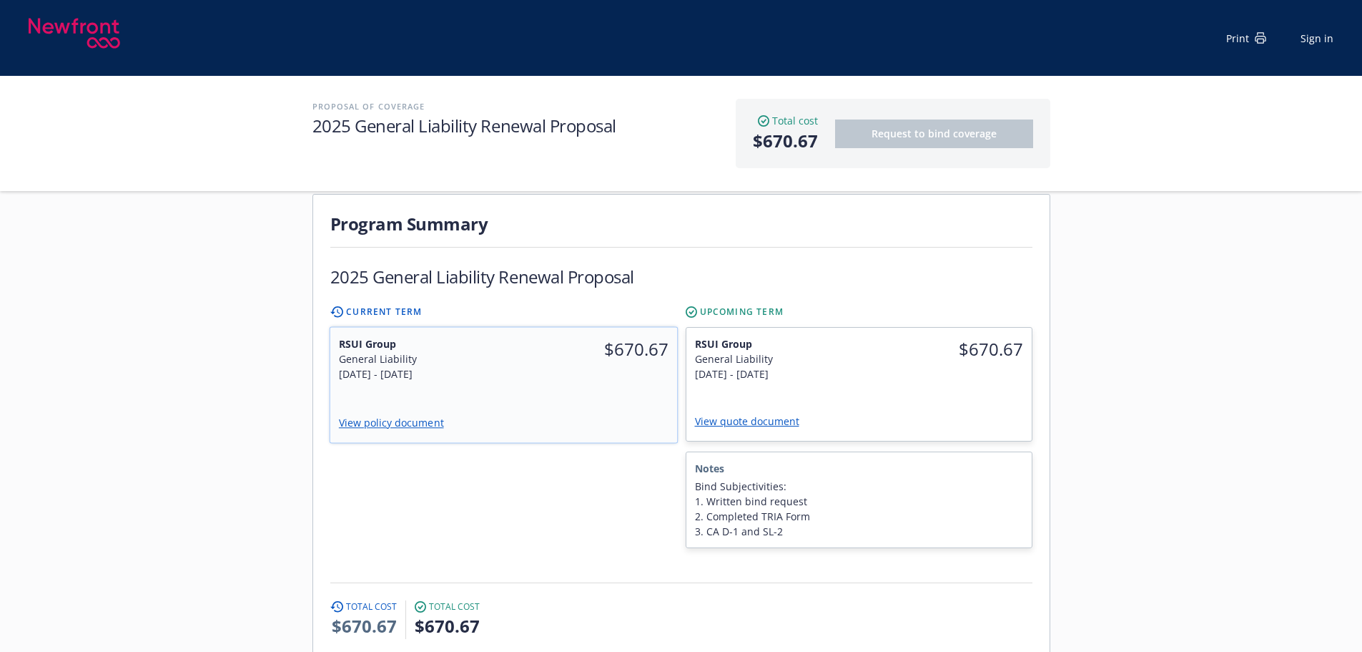
click at [380, 416] on link "View policy document" at bounding box center [396, 423] width 117 height 14
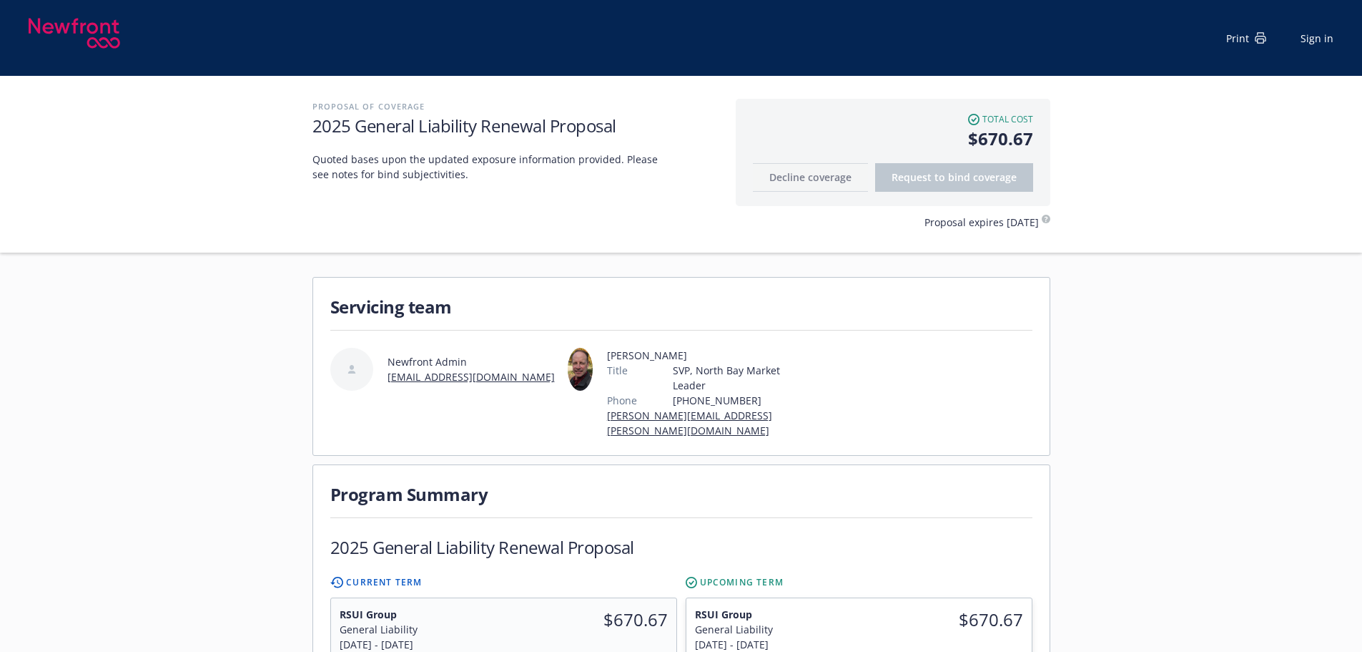
scroll to position [0, 0]
